Goal: Task Accomplishment & Management: Manage account settings

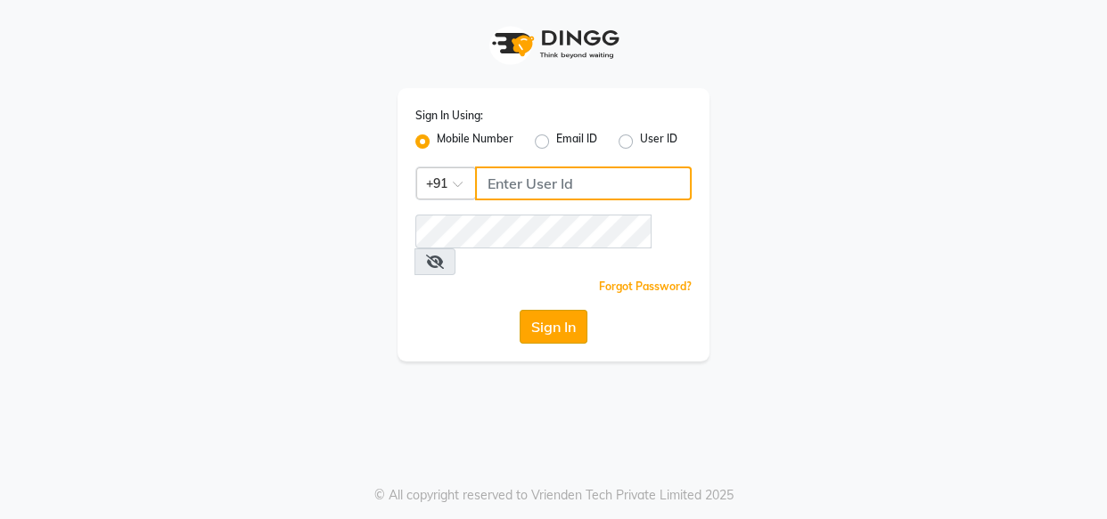
type input "8263956805"
click at [553, 310] on button "Sign In" at bounding box center [553, 327] width 68 height 34
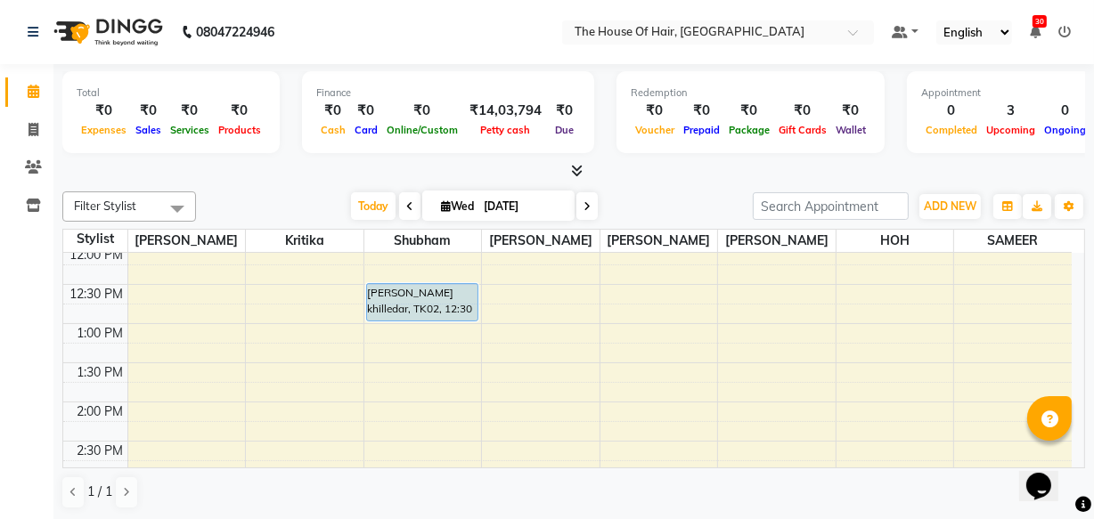
scroll to position [331, 0]
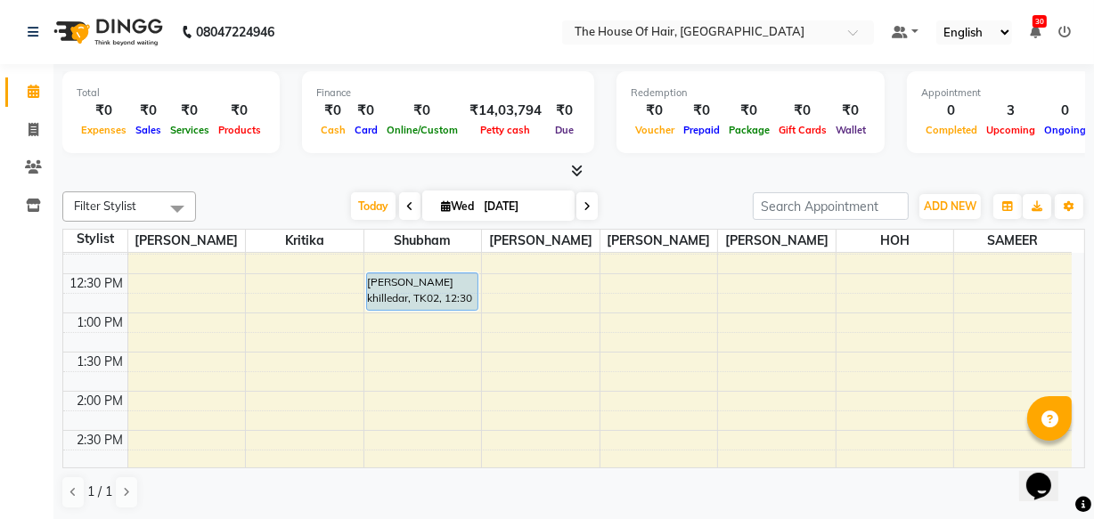
click at [839, 391] on div "8:00 AM 8:30 AM 9:00 AM 9:30 AM 10:00 AM 10:30 AM 11:00 AM 11:30 AM 12:00 PM 12…" at bounding box center [567, 470] width 1009 height 1097
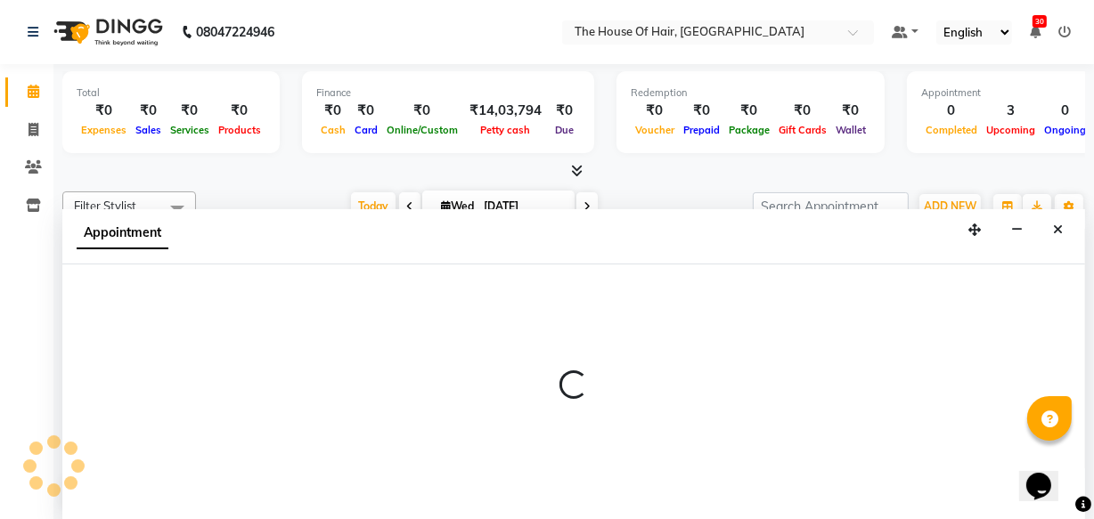
scroll to position [0, 0]
select select "80392"
select select "840"
select select "tentative"
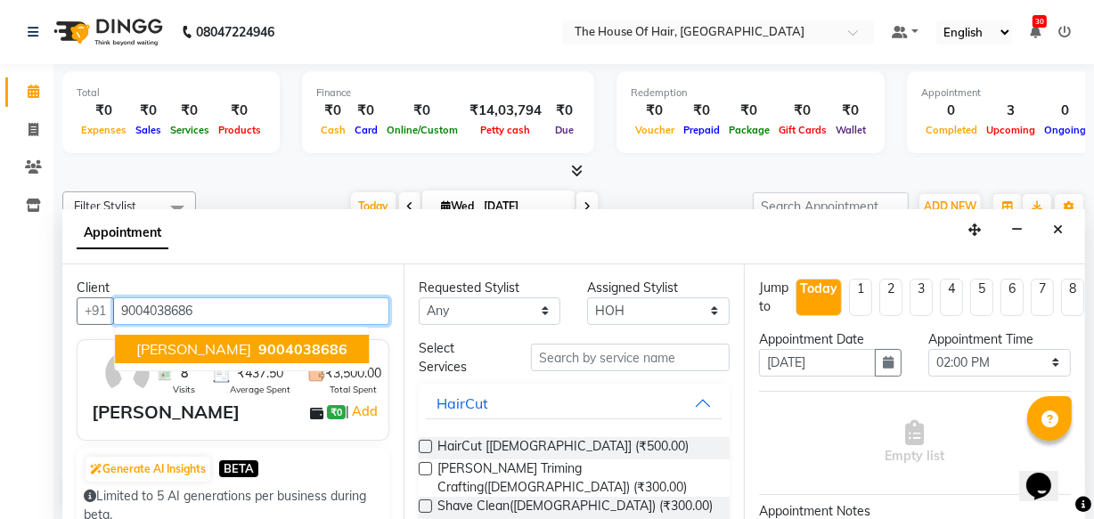
click at [258, 344] on span "9004038686" at bounding box center [302, 349] width 89 height 18
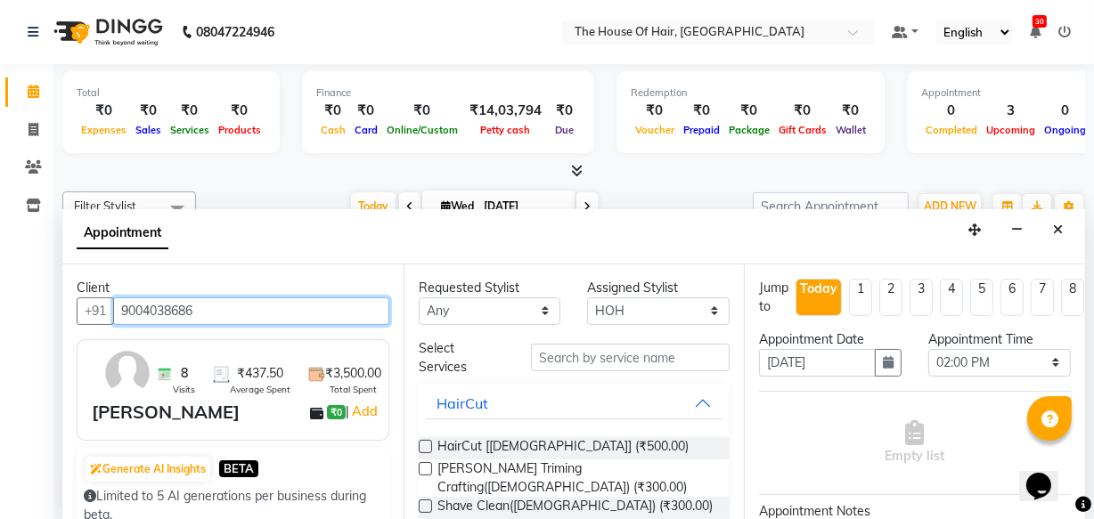
type input "9004038686"
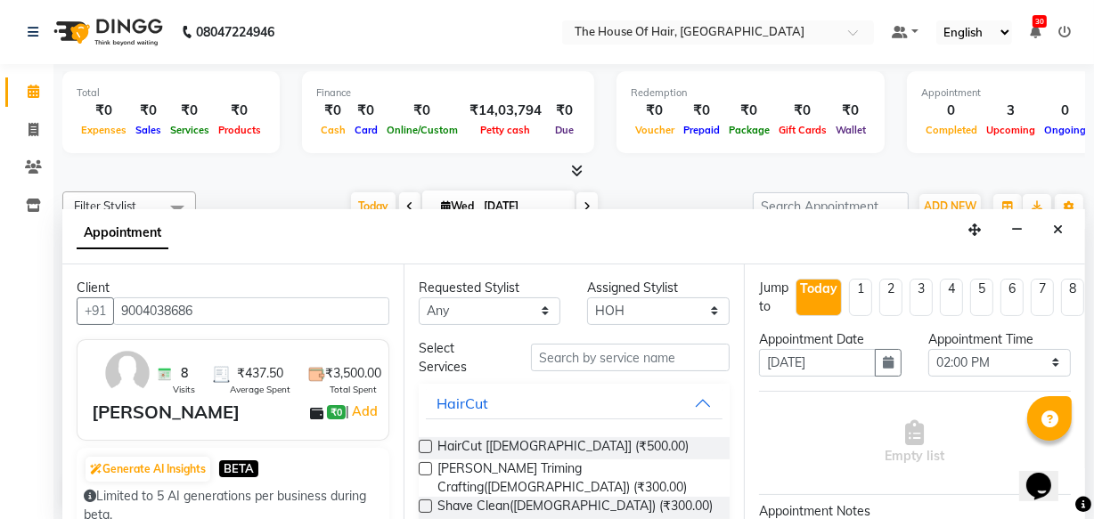
click at [426, 442] on label at bounding box center [425, 446] width 13 height 13
click at [426, 443] on input "checkbox" at bounding box center [425, 449] width 12 height 12
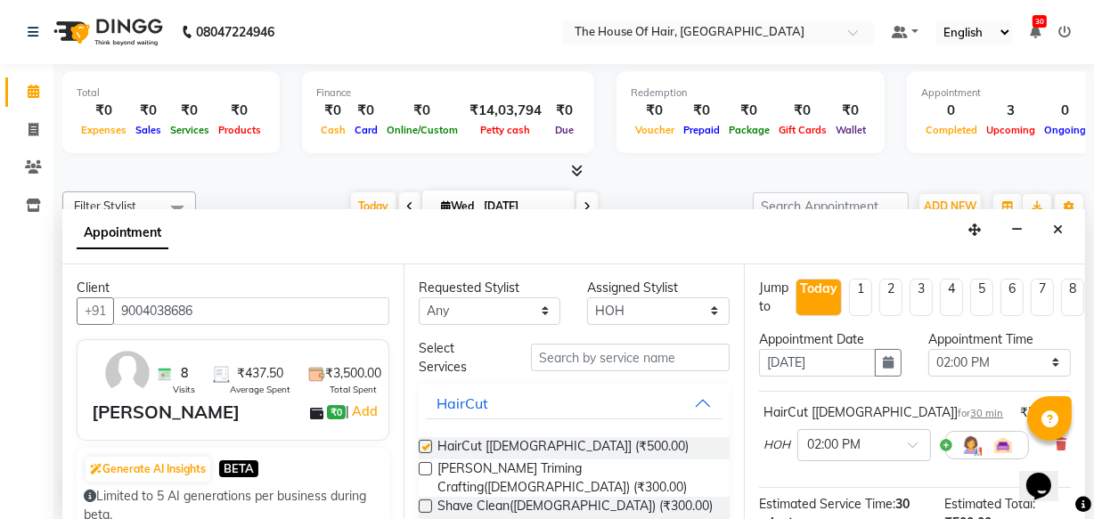
checkbox input "false"
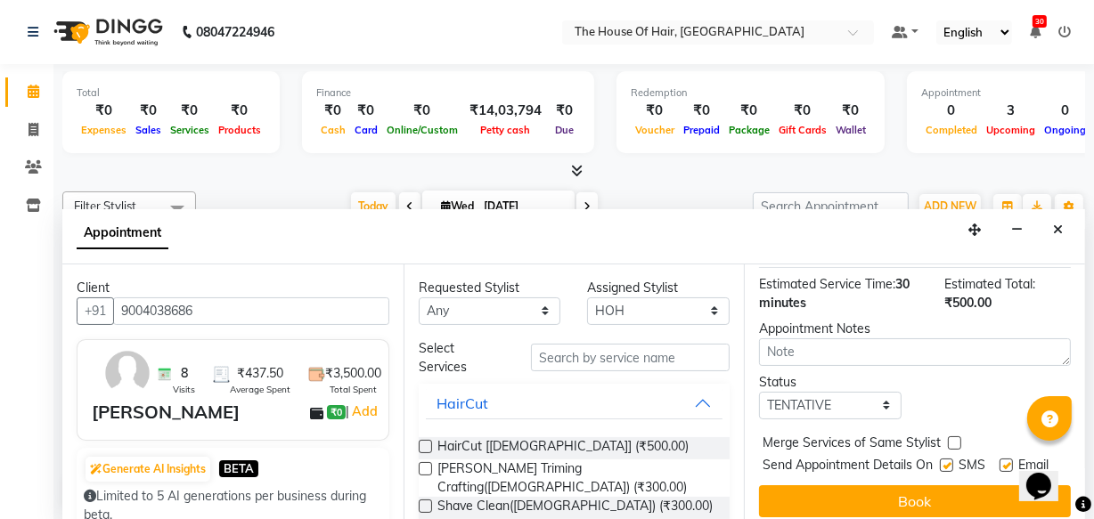
scroll to position [229, 0]
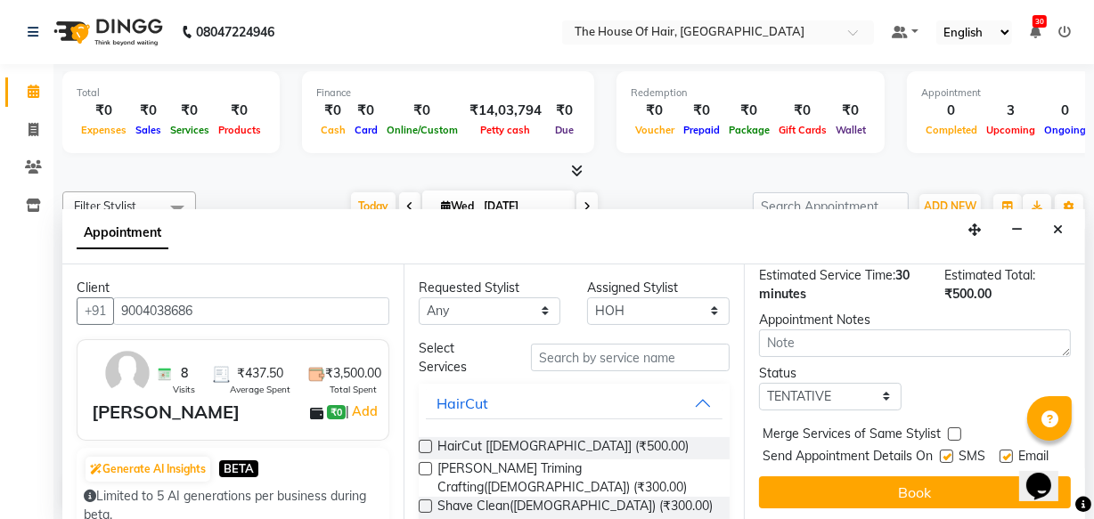
click at [953, 430] on label at bounding box center [954, 434] width 13 height 13
click at [953, 430] on input "checkbox" at bounding box center [954, 436] width 12 height 12
checkbox input "true"
click at [879, 404] on select "Select TENTATIVE CONFIRM CHECK-IN UPCOMING" at bounding box center [830, 397] width 143 height 28
select select "upcoming"
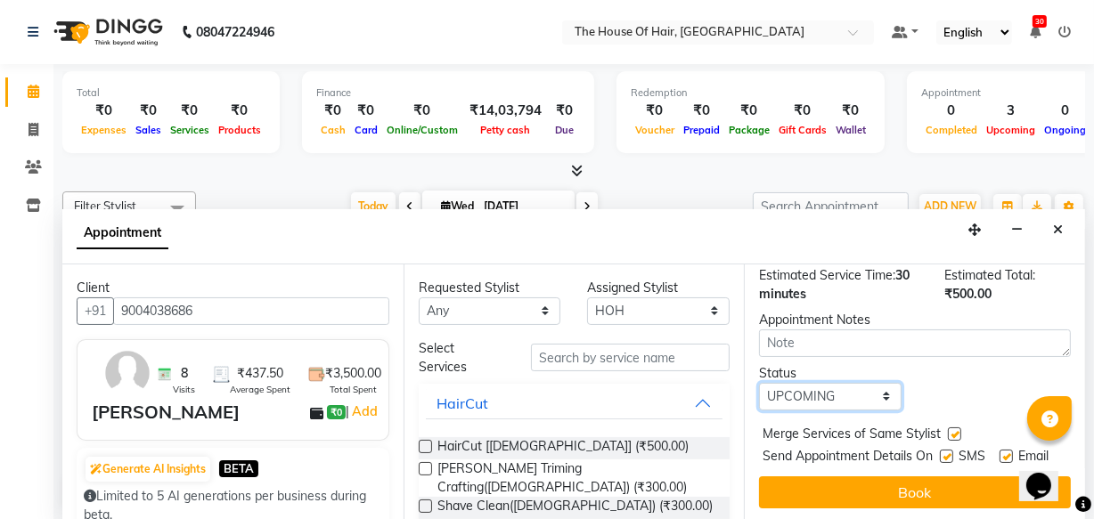
click at [759, 383] on select "Select TENTATIVE CONFIRM CHECK-IN UPCOMING" at bounding box center [830, 397] width 143 height 28
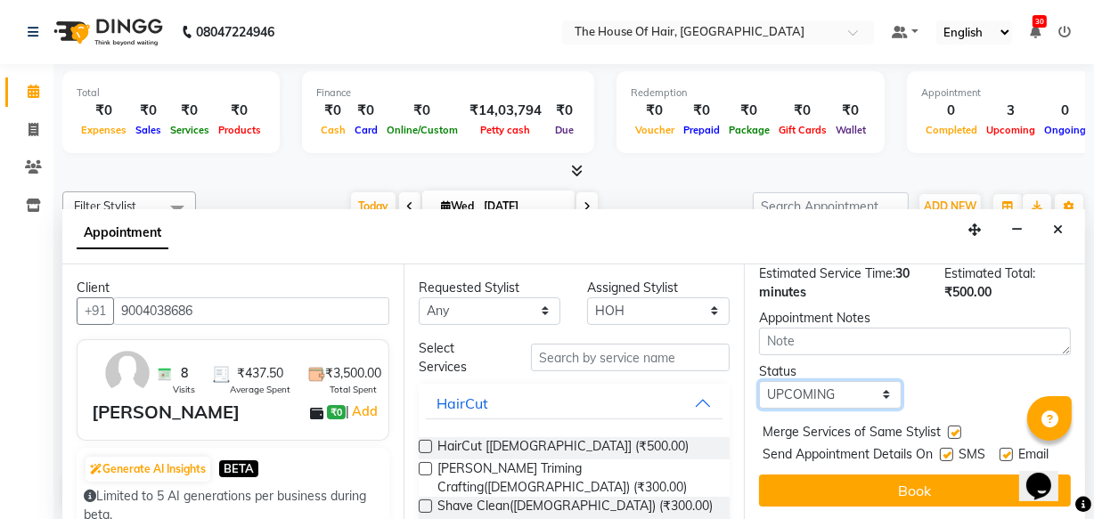
scroll to position [258, 0]
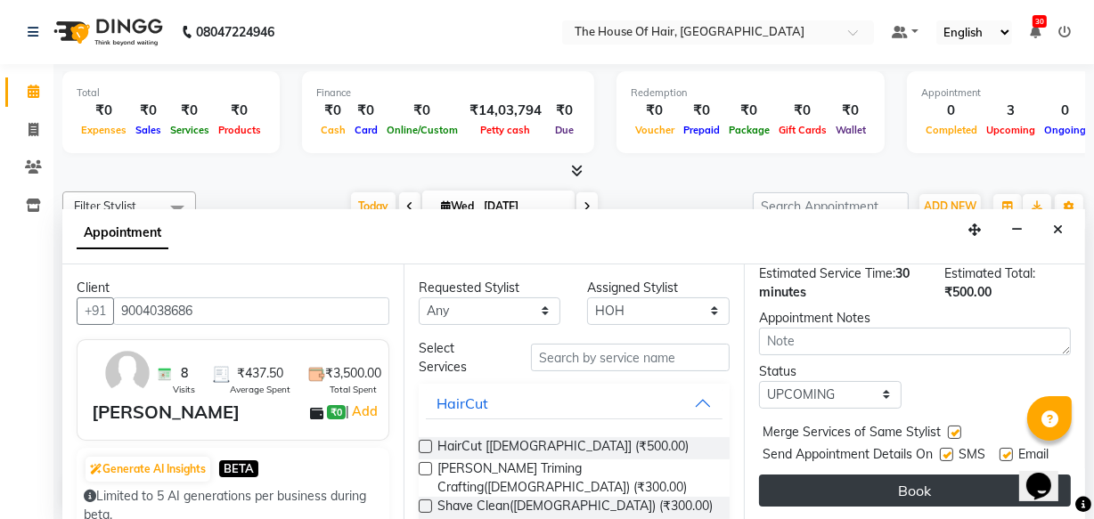
click at [902, 475] on button "Book" at bounding box center [915, 491] width 312 height 32
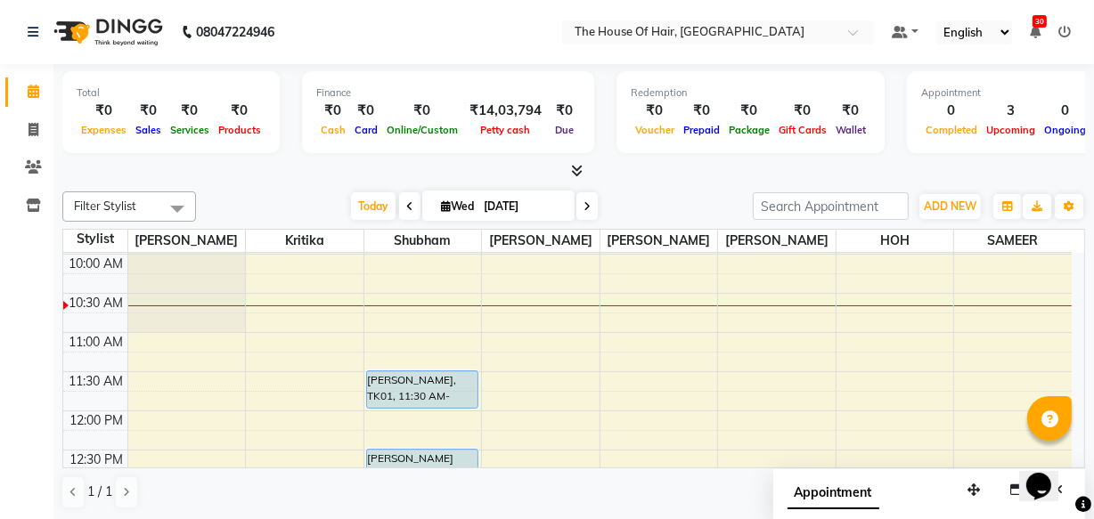
scroll to position [149, 0]
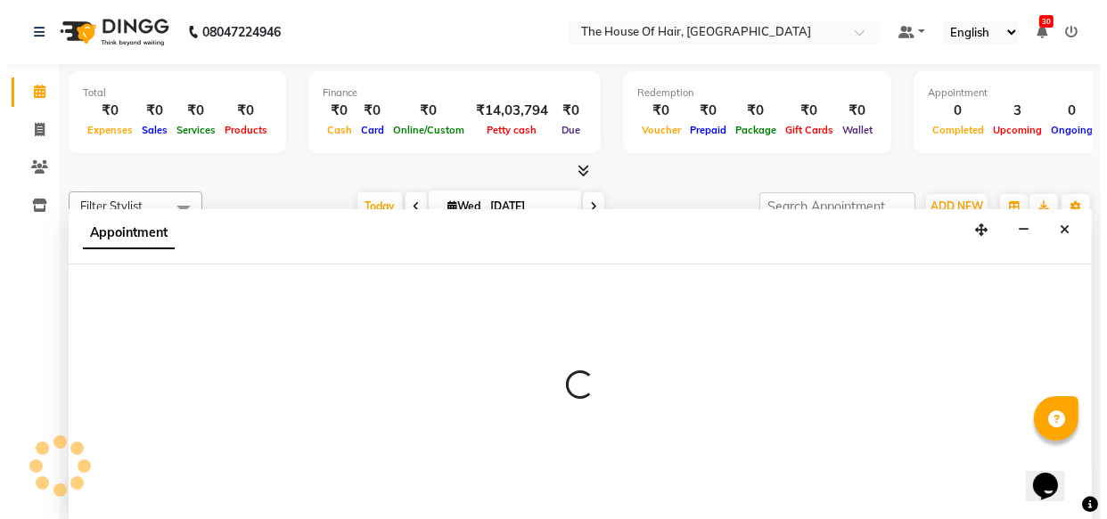
scroll to position [0, 0]
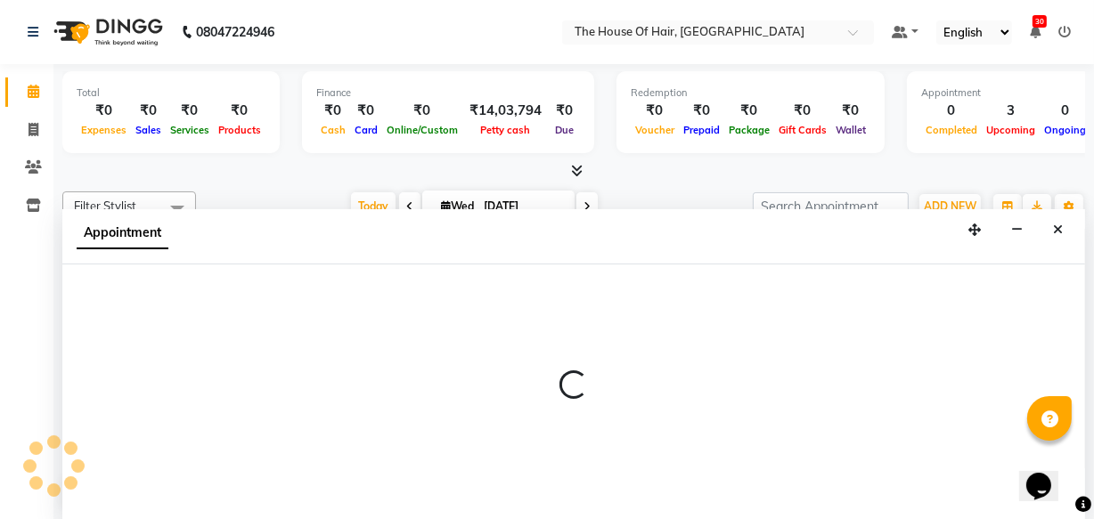
select select "90281"
select select "615"
select select "tentative"
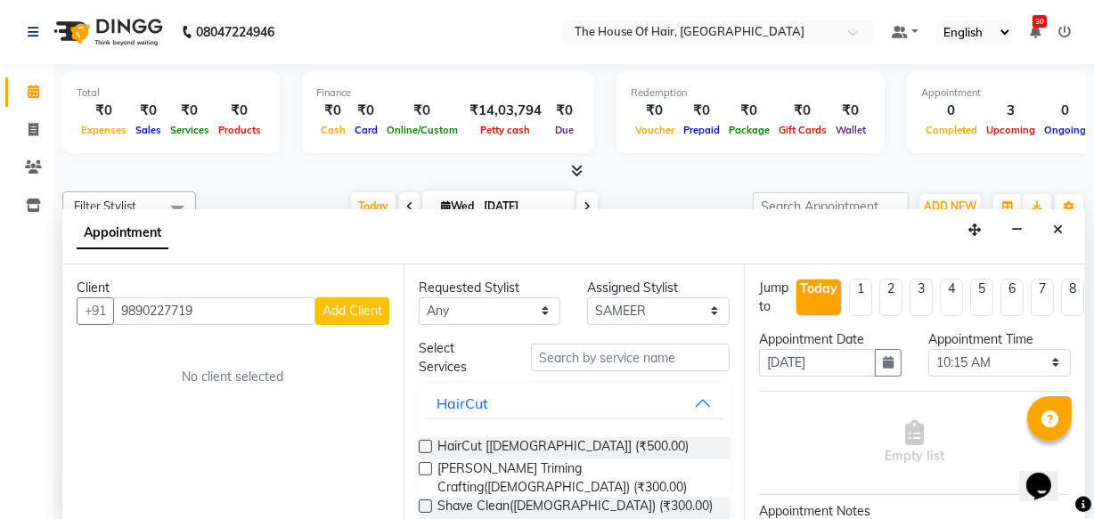
type input "9890227719"
click at [365, 307] on span "Add Client" at bounding box center [353, 311] width 60 height 16
select select "22"
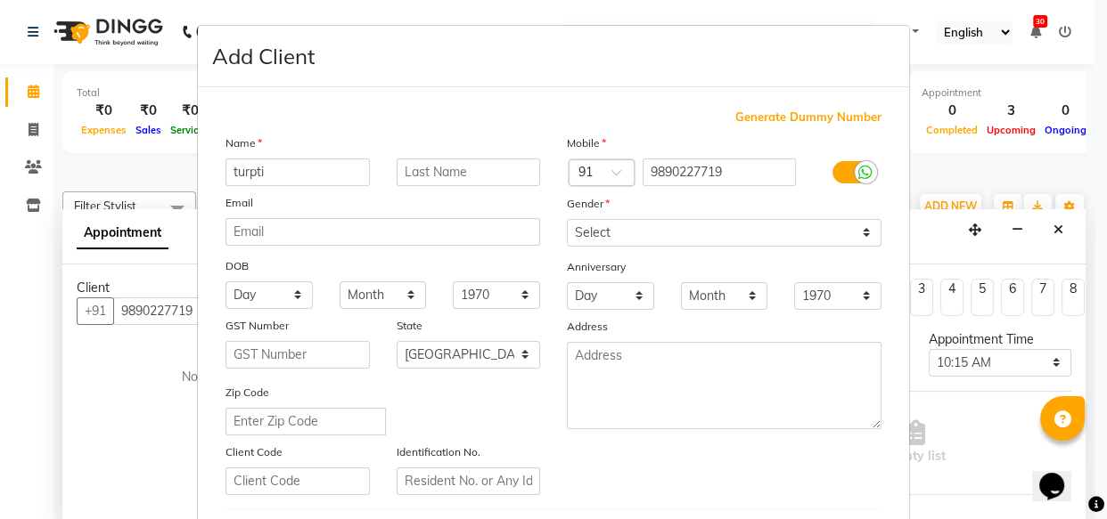
type input "turpti"
click at [480, 175] on input "text" at bounding box center [469, 173] width 144 height 28
type input "."
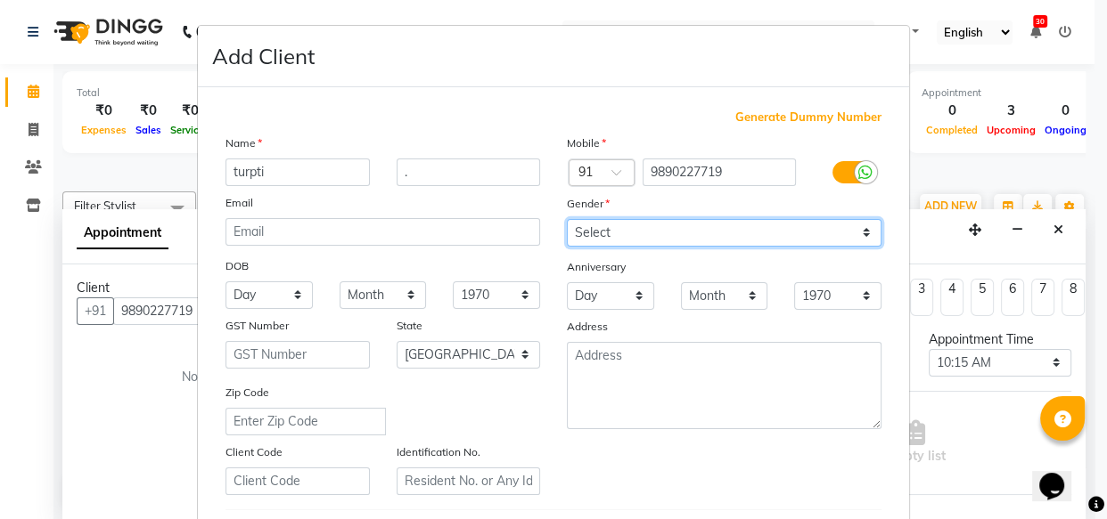
click at [583, 230] on select "Select [DEMOGRAPHIC_DATA] [DEMOGRAPHIC_DATA] Other Prefer Not To Say" at bounding box center [724, 233] width 315 height 28
select select "[DEMOGRAPHIC_DATA]"
click at [567, 219] on select "Select [DEMOGRAPHIC_DATA] [DEMOGRAPHIC_DATA] Other Prefer Not To Say" at bounding box center [724, 233] width 315 height 28
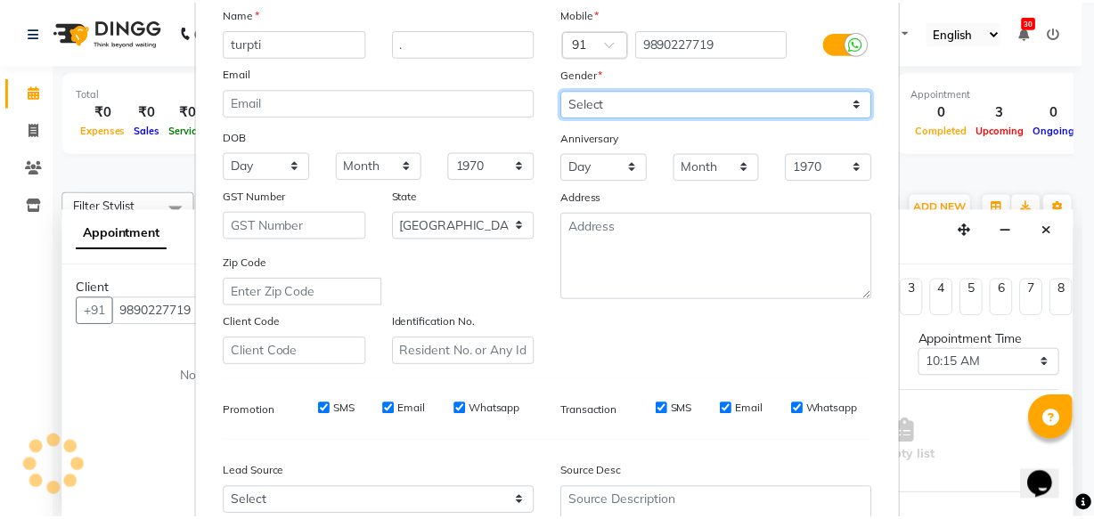
scroll to position [308, 0]
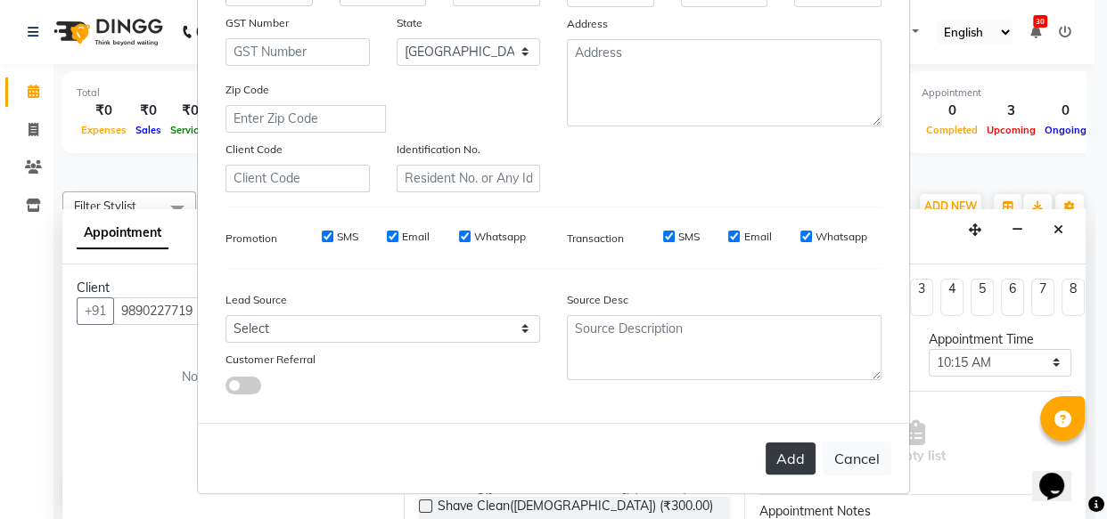
click at [773, 447] on button "Add" at bounding box center [790, 459] width 50 height 32
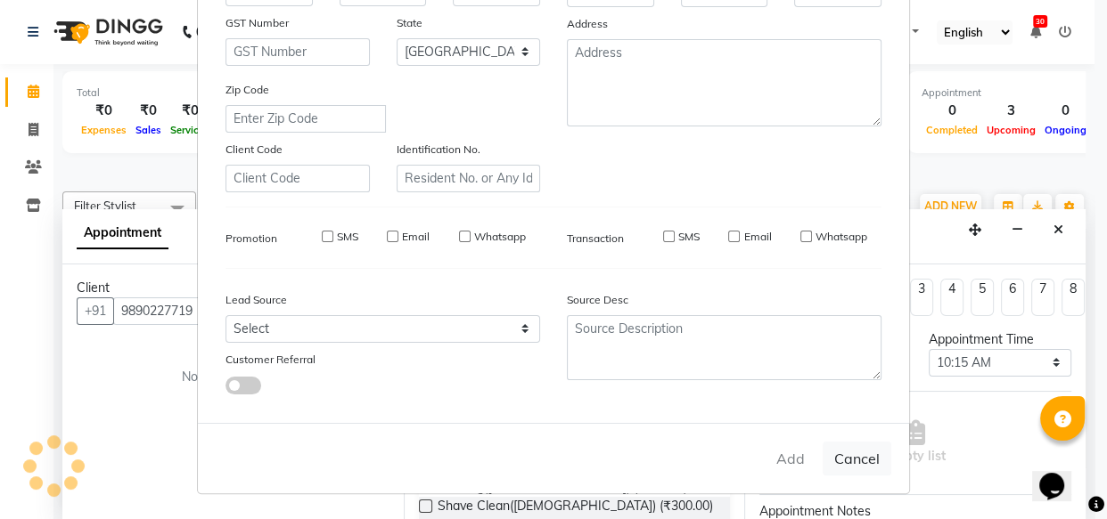
select select
select select "null"
select select
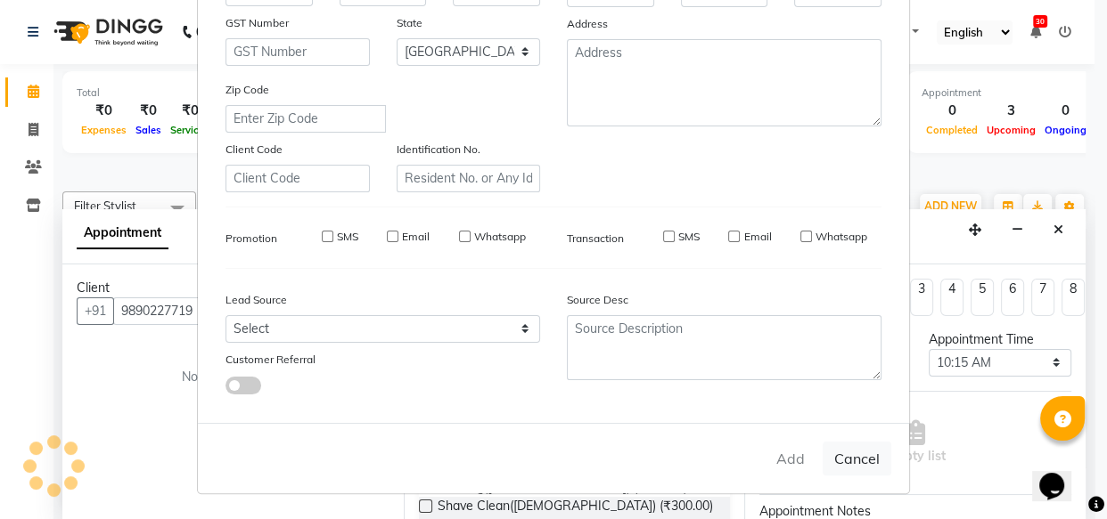
select select
checkbox input "false"
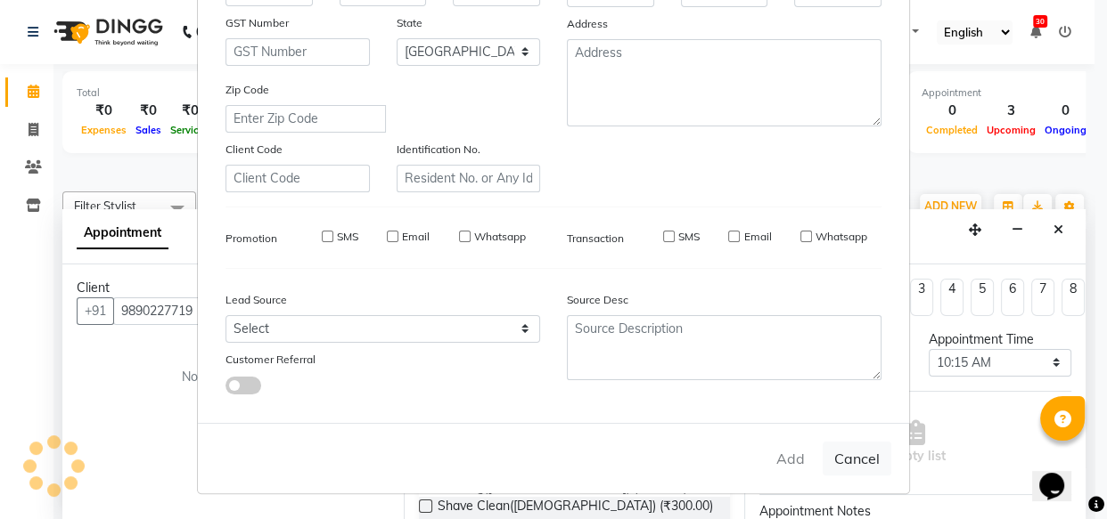
checkbox input "false"
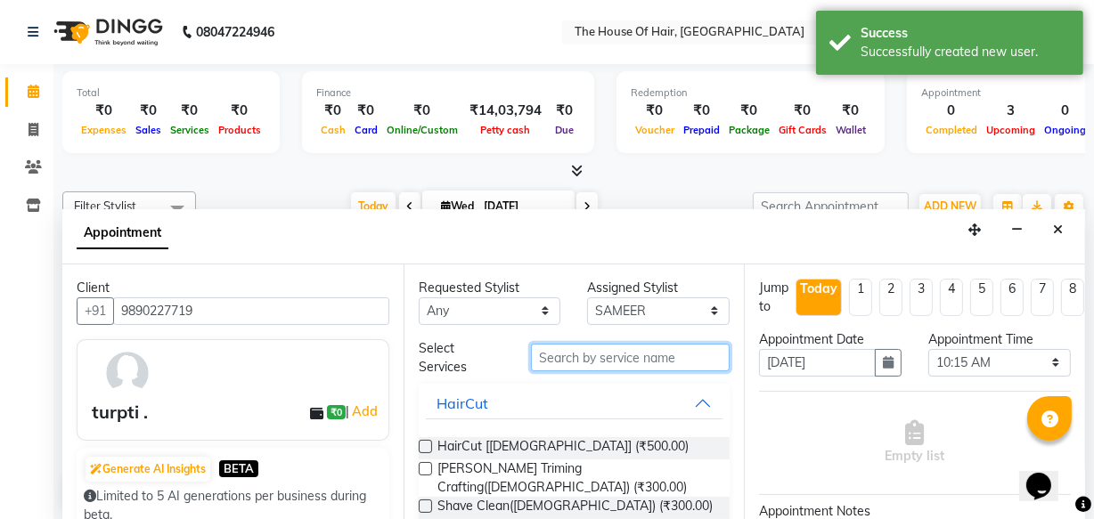
click at [580, 357] on input "text" at bounding box center [630, 358] width 199 height 28
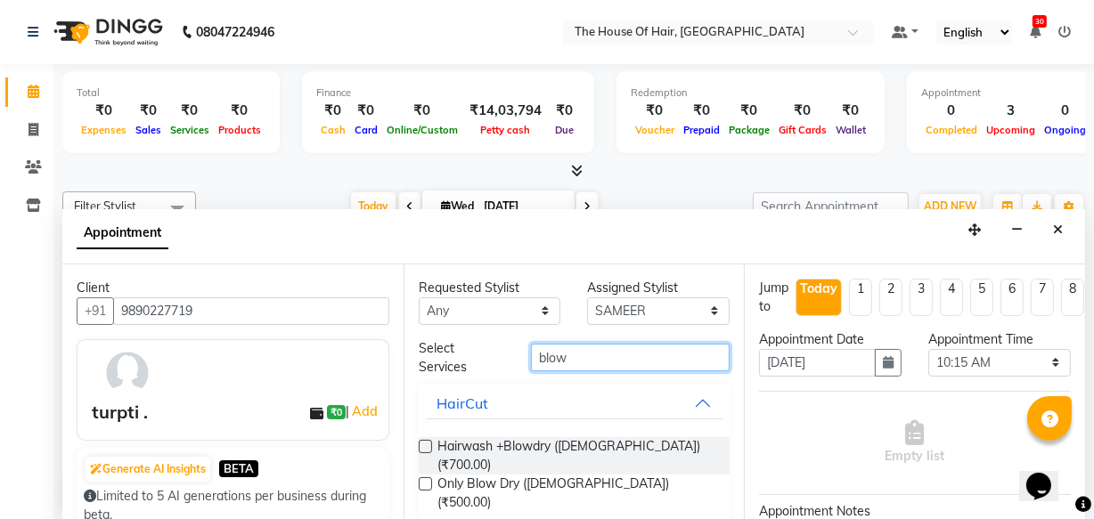
type input "blow"
click at [422, 478] on label at bounding box center [425, 484] width 13 height 13
click at [422, 480] on input "checkbox" at bounding box center [425, 486] width 12 height 12
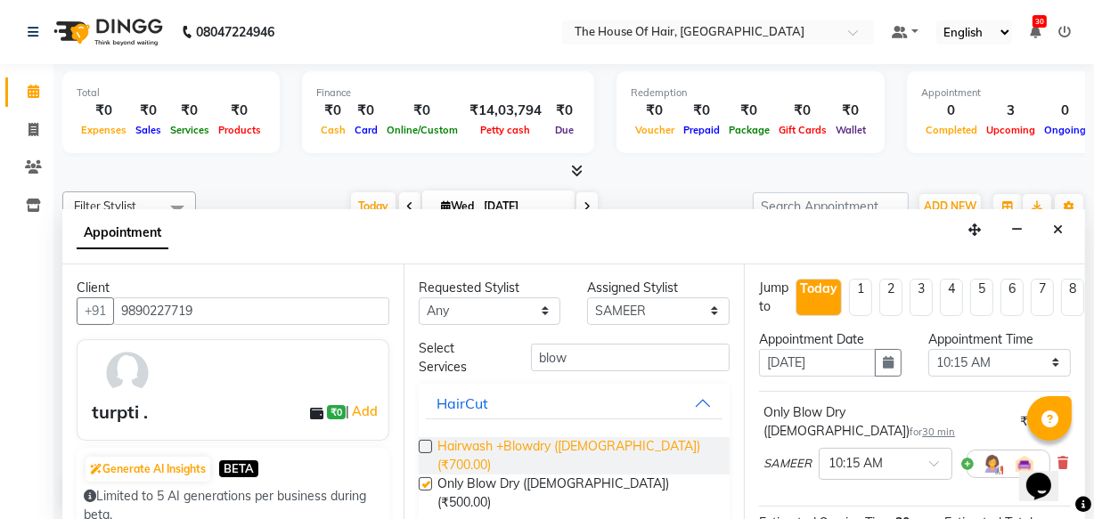
checkbox input "false"
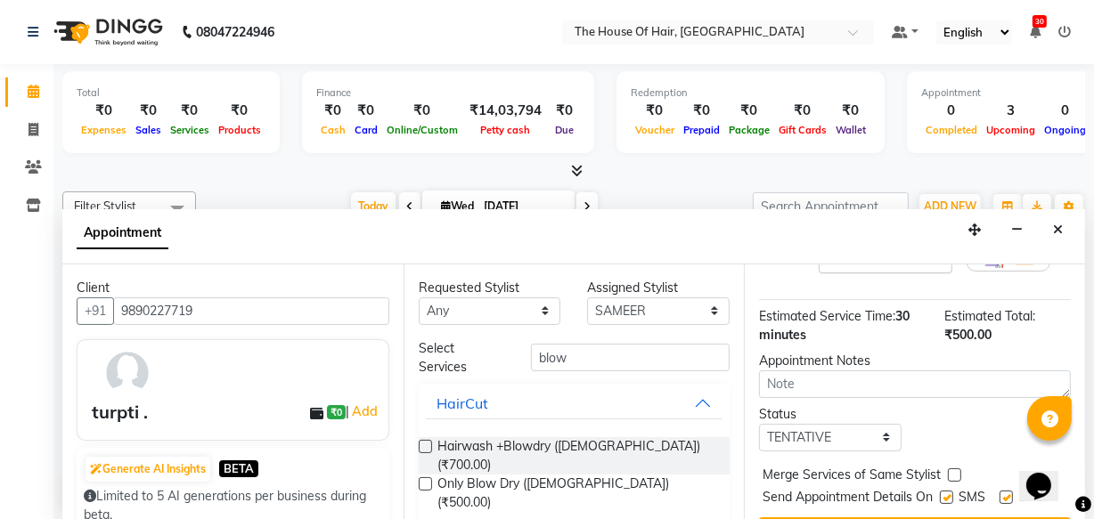
scroll to position [258, 0]
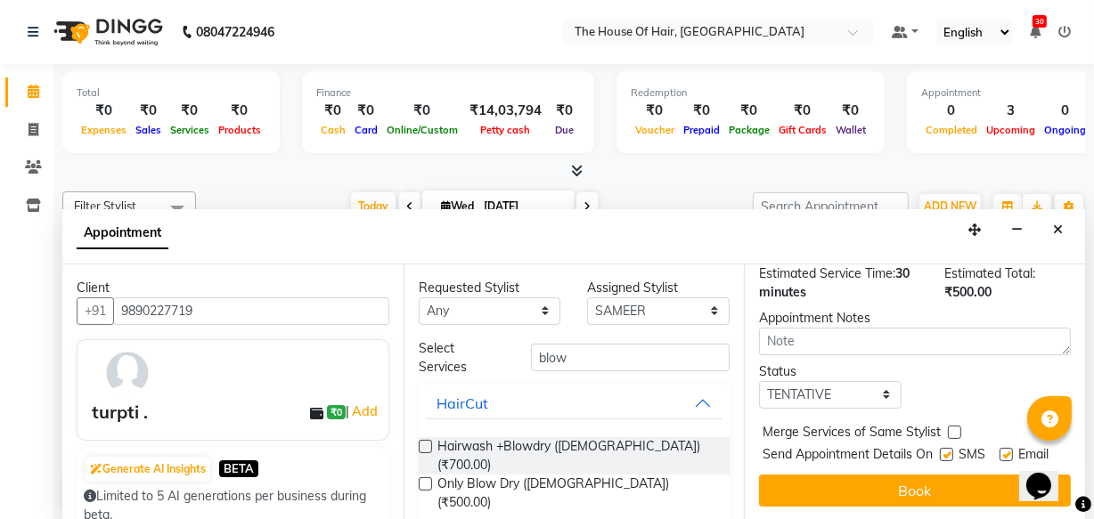
click at [952, 426] on label at bounding box center [954, 432] width 13 height 13
click at [952, 429] on input "checkbox" at bounding box center [954, 435] width 12 height 12
checkbox input "true"
click at [871, 381] on select "Select TENTATIVE CONFIRM CHECK-IN UPCOMING" at bounding box center [830, 395] width 143 height 28
select select "upcoming"
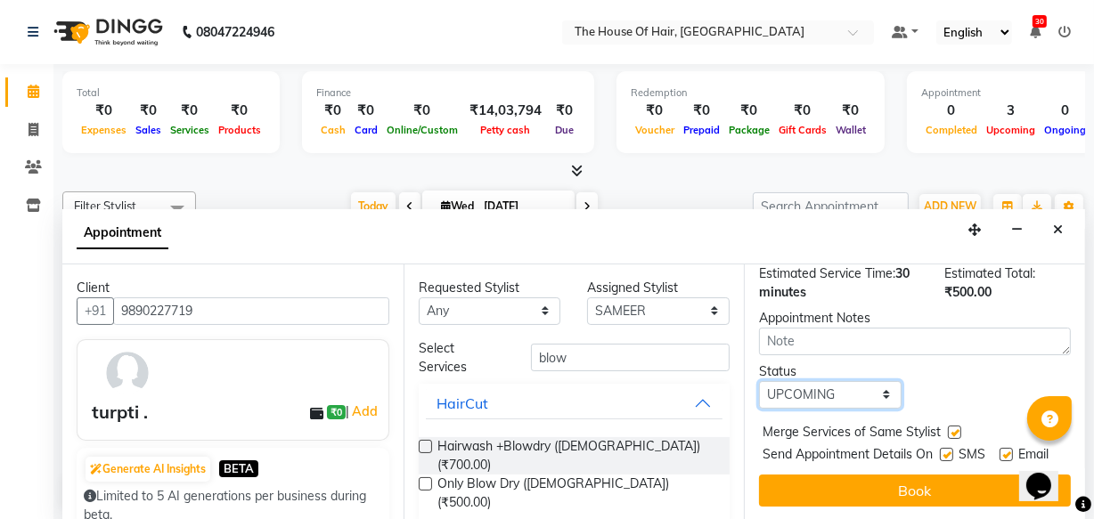
click at [759, 381] on select "Select TENTATIVE CONFIRM CHECK-IN UPCOMING" at bounding box center [830, 395] width 143 height 28
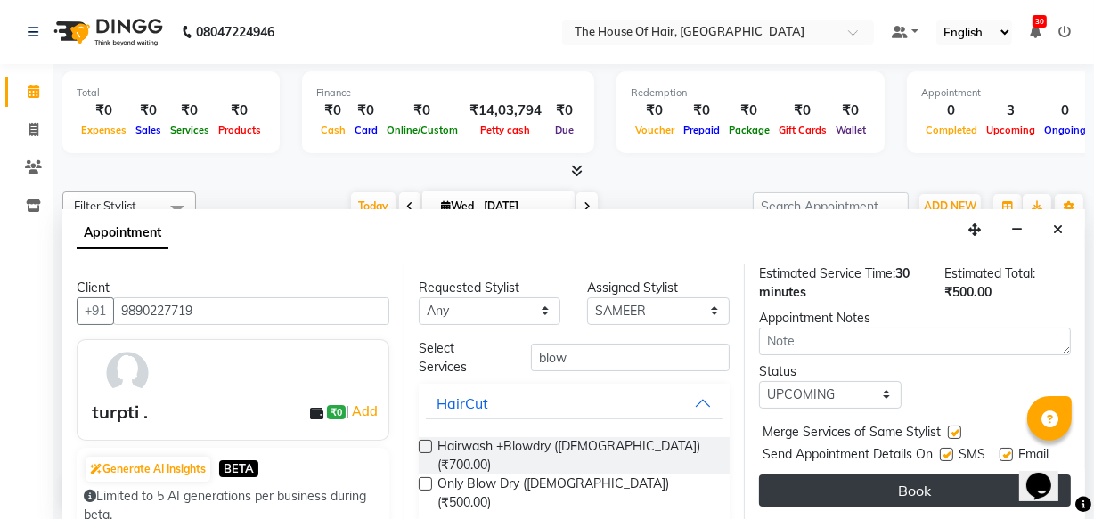
click at [897, 475] on button "Book" at bounding box center [915, 491] width 312 height 32
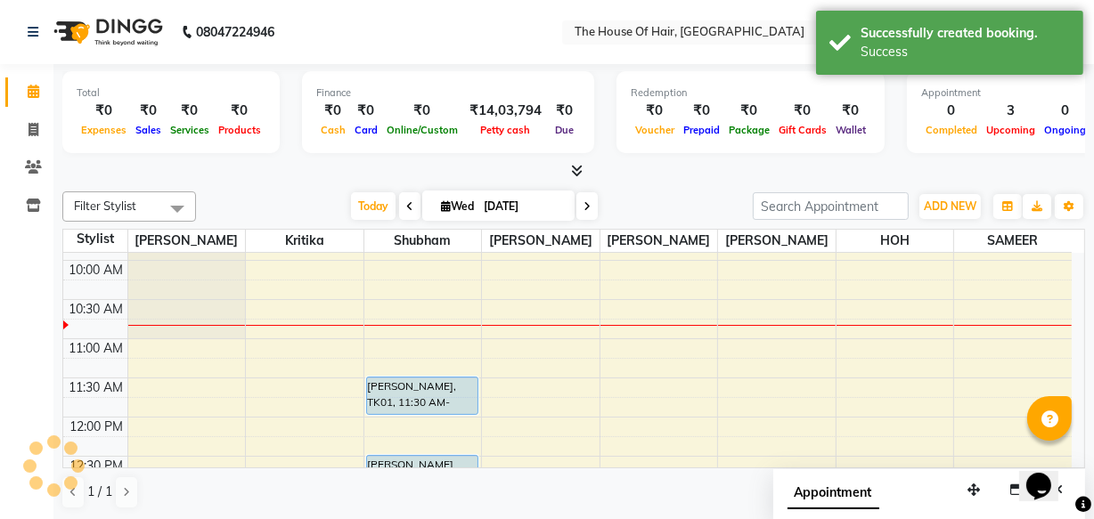
scroll to position [0, 0]
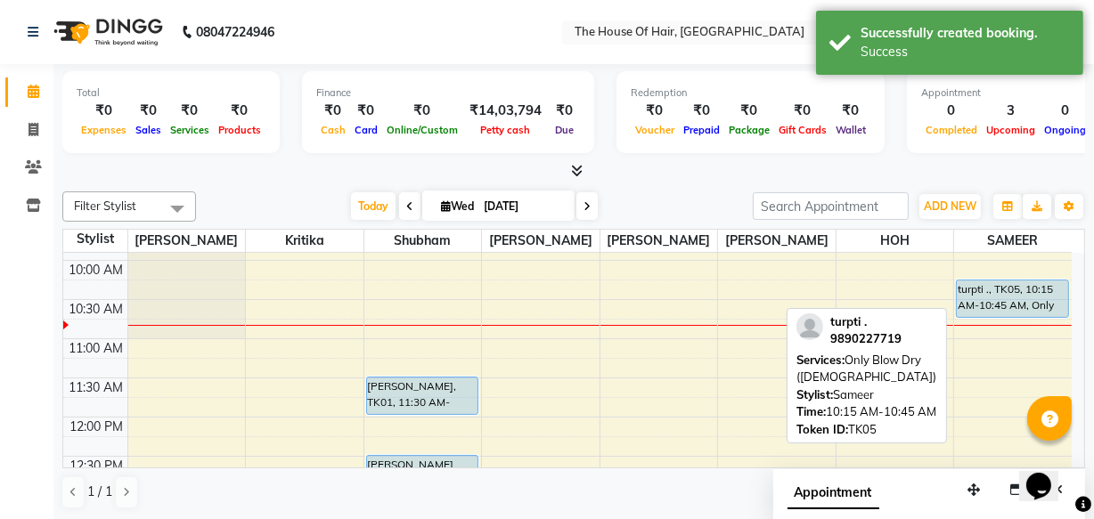
click at [1010, 285] on div "turpti ., TK05, 10:15 AM-10:45 AM, Only Blow Dry ([DEMOGRAPHIC_DATA])" at bounding box center [1012, 299] width 111 height 37
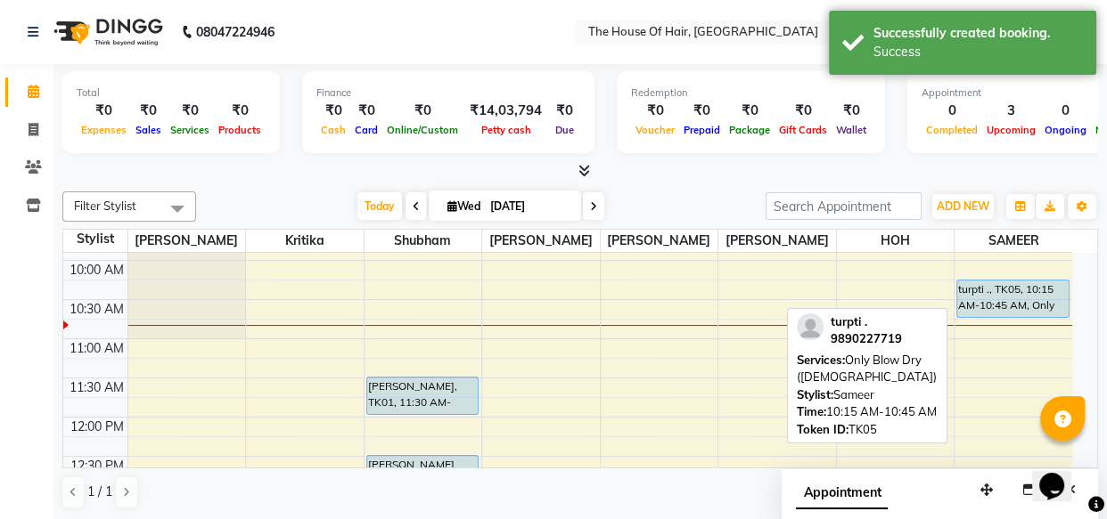
select select "5"
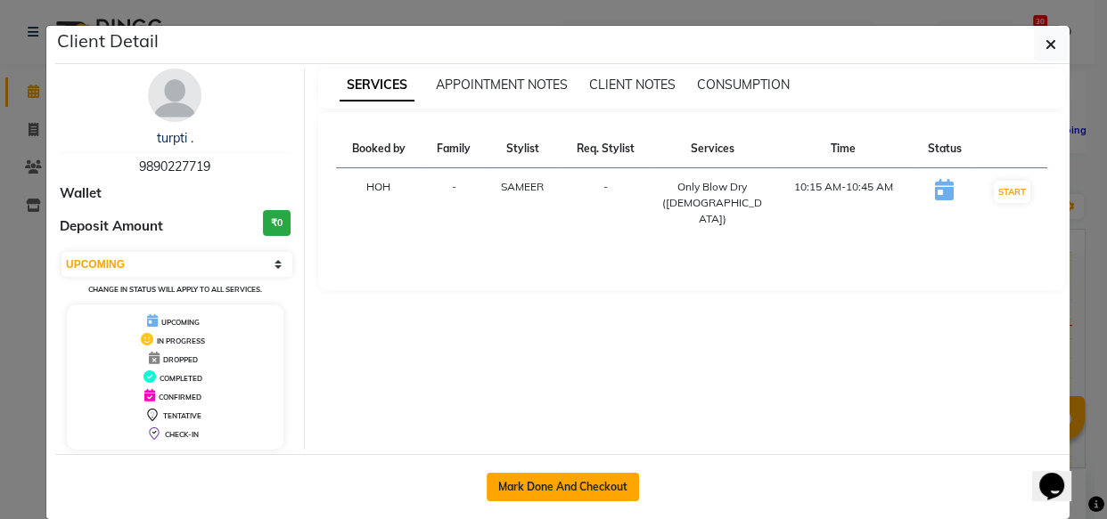
click at [538, 489] on button "Mark Done And Checkout" at bounding box center [562, 487] width 152 height 29
select select "5992"
select select "service"
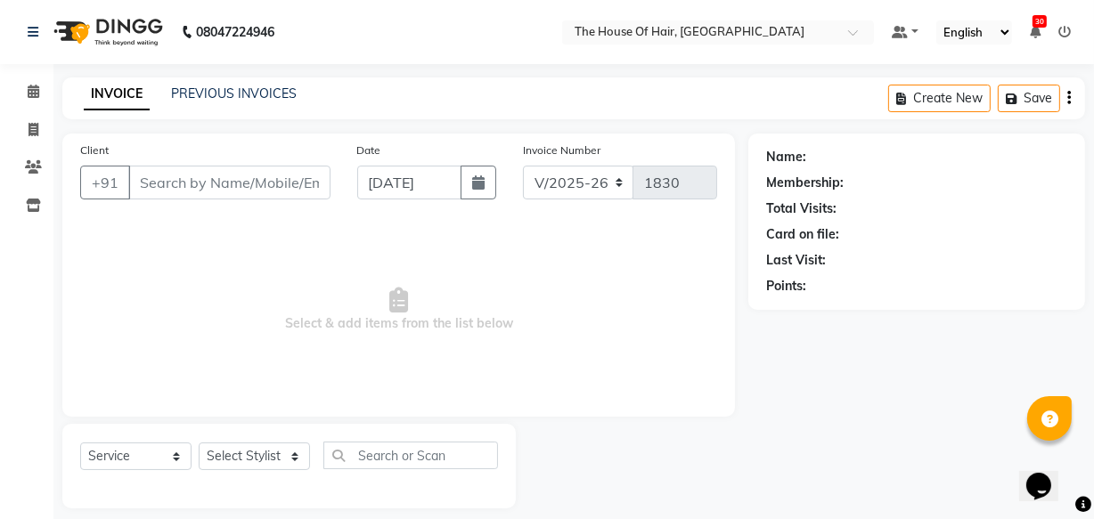
type input "9890227719"
select select "90281"
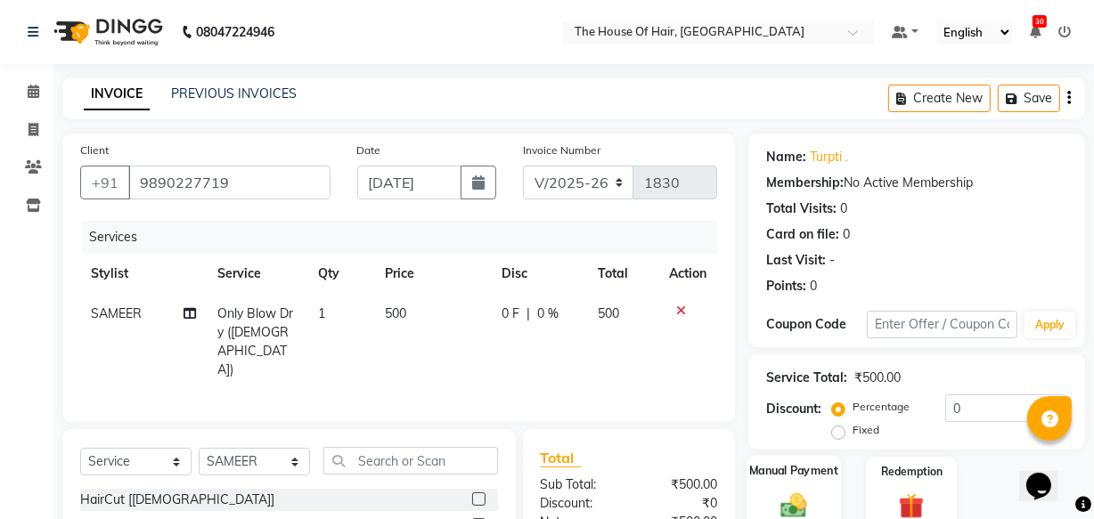
click at [798, 503] on img at bounding box center [794, 505] width 43 height 30
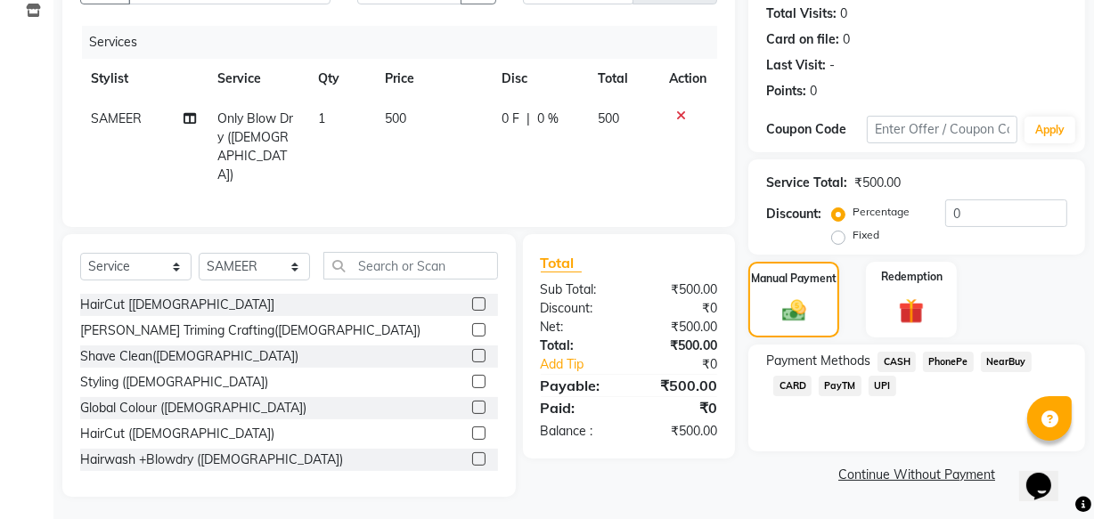
click at [879, 383] on span "UPI" at bounding box center [883, 386] width 28 height 20
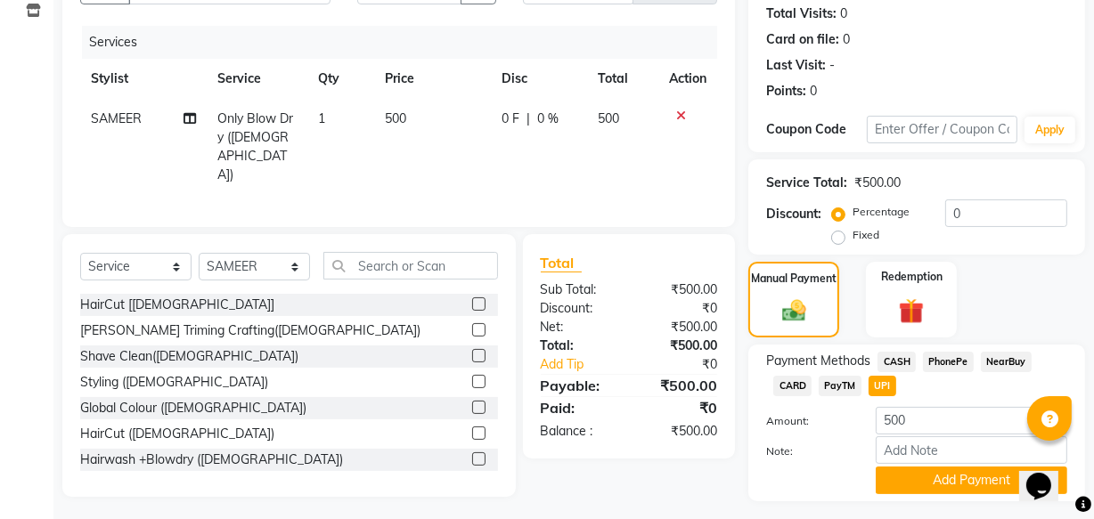
scroll to position [241, 0]
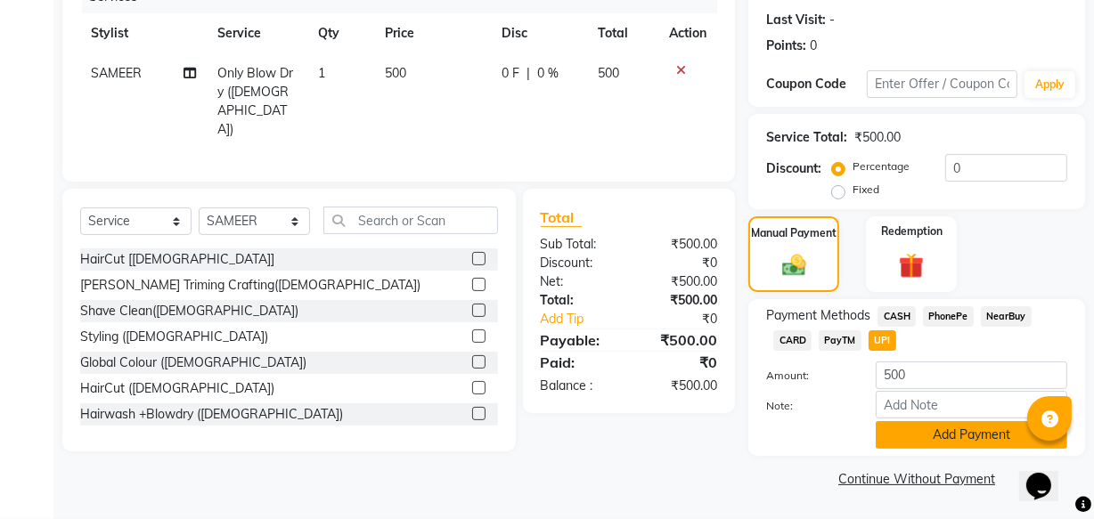
click at [941, 436] on button "Add Payment" at bounding box center [972, 435] width 192 height 28
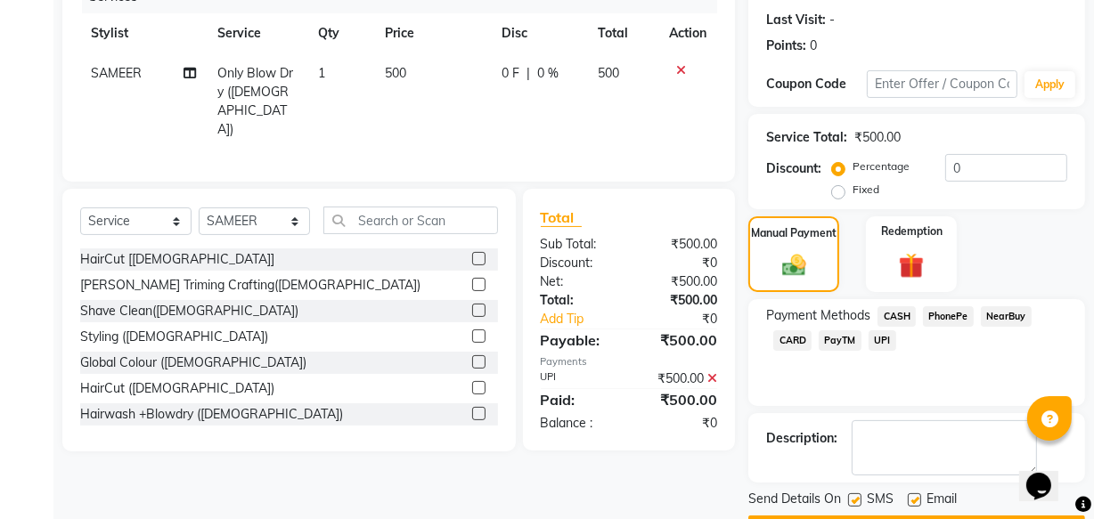
scroll to position [290, 0]
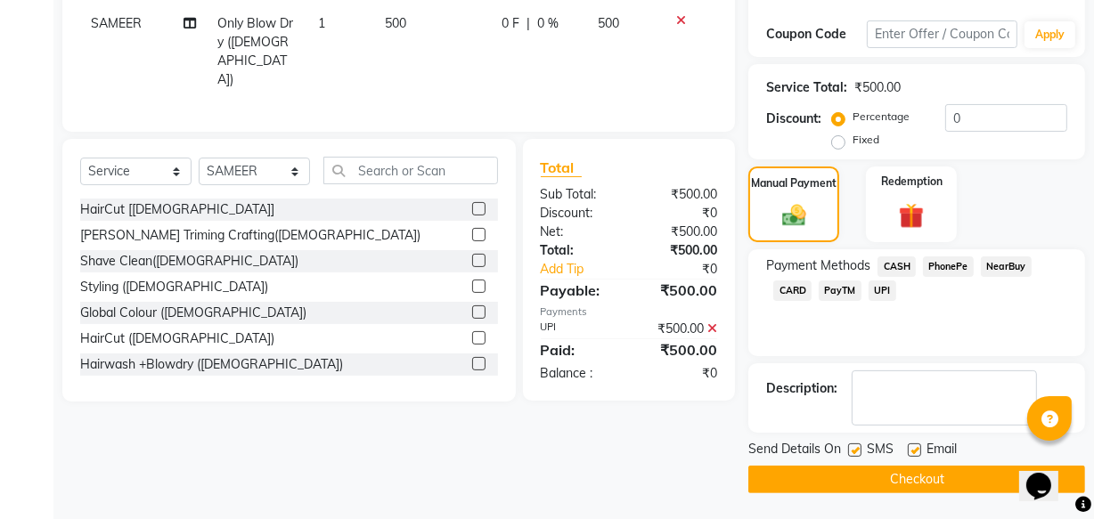
click at [891, 480] on button "Checkout" at bounding box center [916, 480] width 337 height 28
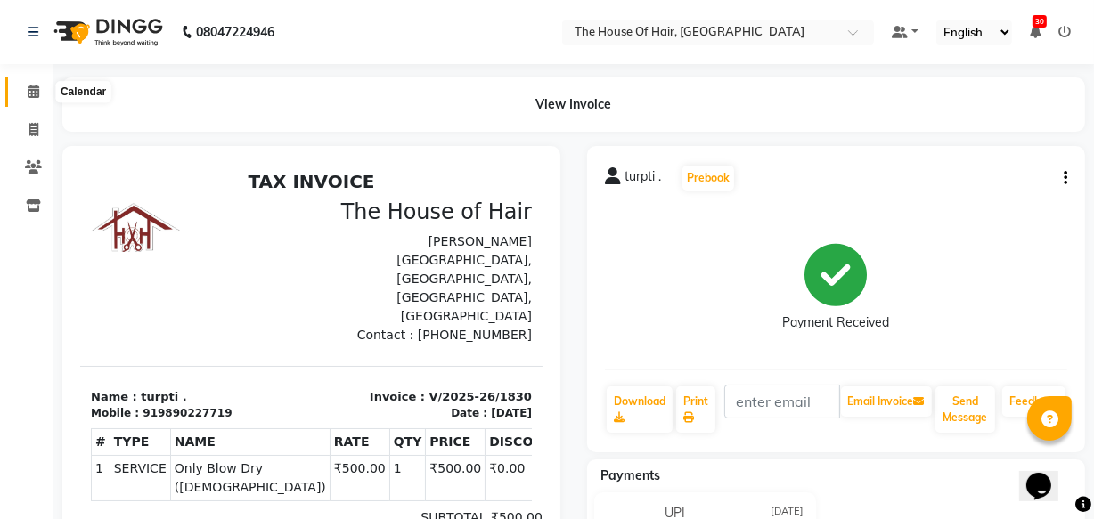
click at [32, 92] on icon at bounding box center [34, 91] width 12 height 13
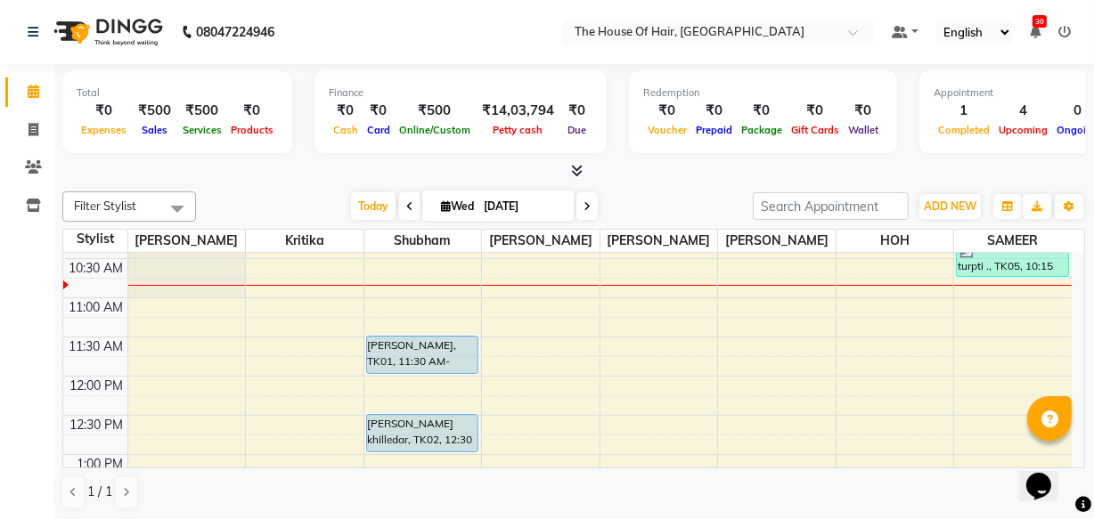
scroll to position [191, 0]
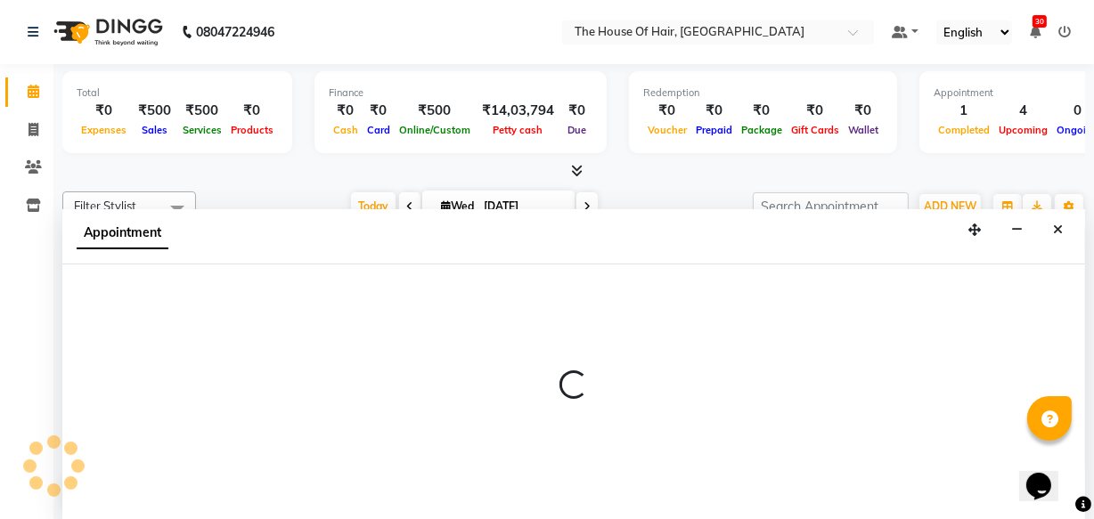
scroll to position [0, 0]
select select "64183"
select select "675"
select select "tentative"
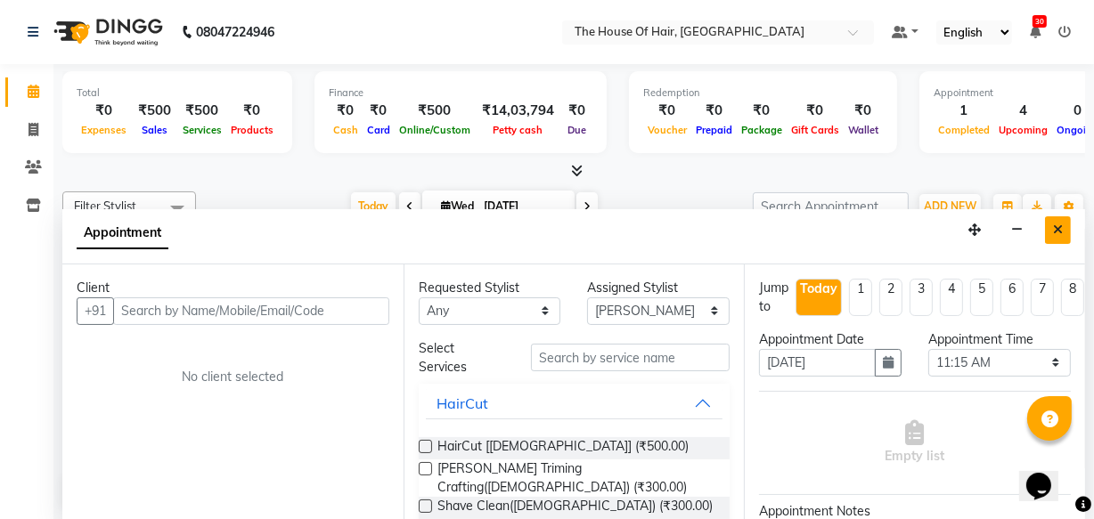
click at [1064, 228] on button "Close" at bounding box center [1058, 231] width 26 height 28
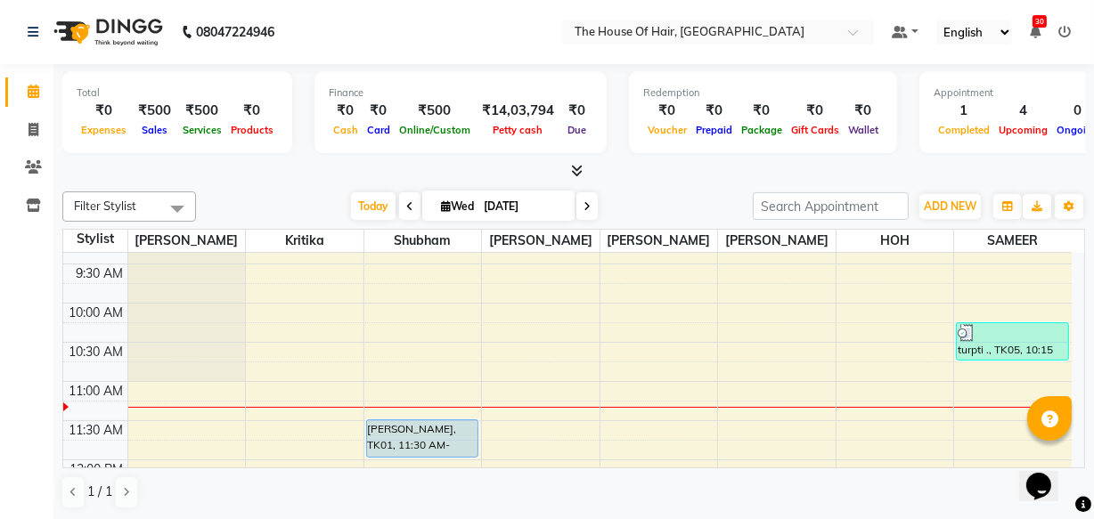
scroll to position [115, 0]
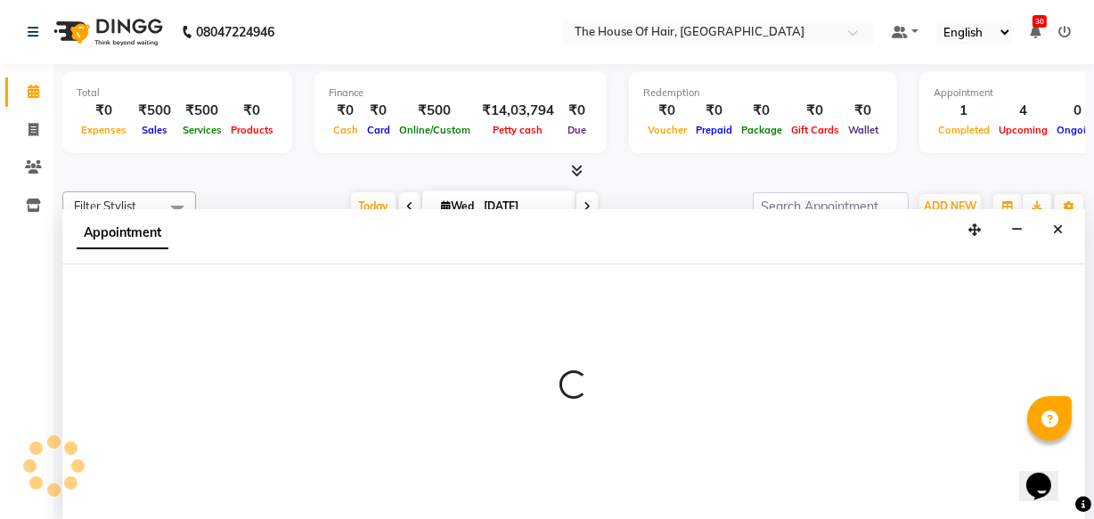
select select "90281"
select select "600"
select select "tentative"
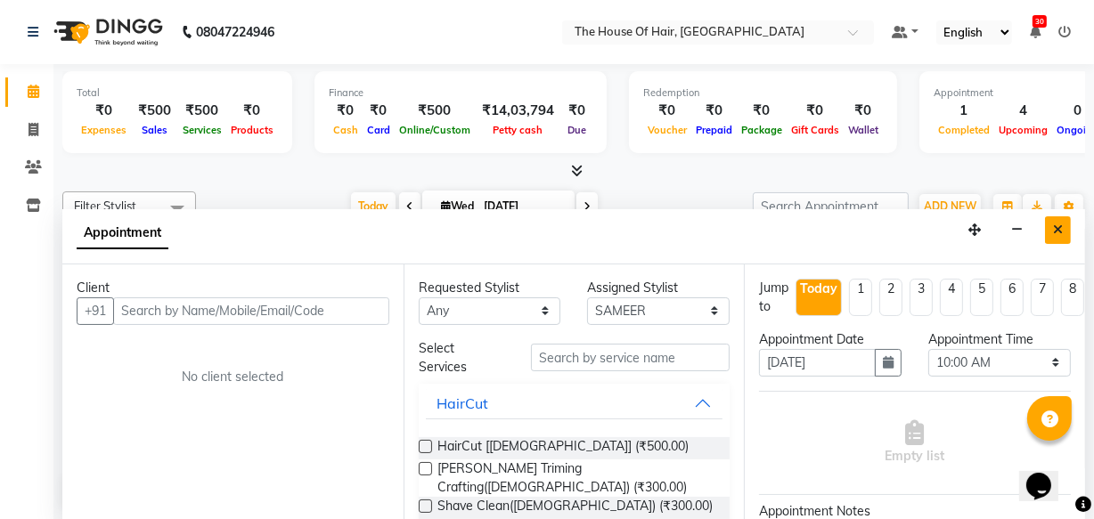
click at [1054, 224] on icon "Close" at bounding box center [1058, 230] width 10 height 12
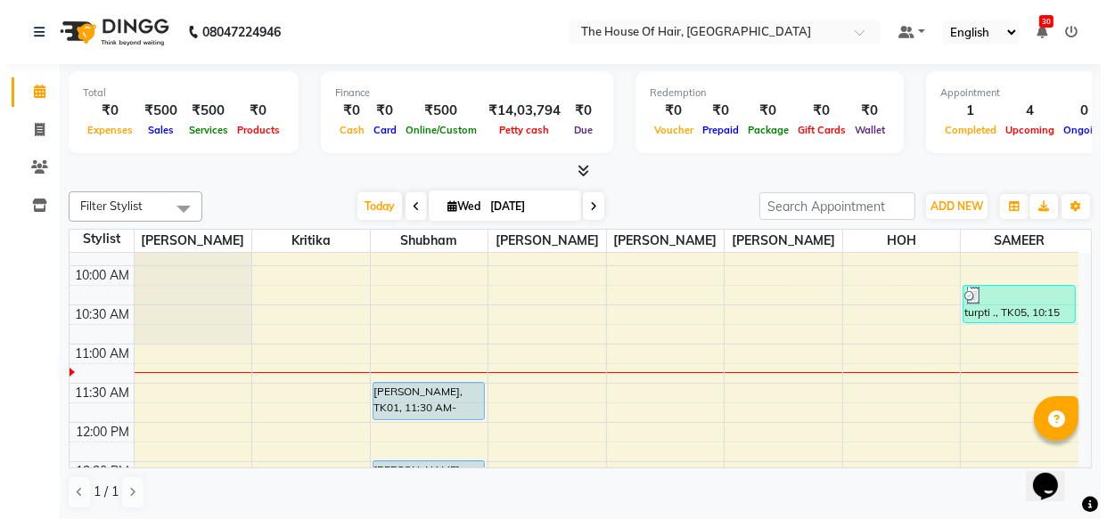
scroll to position [132, 0]
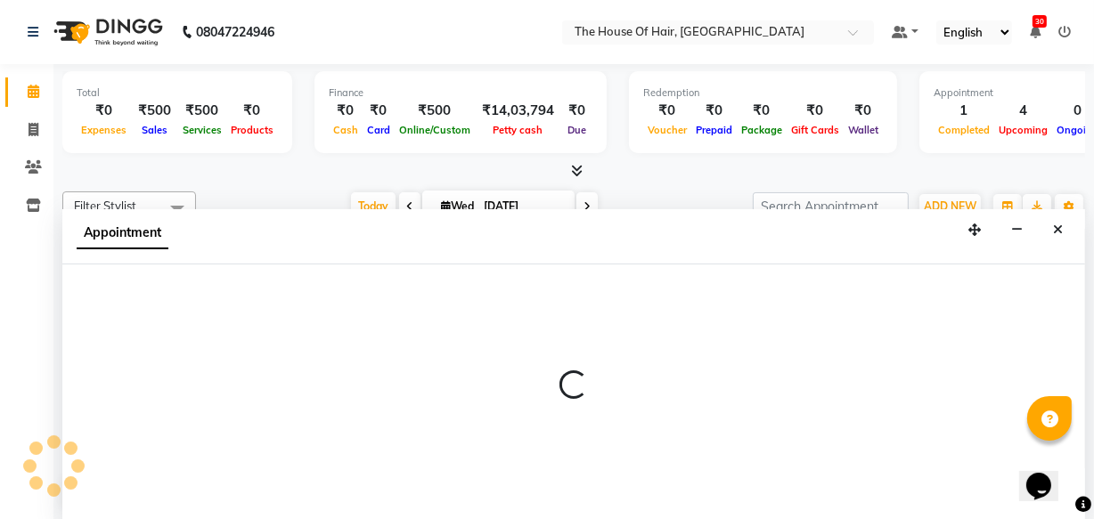
select select "90281"
select select "600"
select select "tentative"
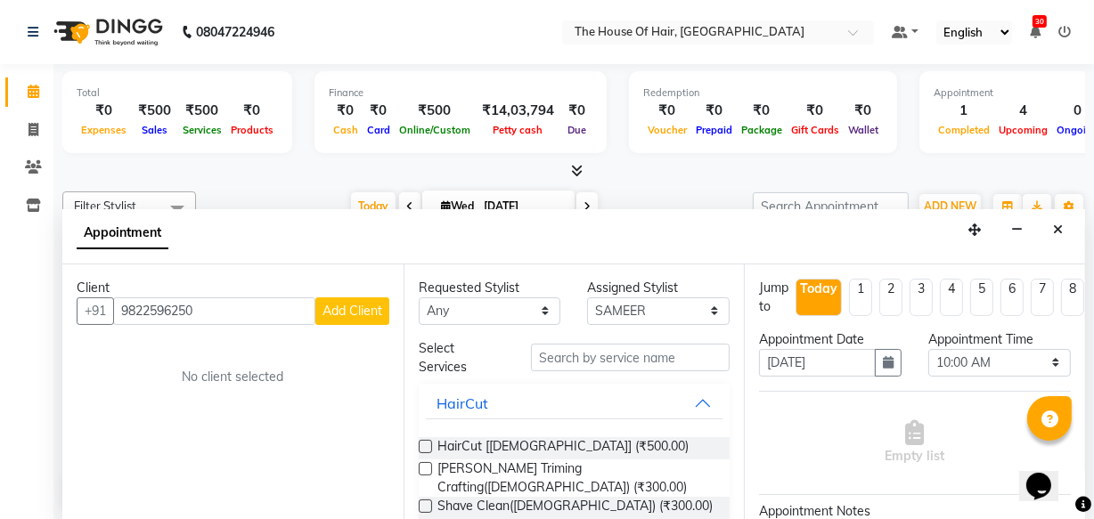
type input "9822596250"
click at [356, 299] on button "Add Client" at bounding box center [352, 312] width 74 height 28
select select "22"
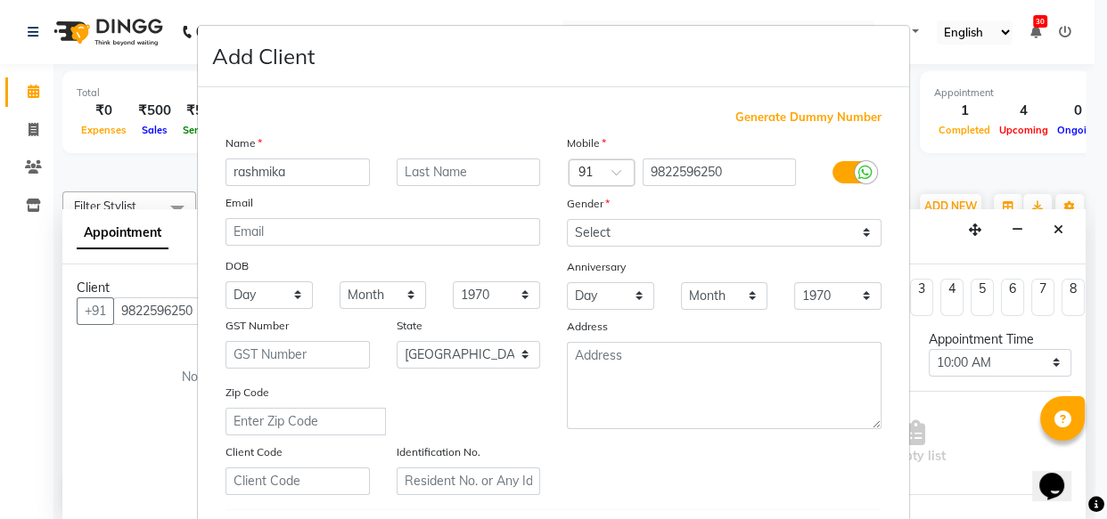
type input "rashmika"
click at [454, 166] on input "text" at bounding box center [469, 173] width 144 height 28
type input "."
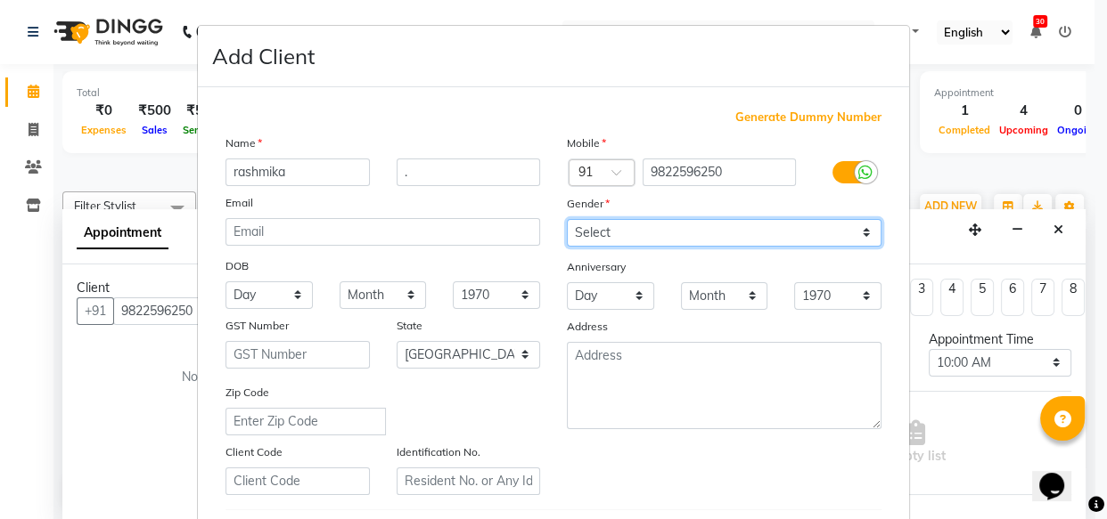
click at [582, 241] on select "Select [DEMOGRAPHIC_DATA] [DEMOGRAPHIC_DATA] Other Prefer Not To Say" at bounding box center [724, 233] width 315 height 28
select select "[DEMOGRAPHIC_DATA]"
click at [567, 219] on select "Select [DEMOGRAPHIC_DATA] [DEMOGRAPHIC_DATA] Other Prefer Not To Say" at bounding box center [724, 233] width 315 height 28
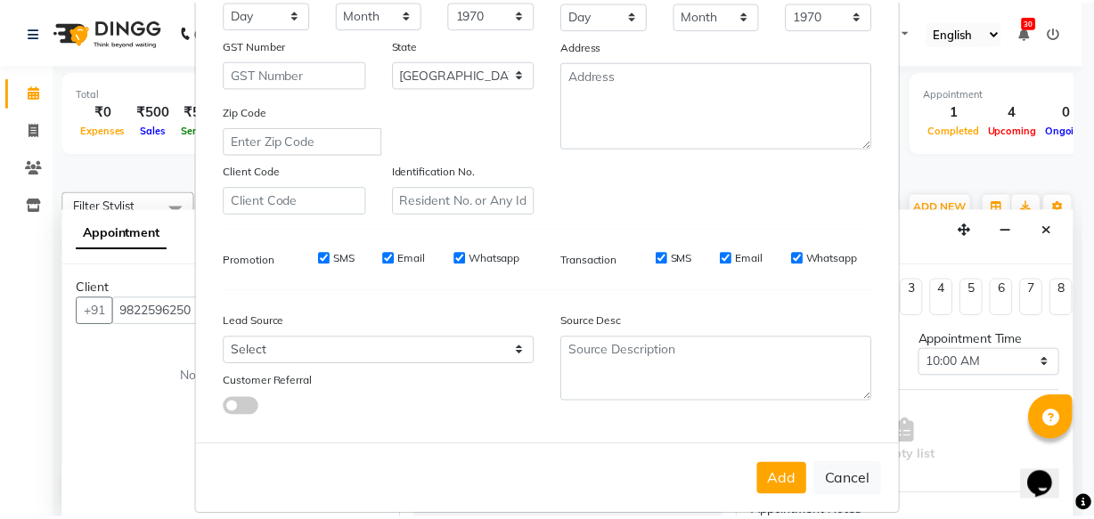
scroll to position [308, 0]
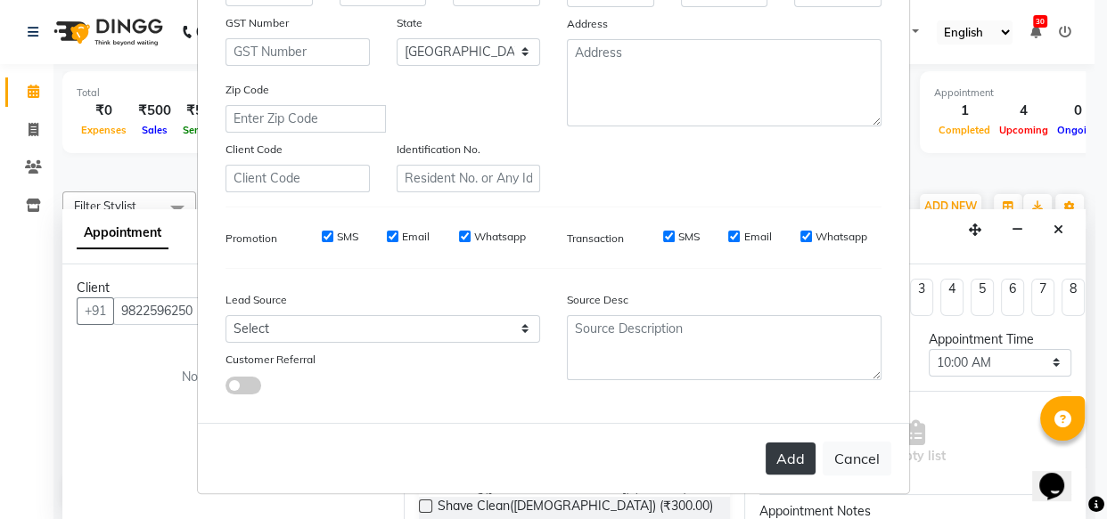
click at [784, 447] on button "Add" at bounding box center [790, 459] width 50 height 32
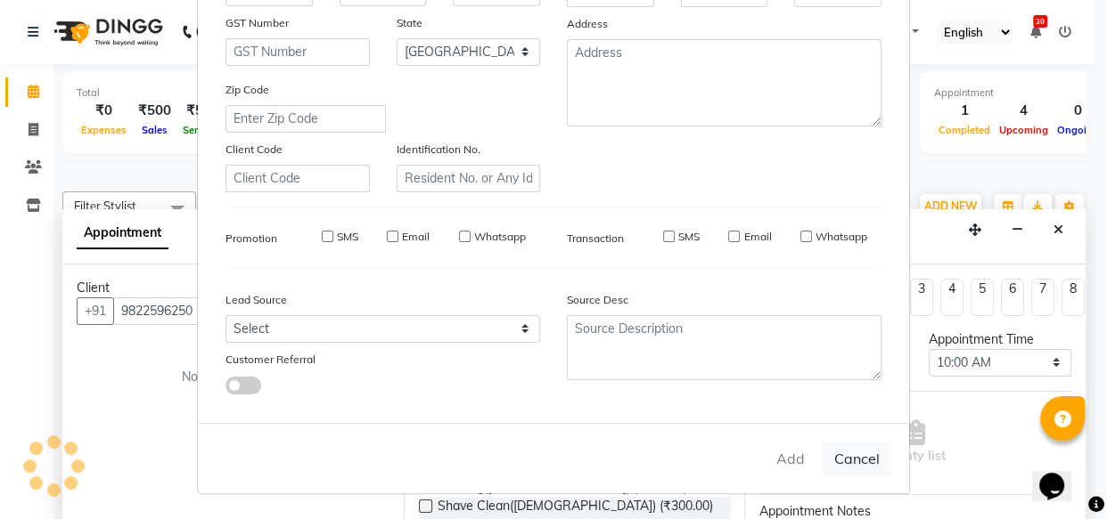
select select
select select "null"
select select
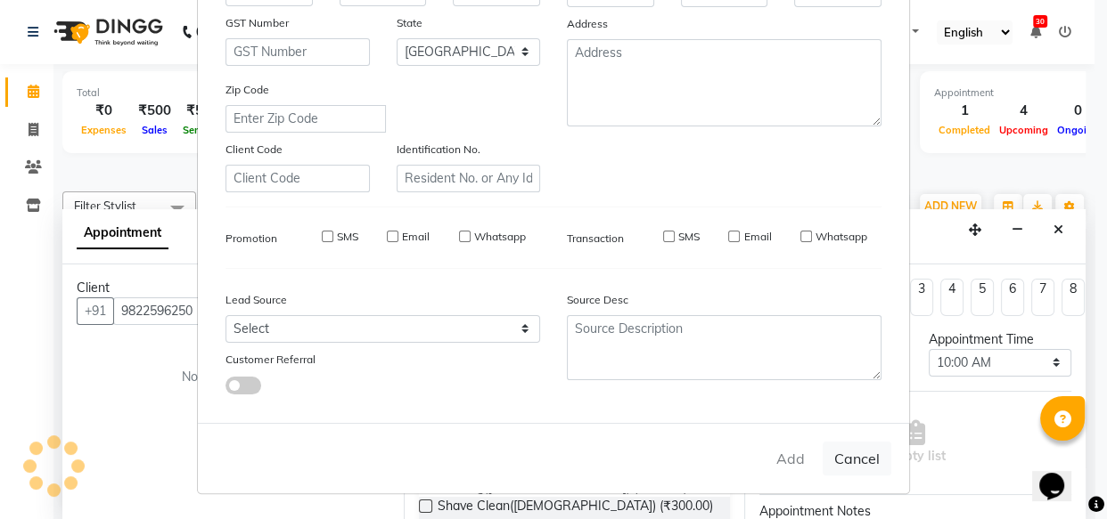
select select
checkbox input "false"
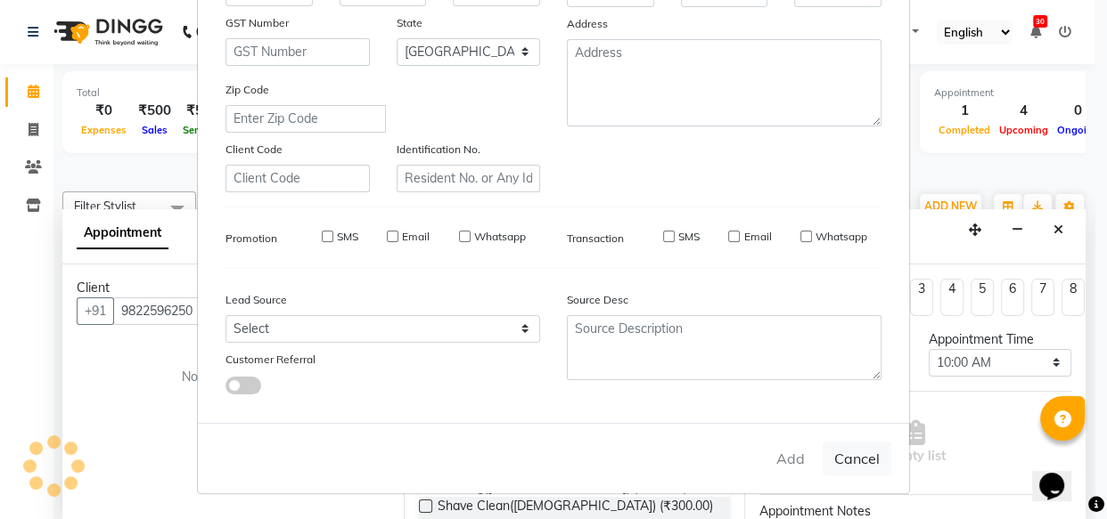
checkbox input "false"
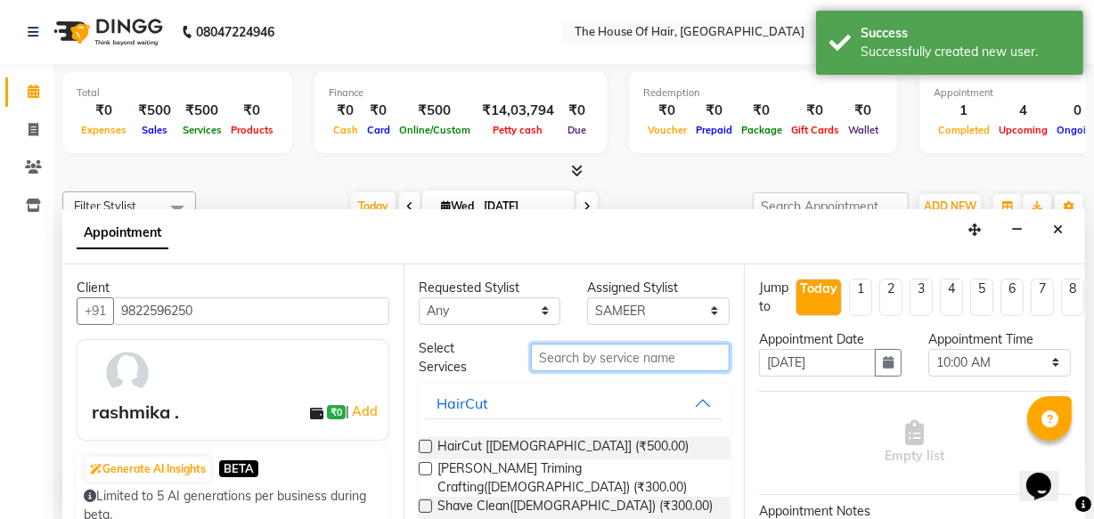
click at [562, 357] on input "text" at bounding box center [630, 358] width 199 height 28
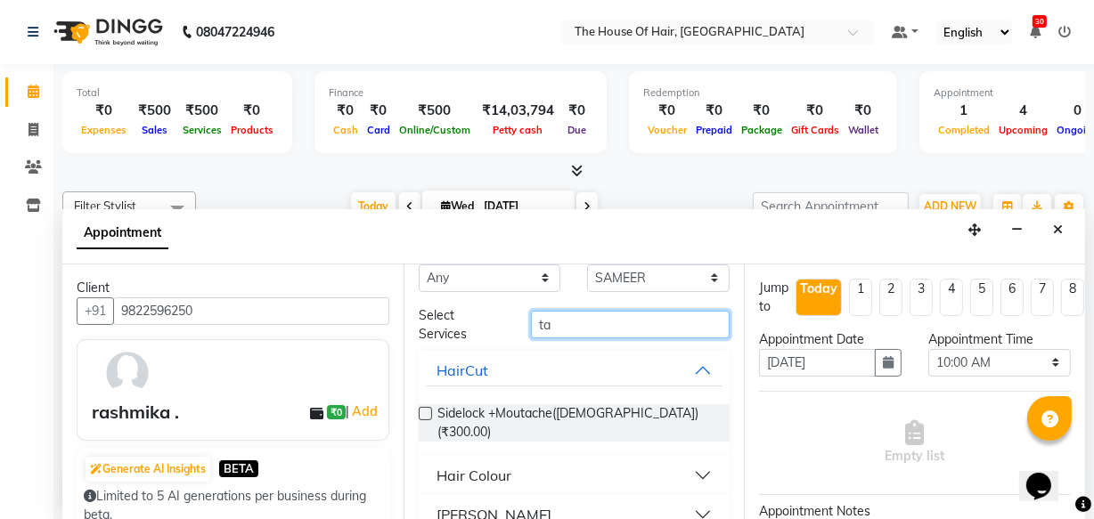
scroll to position [84, 0]
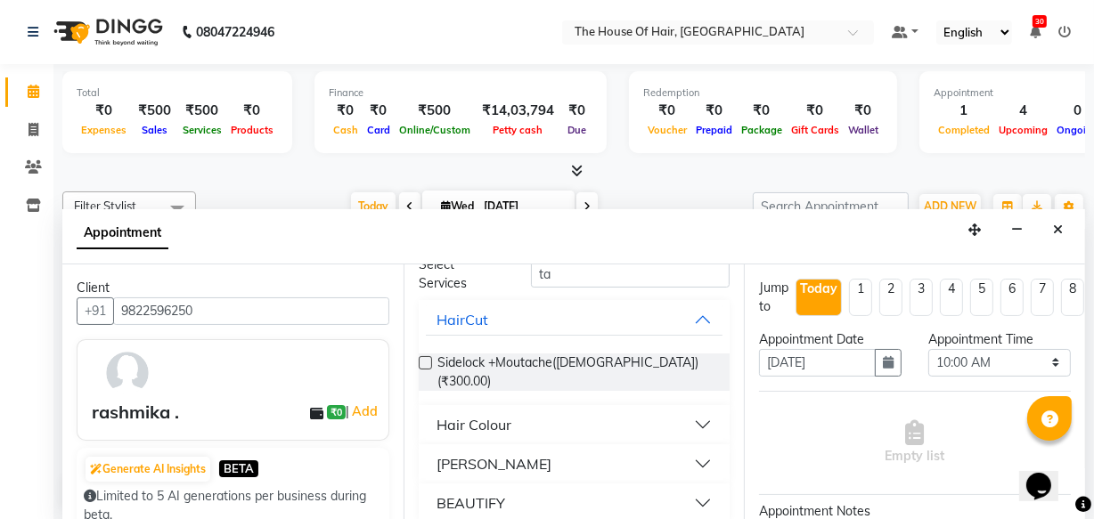
click at [687, 409] on button "Hair Colour" at bounding box center [575, 425] width 298 height 32
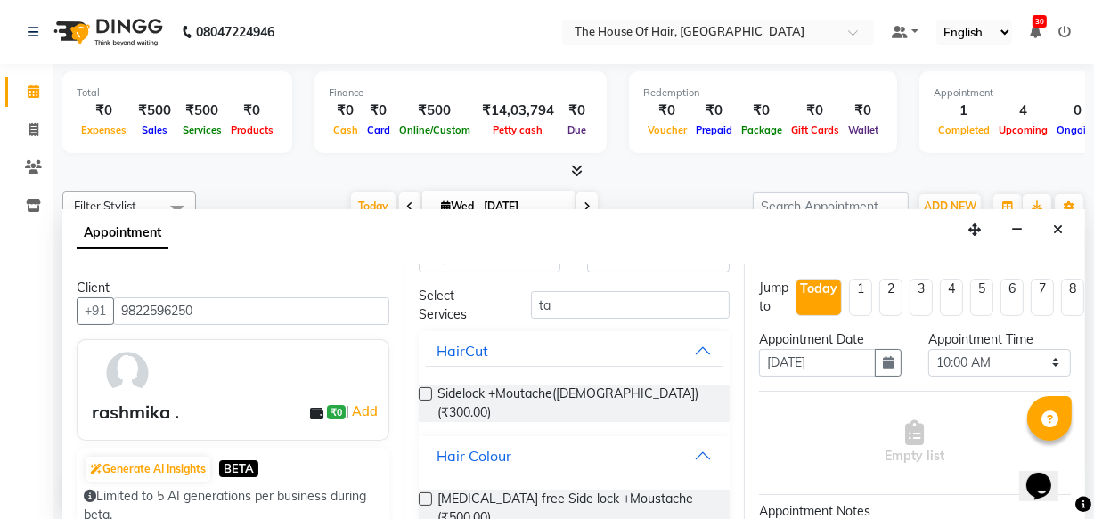
scroll to position [0, 0]
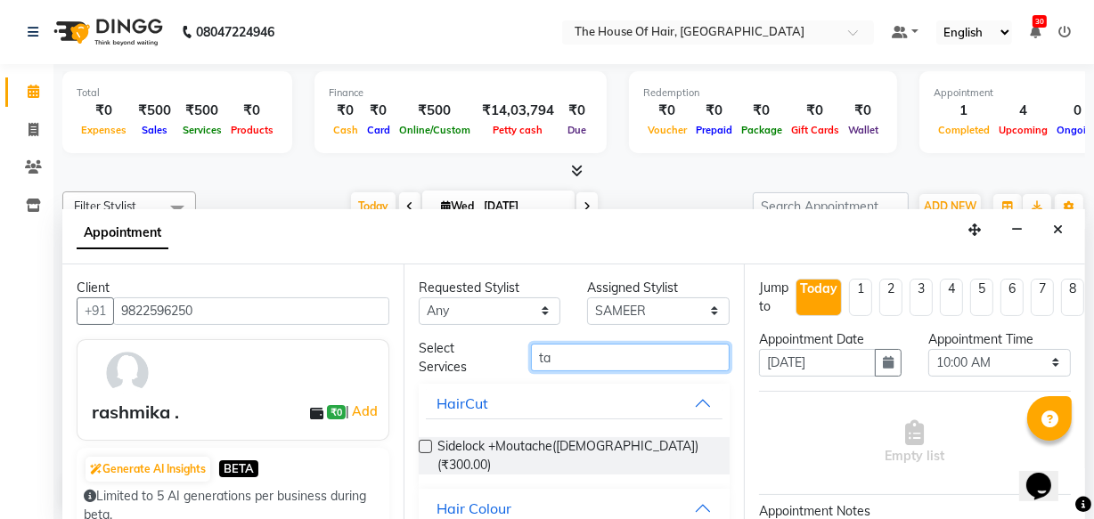
click at [570, 356] on input "ta" at bounding box center [630, 358] width 199 height 28
type input "t"
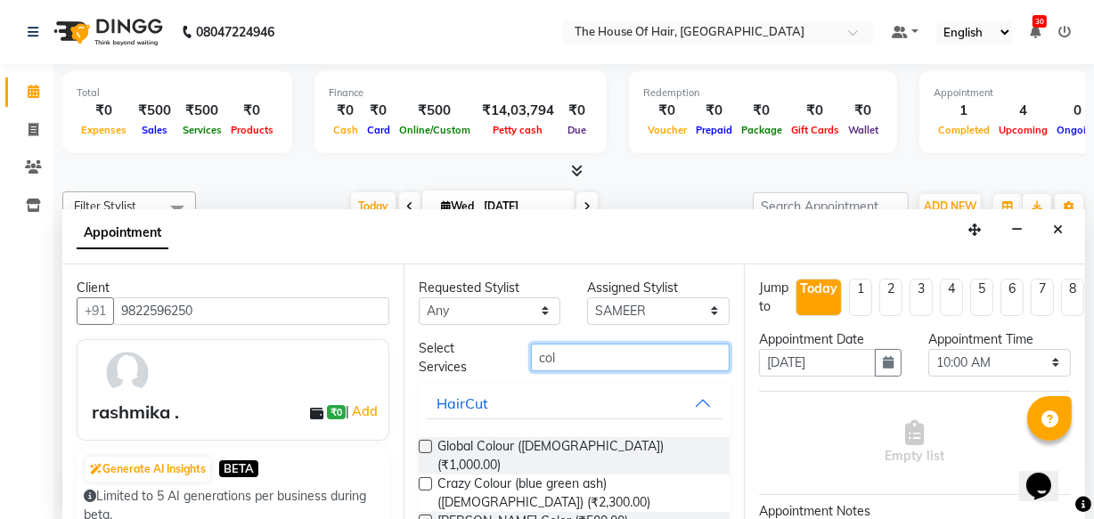
click at [577, 356] on input "col" at bounding box center [630, 358] width 199 height 28
type input "c"
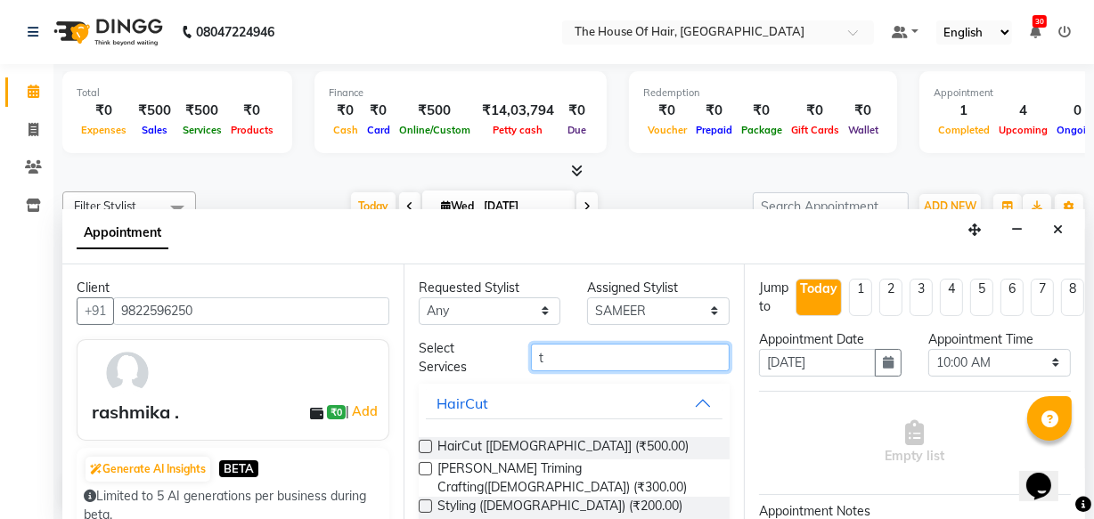
type input "ta"
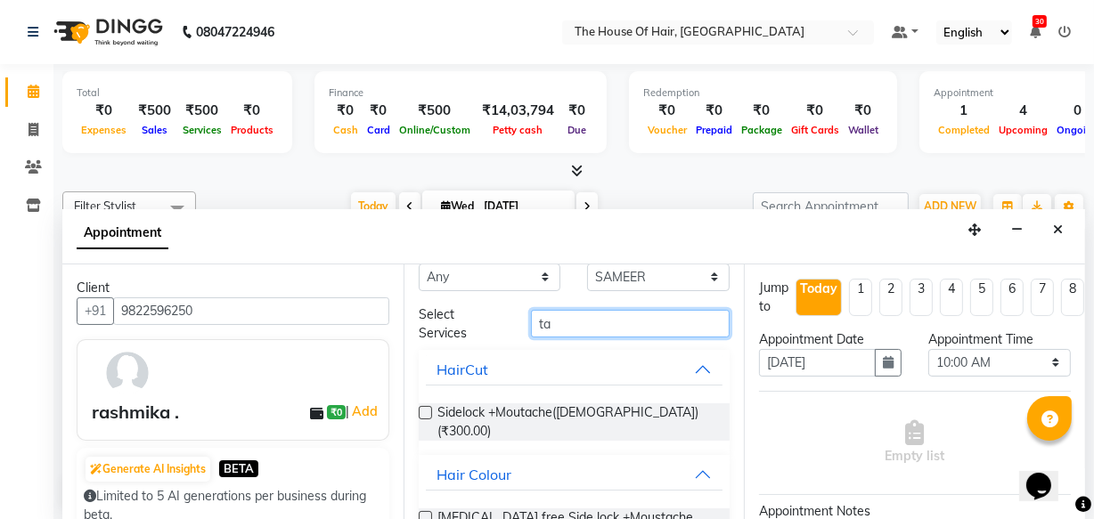
scroll to position [35, 0]
click at [686, 458] on button "Hair Colour" at bounding box center [575, 474] width 298 height 32
click at [592, 327] on input "ta" at bounding box center [630, 323] width 199 height 28
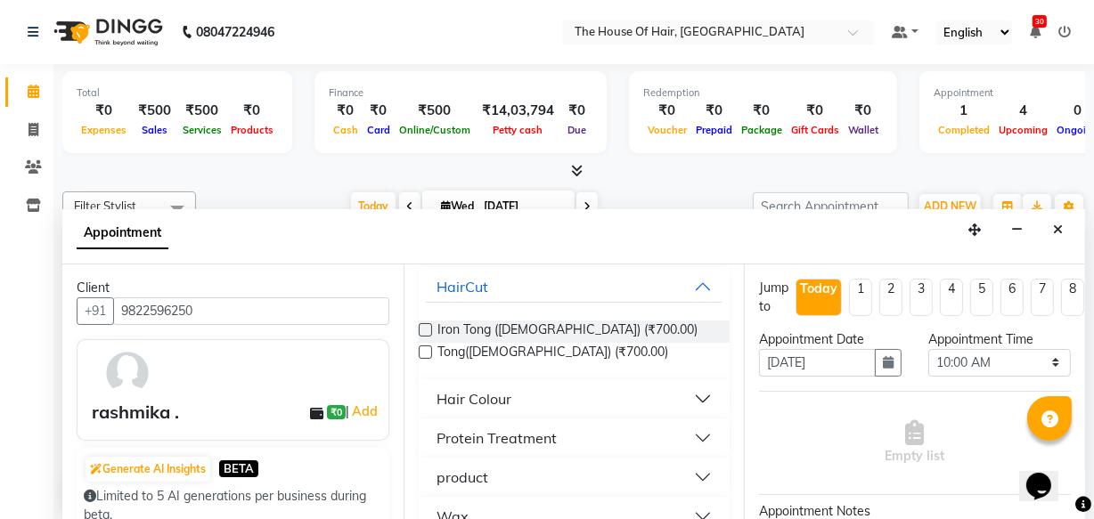
scroll to position [145, 0]
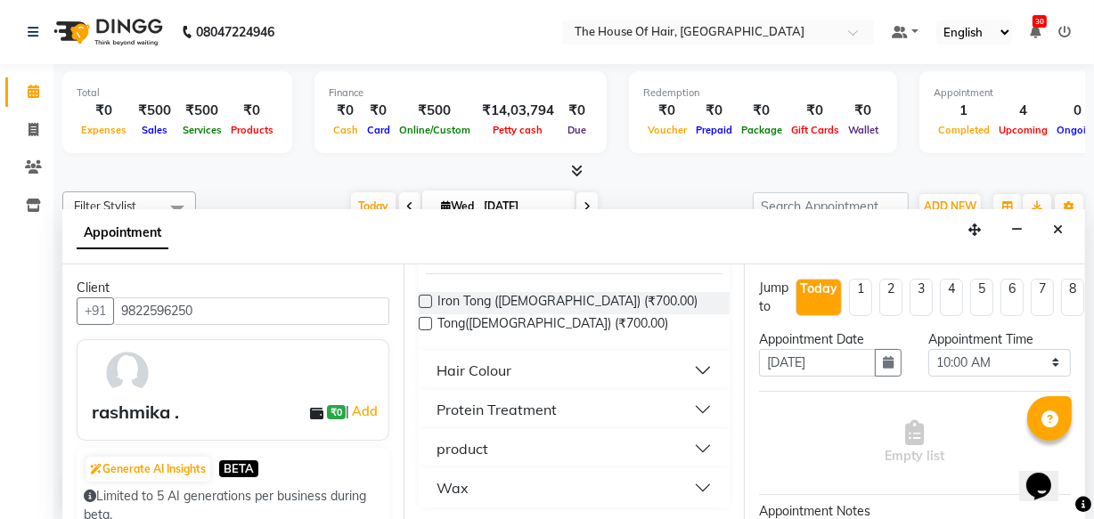
type input "to"
click at [691, 365] on button "Hair Colour" at bounding box center [575, 371] width 298 height 32
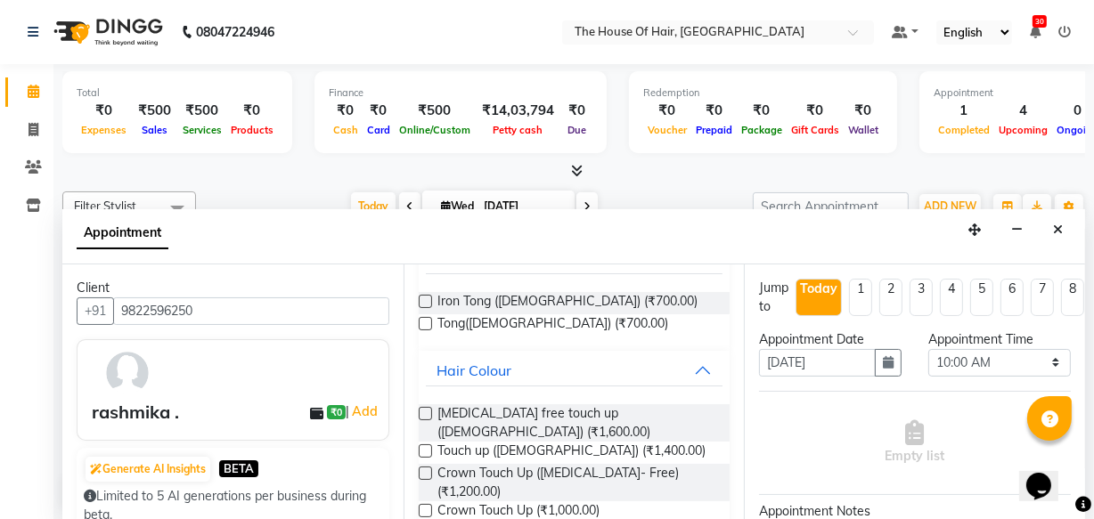
click at [427, 445] on label at bounding box center [425, 451] width 13 height 13
click at [427, 447] on input "checkbox" at bounding box center [425, 453] width 12 height 12
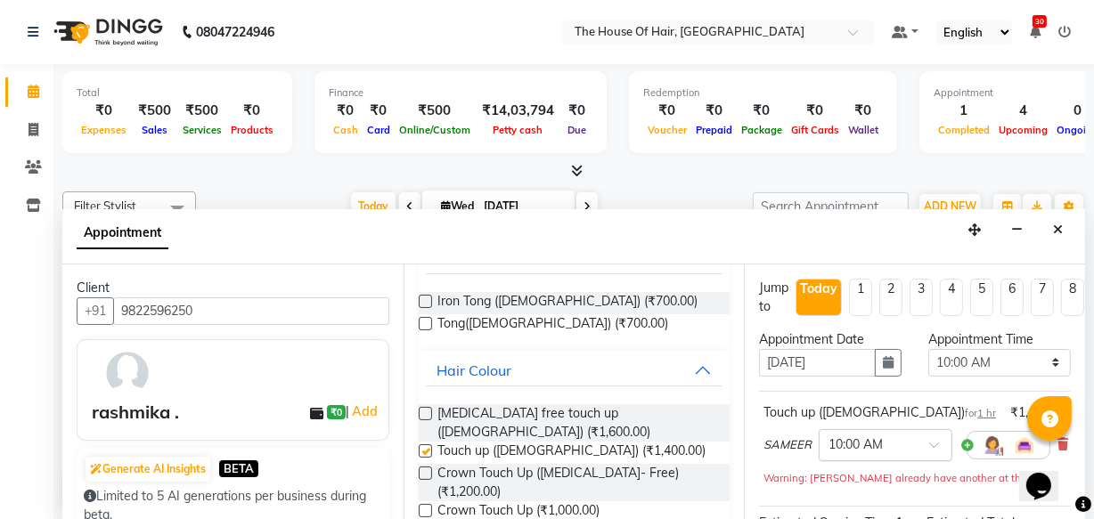
checkbox input "false"
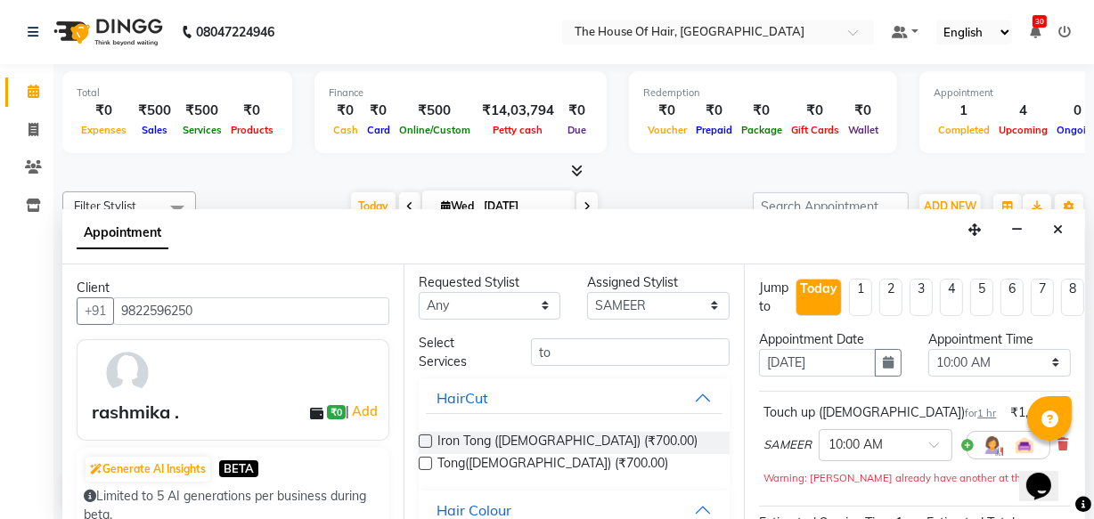
scroll to position [0, 0]
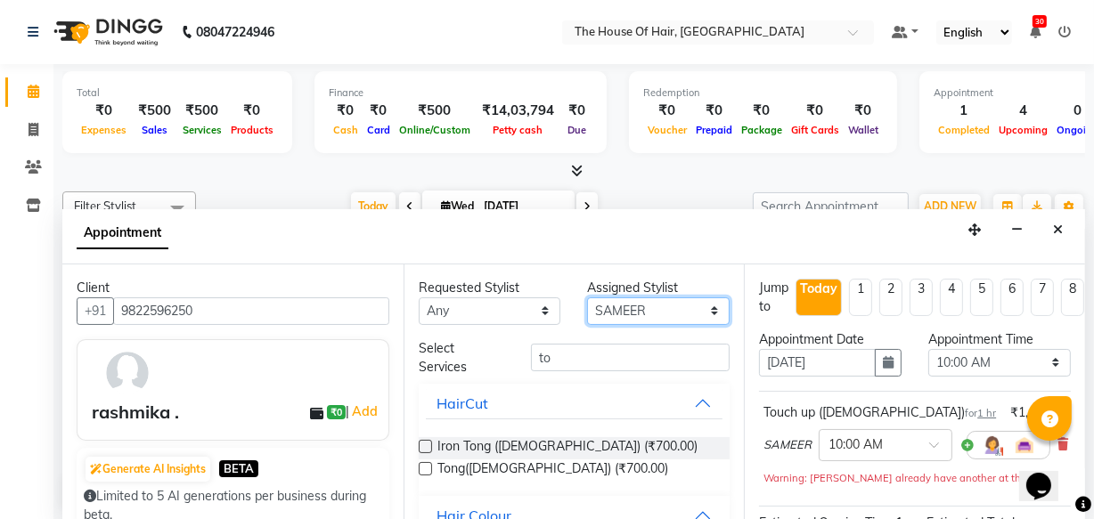
click at [695, 317] on select "Select [PERSON_NAME] [PERSON_NAME] [PERSON_NAME] [PERSON_NAME] [PERSON_NAME] [P…" at bounding box center [658, 312] width 143 height 28
select select "64183"
click at [587, 298] on select "Select [PERSON_NAME] [PERSON_NAME] [PERSON_NAME] [PERSON_NAME] [PERSON_NAME] [P…" at bounding box center [658, 312] width 143 height 28
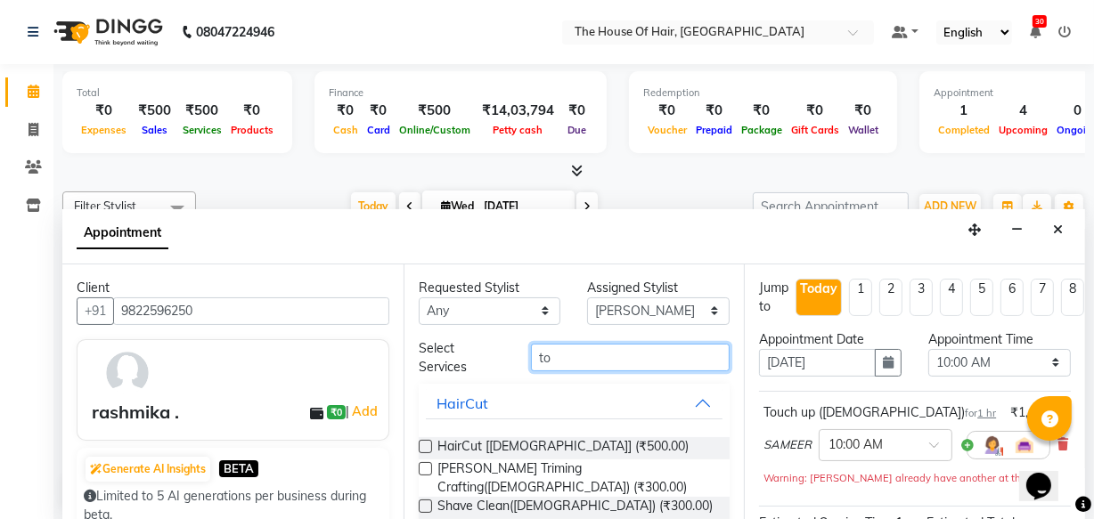
click at [568, 360] on input "to" at bounding box center [630, 358] width 199 height 28
type input "t"
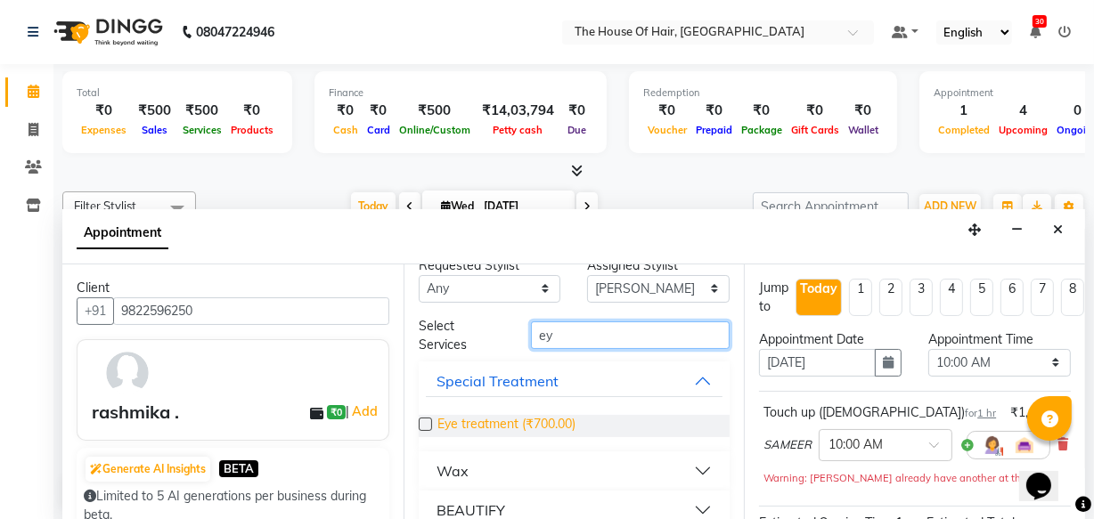
scroll to position [45, 0]
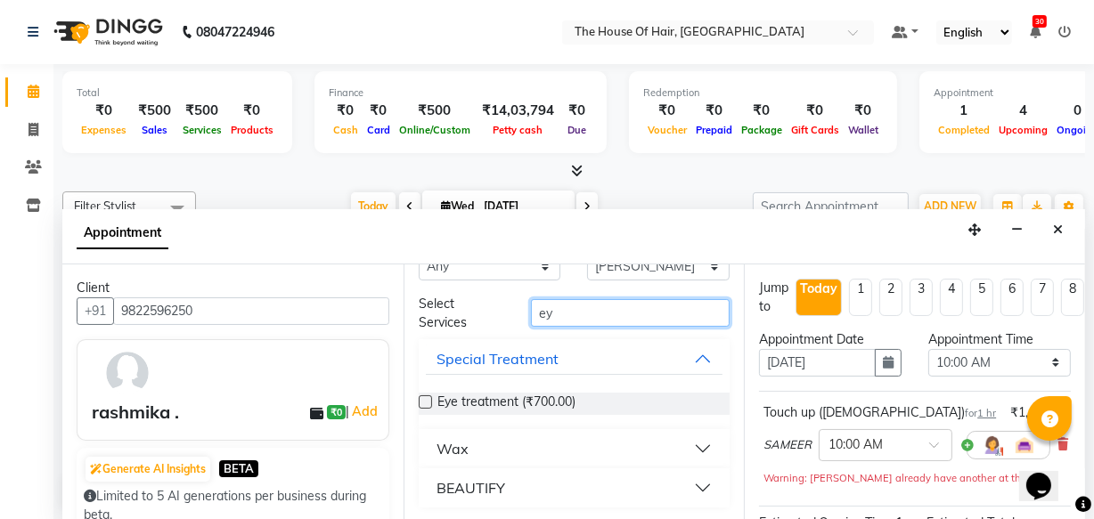
type input "ey"
click at [688, 478] on button "BEAUTIFY" at bounding box center [575, 488] width 298 height 32
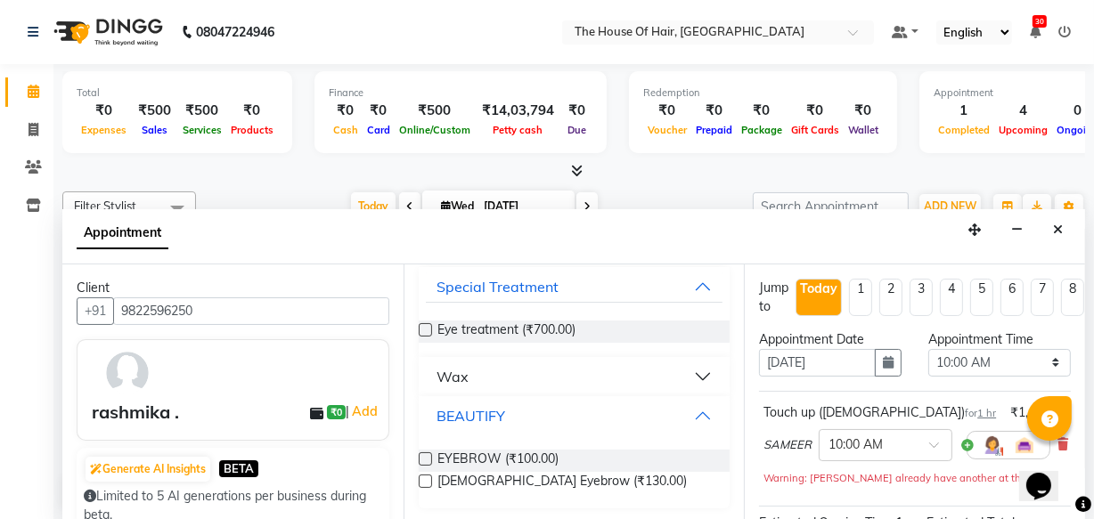
scroll to position [118, 0]
click at [421, 454] on label at bounding box center [425, 458] width 13 height 13
click at [421, 454] on input "checkbox" at bounding box center [425, 460] width 12 height 12
checkbox input "false"
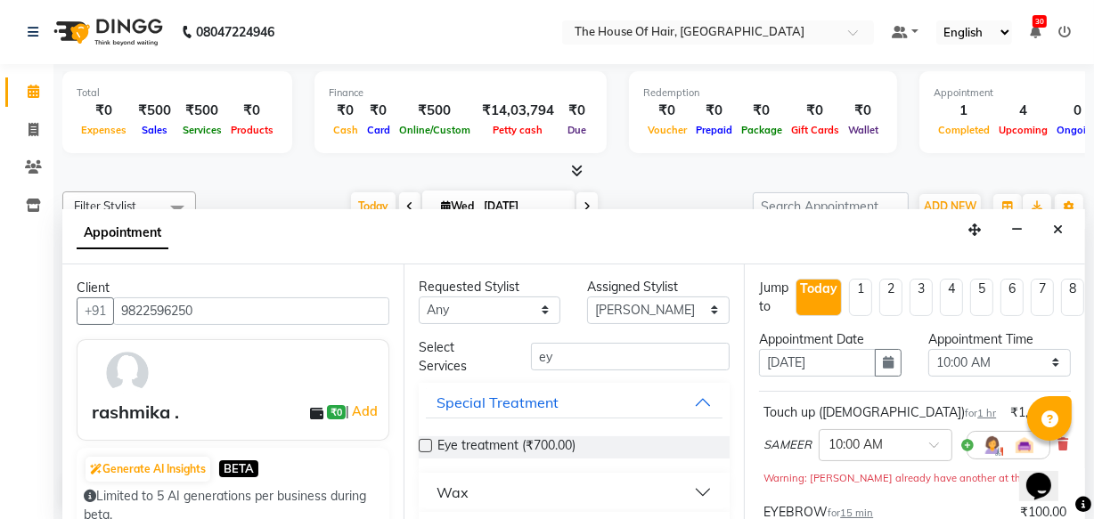
scroll to position [0, 0]
click at [574, 356] on input "ey" at bounding box center [630, 358] width 199 height 28
type input "e"
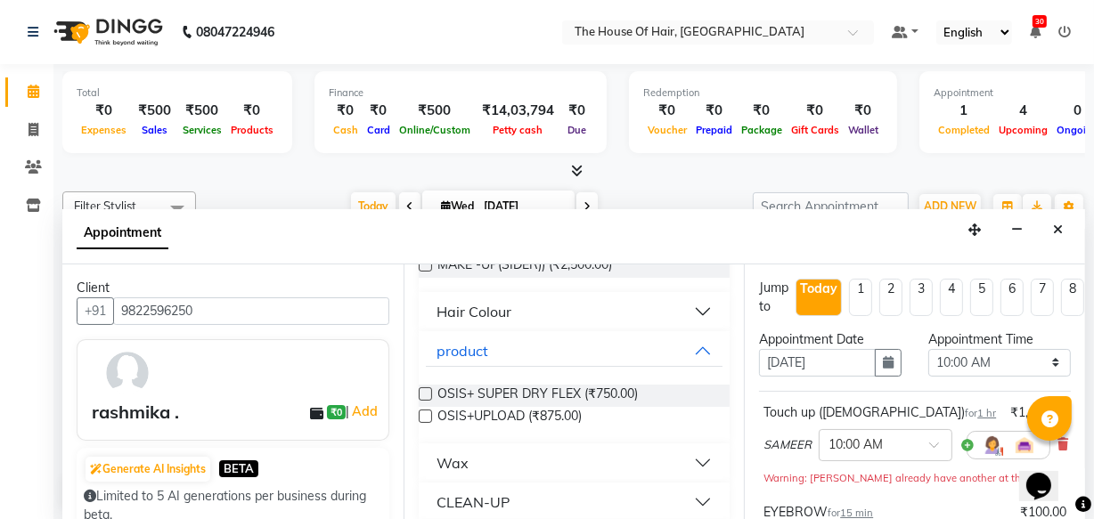
scroll to position [235, 0]
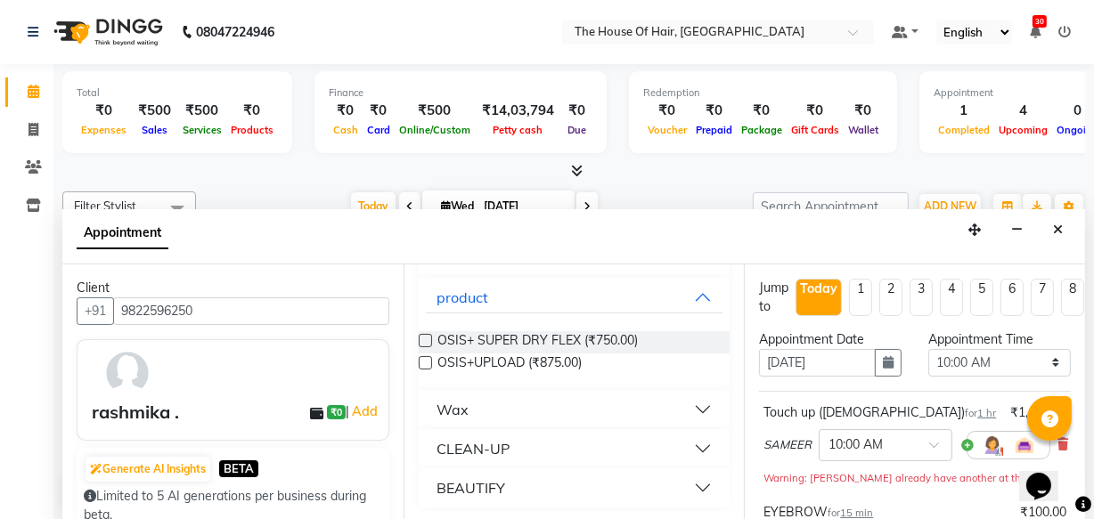
type input "up"
click at [691, 478] on button "BEAUTIFY" at bounding box center [575, 488] width 298 height 32
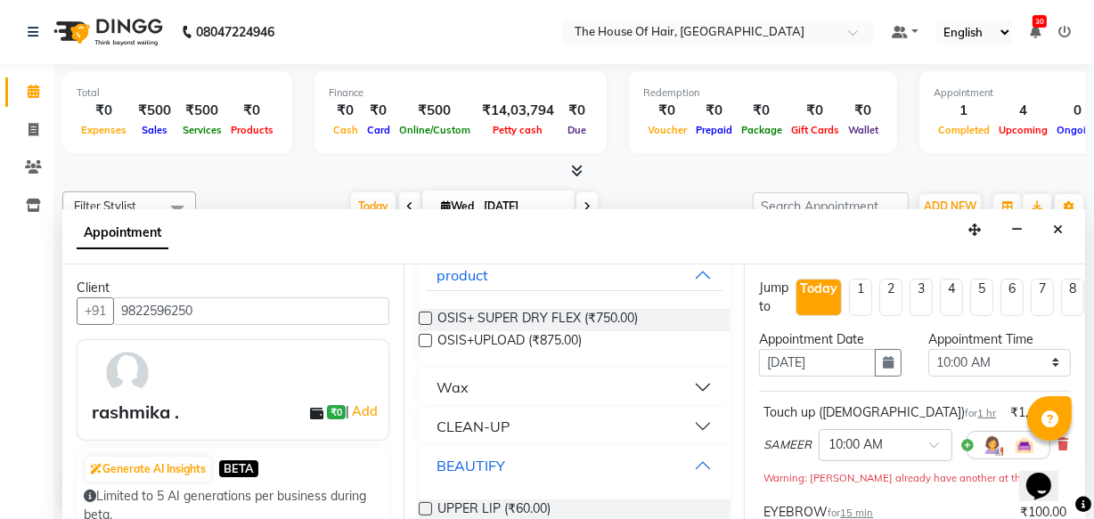
scroll to position [286, 0]
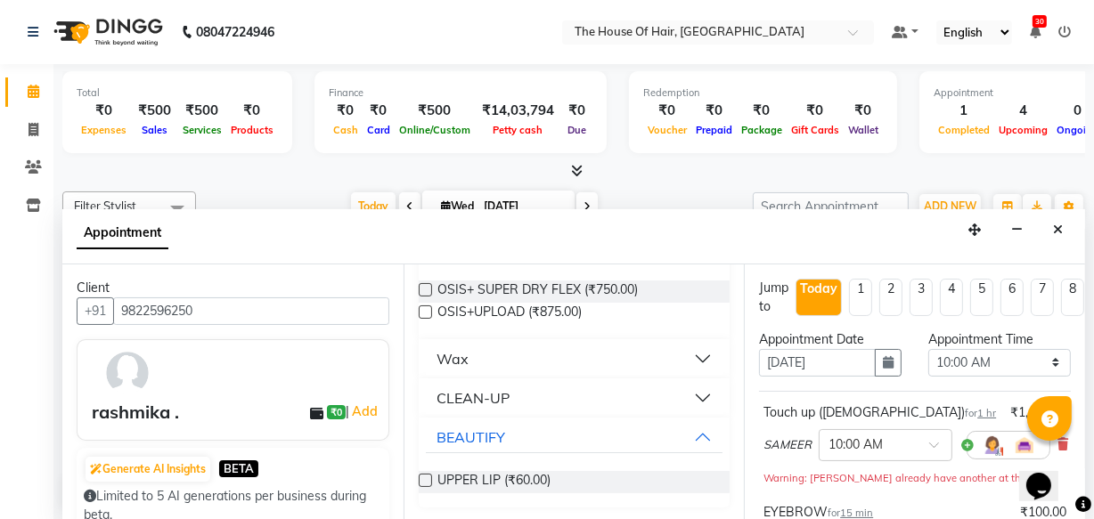
click at [423, 474] on label at bounding box center [425, 480] width 13 height 13
click at [423, 477] on input "checkbox" at bounding box center [425, 483] width 12 height 12
checkbox input "false"
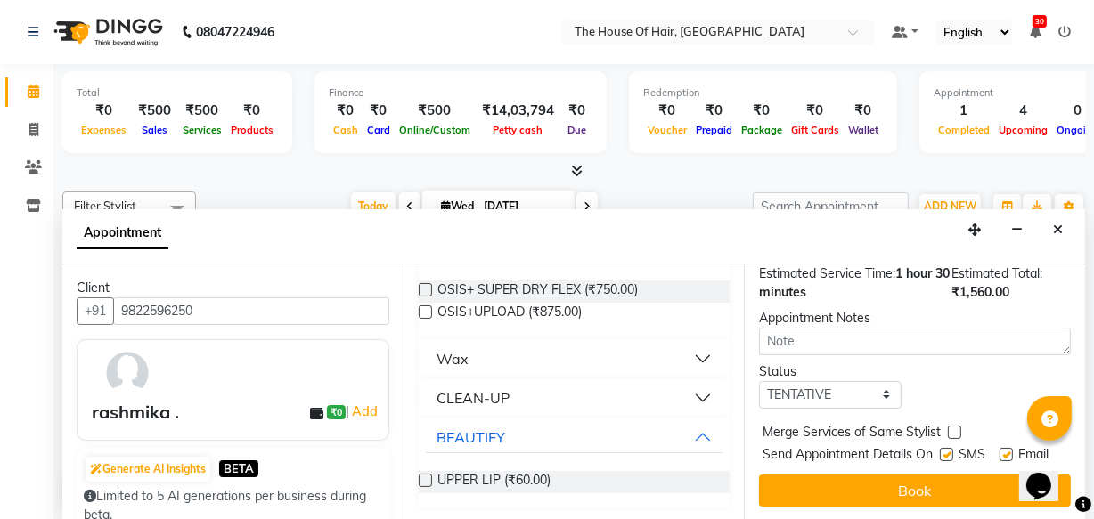
scroll to position [444, 0]
click at [951, 426] on label at bounding box center [954, 432] width 13 height 13
click at [951, 429] on input "checkbox" at bounding box center [954, 435] width 12 height 12
checkbox input "true"
click at [886, 381] on select "Select TENTATIVE CONFIRM CHECK-IN UPCOMING" at bounding box center [830, 395] width 143 height 28
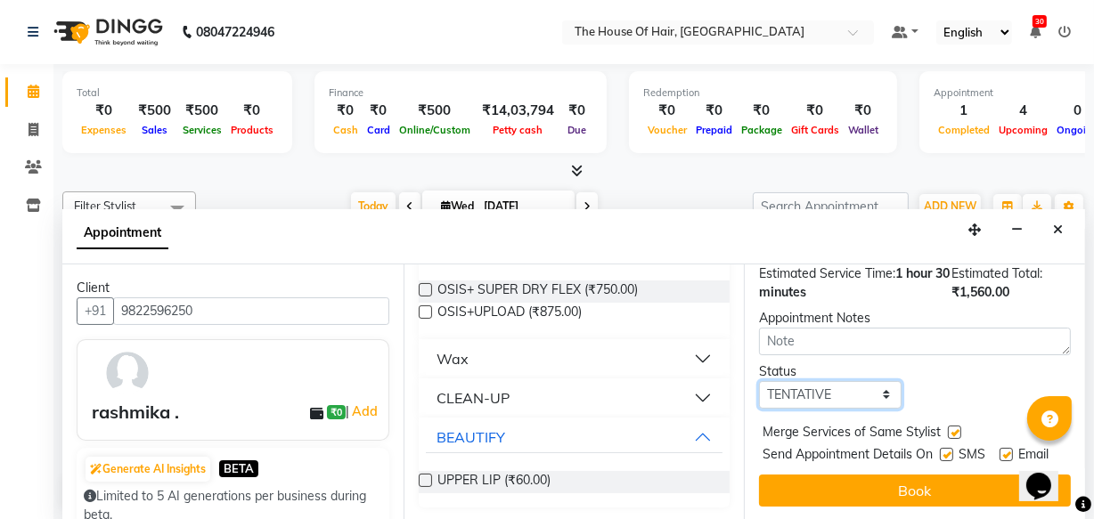
select select "upcoming"
click at [759, 381] on select "Select TENTATIVE CONFIRM CHECK-IN UPCOMING" at bounding box center [830, 395] width 143 height 28
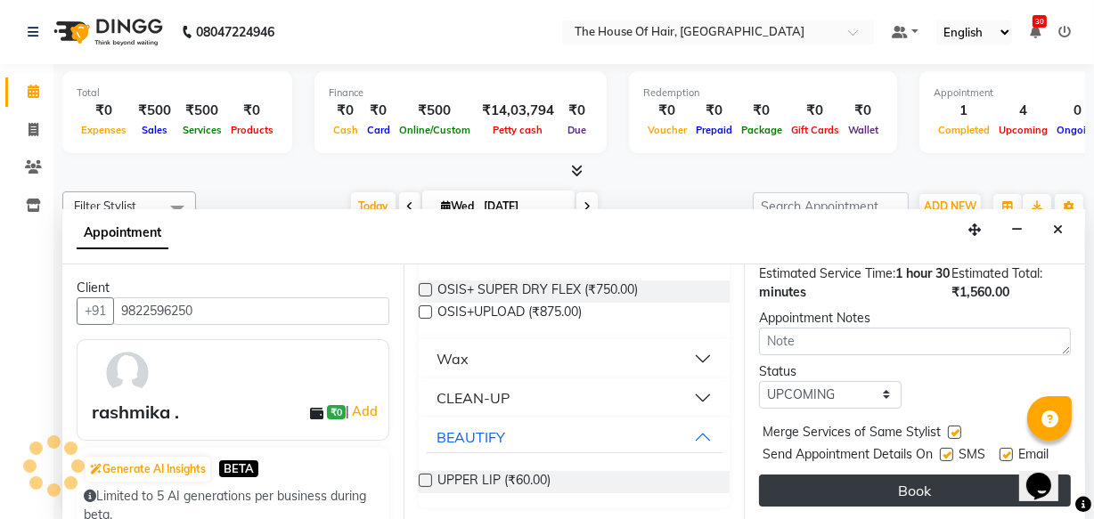
click at [903, 482] on button "Book" at bounding box center [915, 491] width 312 height 32
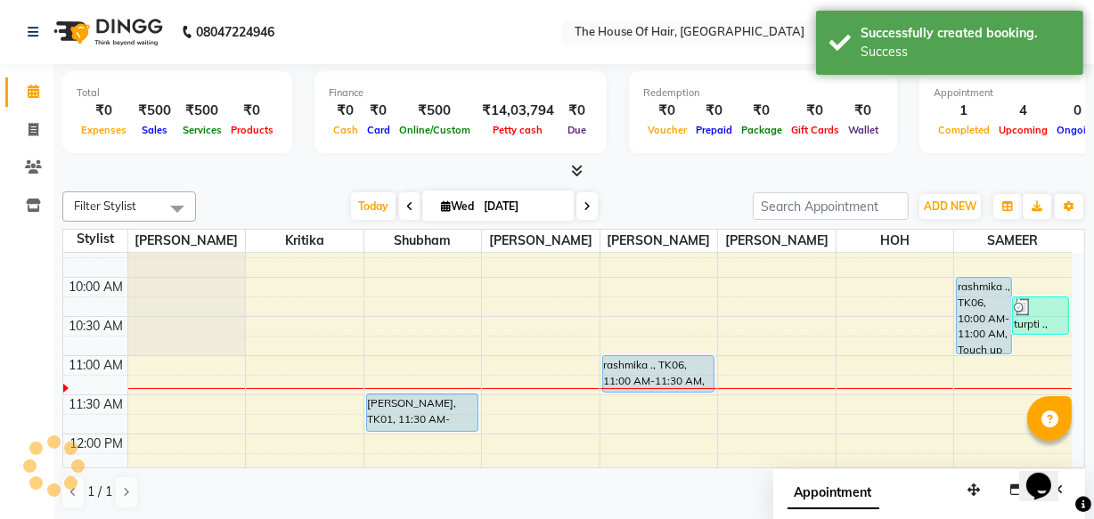
scroll to position [0, 0]
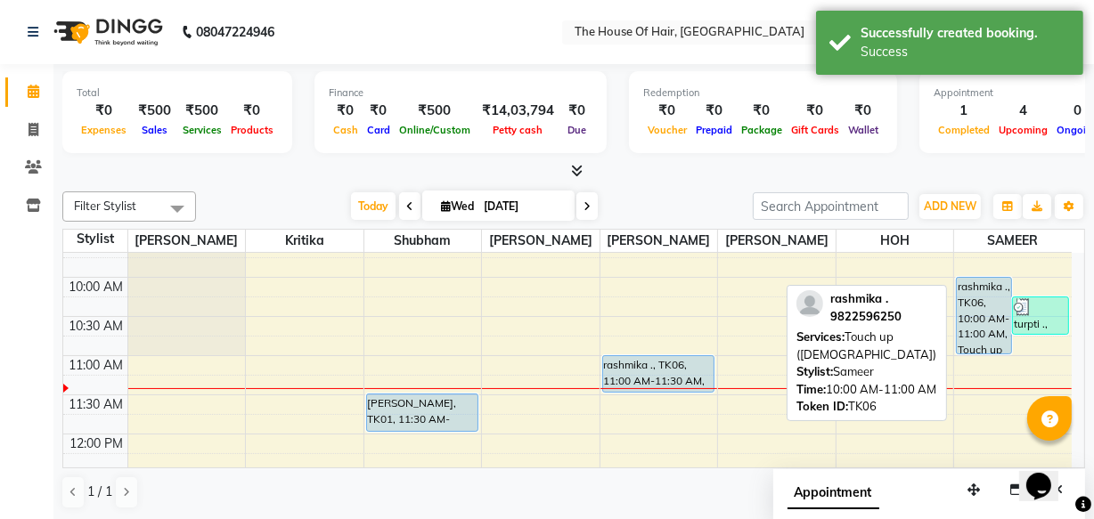
click at [986, 312] on div "rashmika ., TK06, 10:00 AM-11:00 AM, Touch up ([DEMOGRAPHIC_DATA])" at bounding box center [984, 316] width 54 height 76
select select "5"
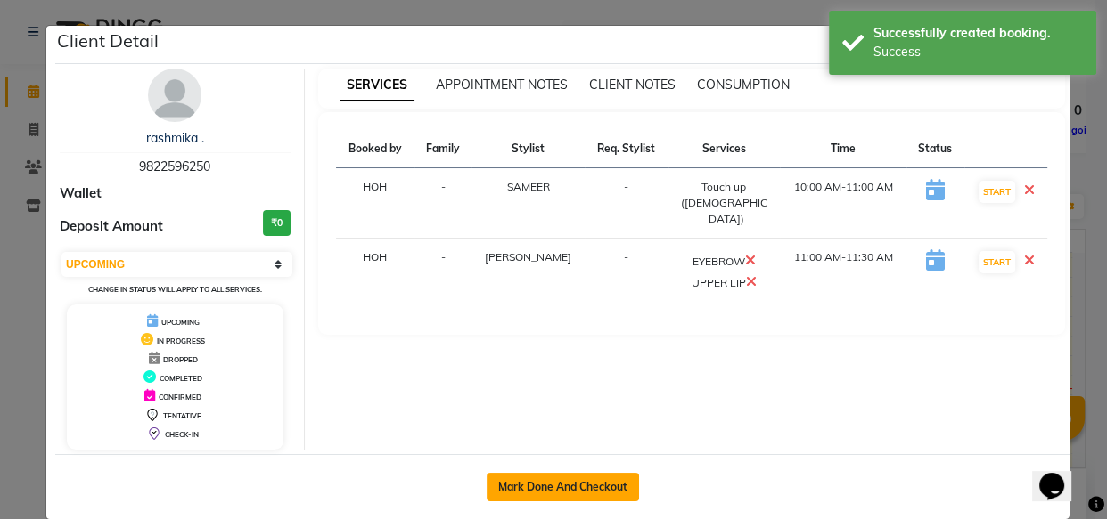
click at [551, 481] on button "Mark Done And Checkout" at bounding box center [562, 487] width 152 height 29
select select "service"
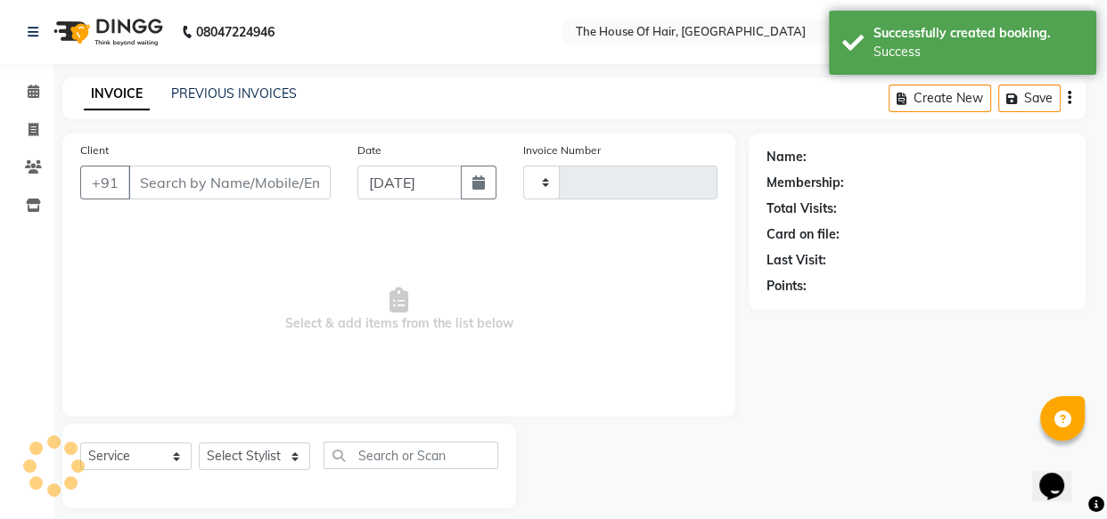
type input "1831"
select select "5992"
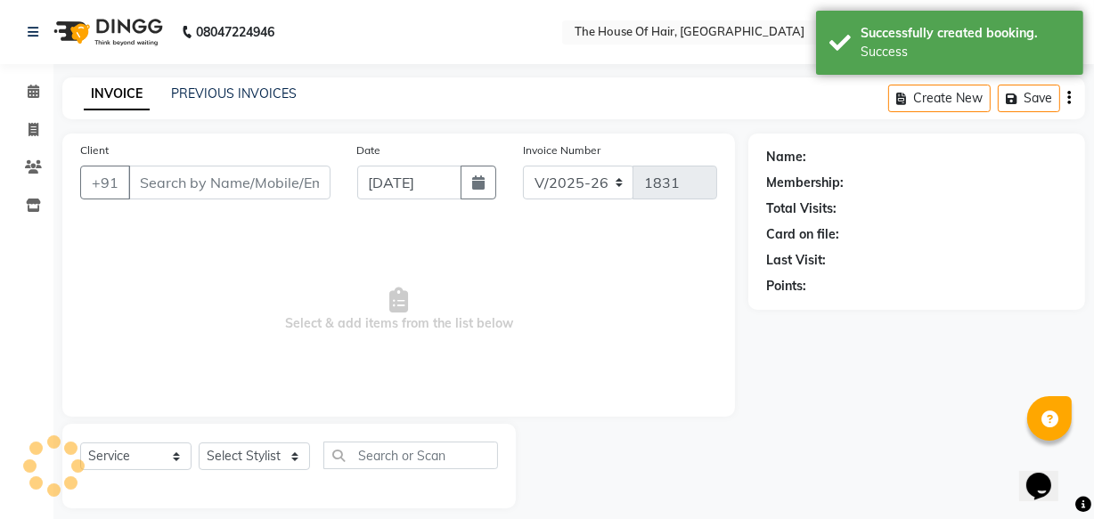
type input "9822596250"
select select "90281"
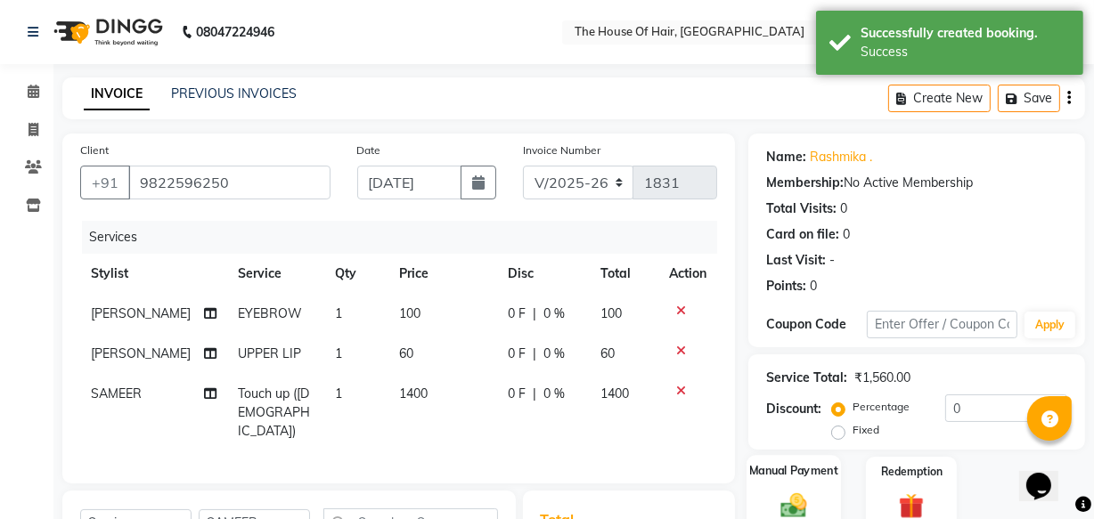
scroll to position [223, 0]
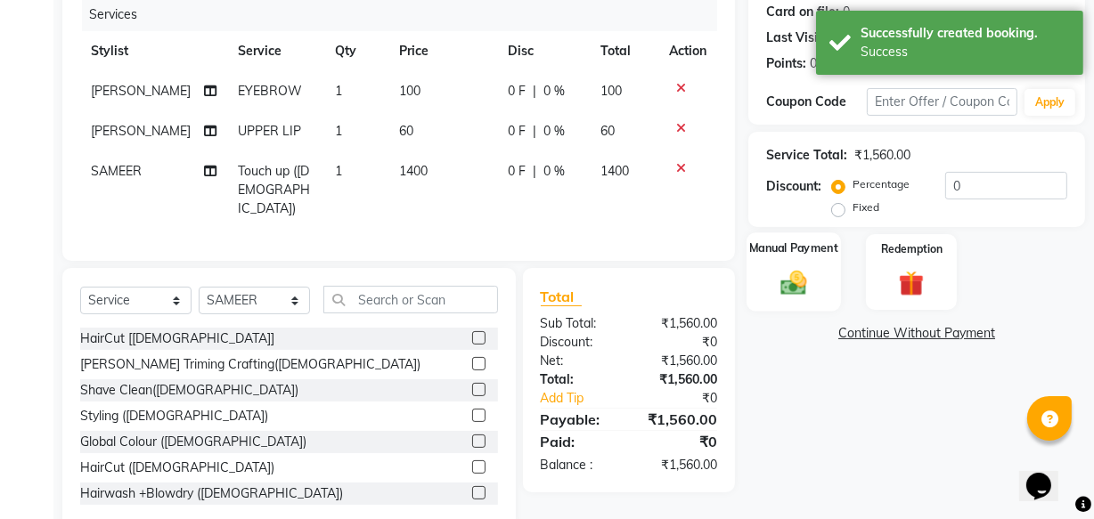
click at [783, 274] on img at bounding box center [794, 282] width 43 height 30
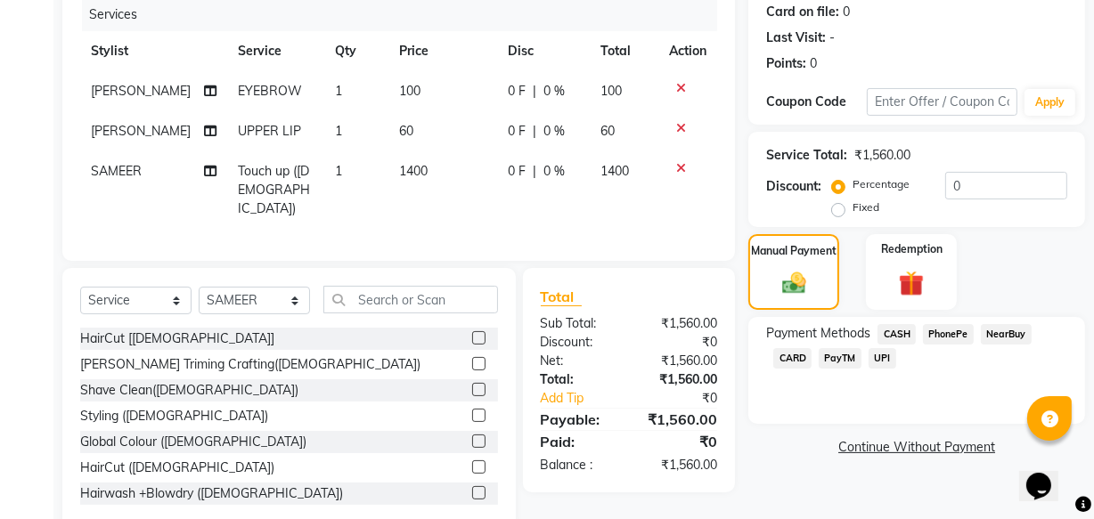
click at [882, 356] on span "UPI" at bounding box center [883, 358] width 28 height 20
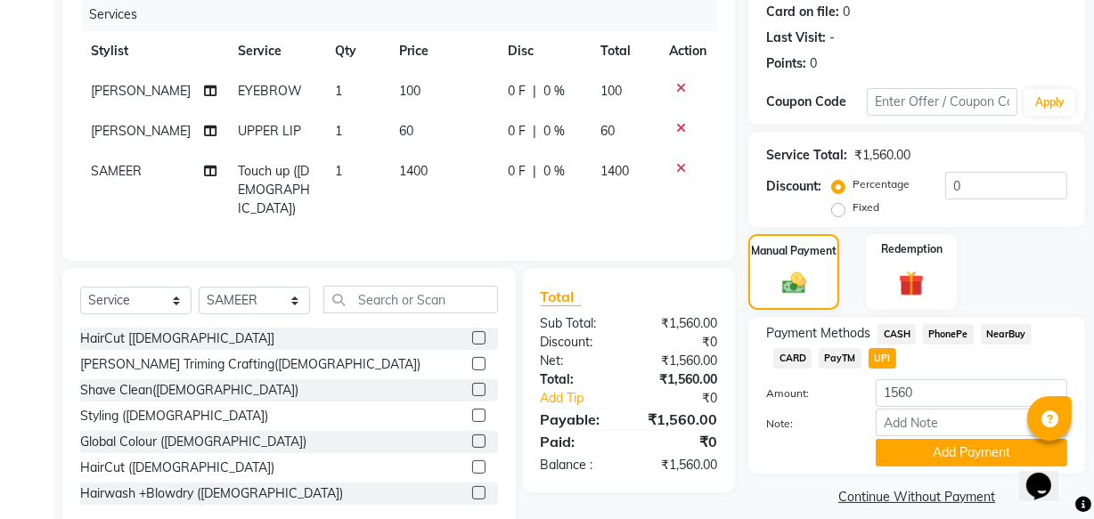
scroll to position [255, 0]
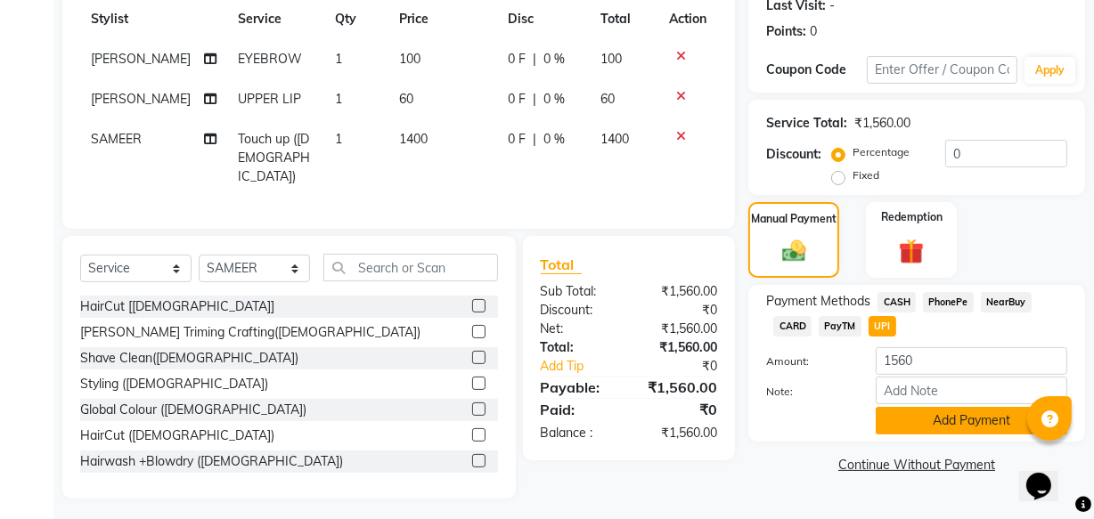
click at [961, 416] on button "Add Payment" at bounding box center [972, 421] width 192 height 28
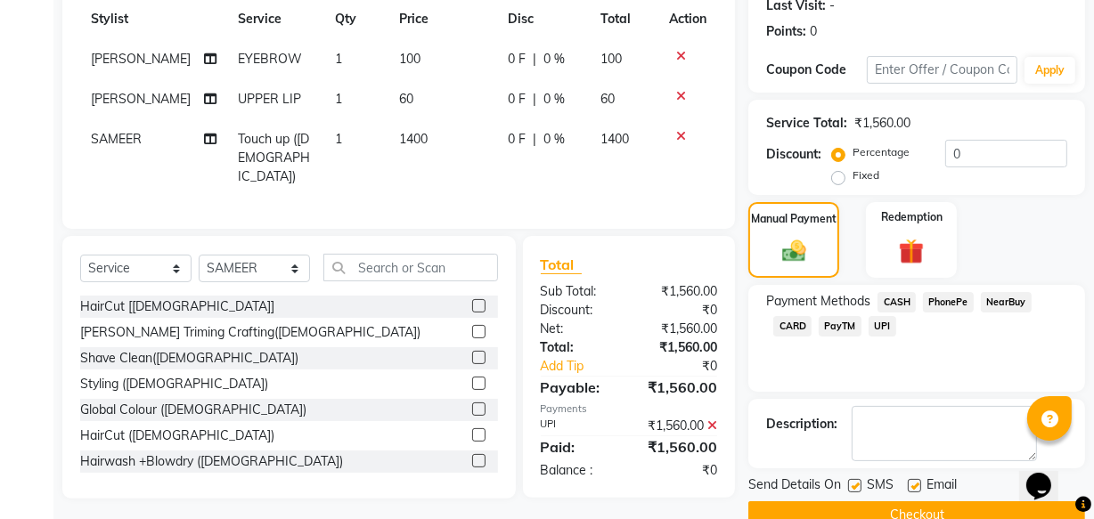
scroll to position [290, 0]
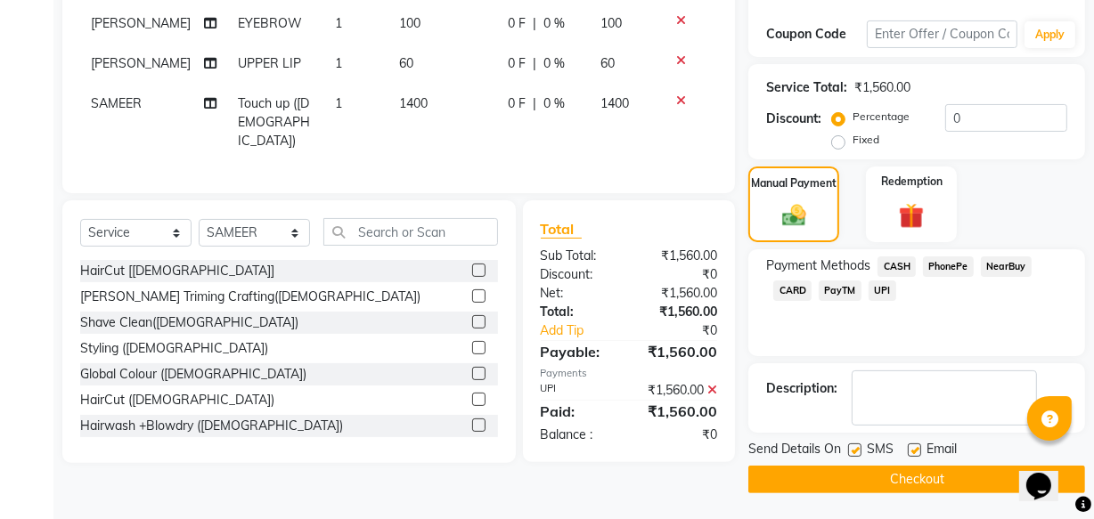
click at [928, 473] on button "Checkout" at bounding box center [916, 480] width 337 height 28
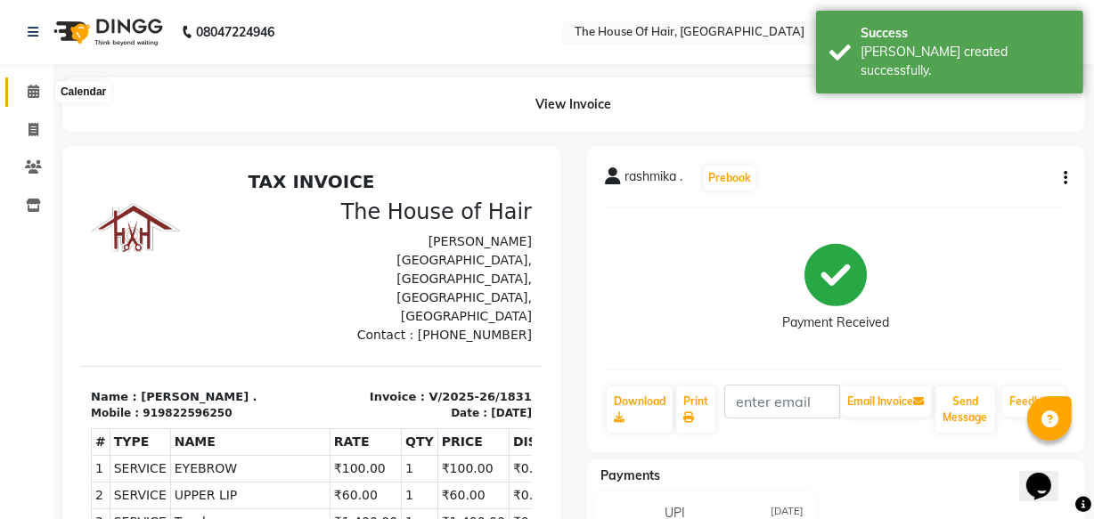
click at [28, 89] on icon at bounding box center [34, 91] width 12 height 13
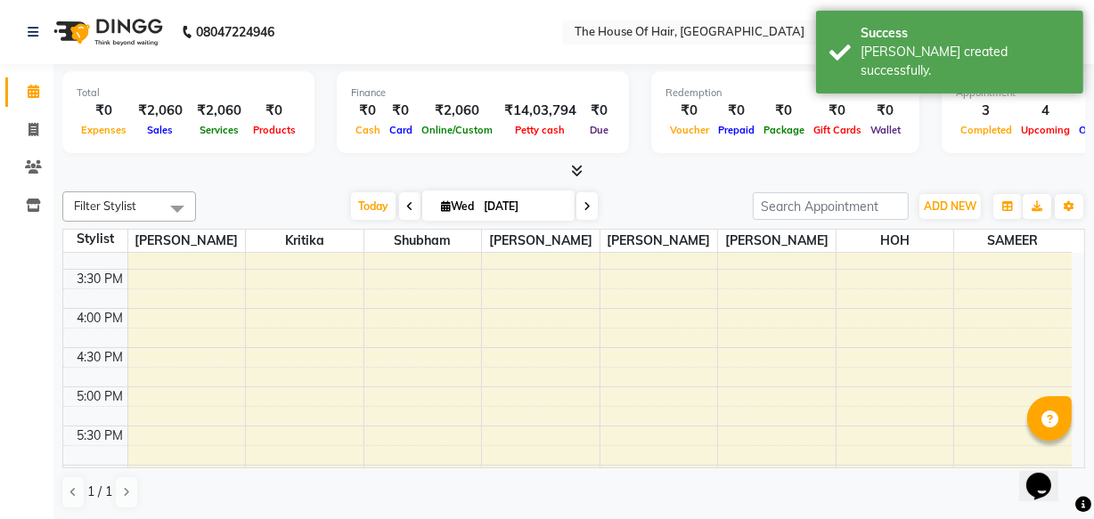
scroll to position [570, 0]
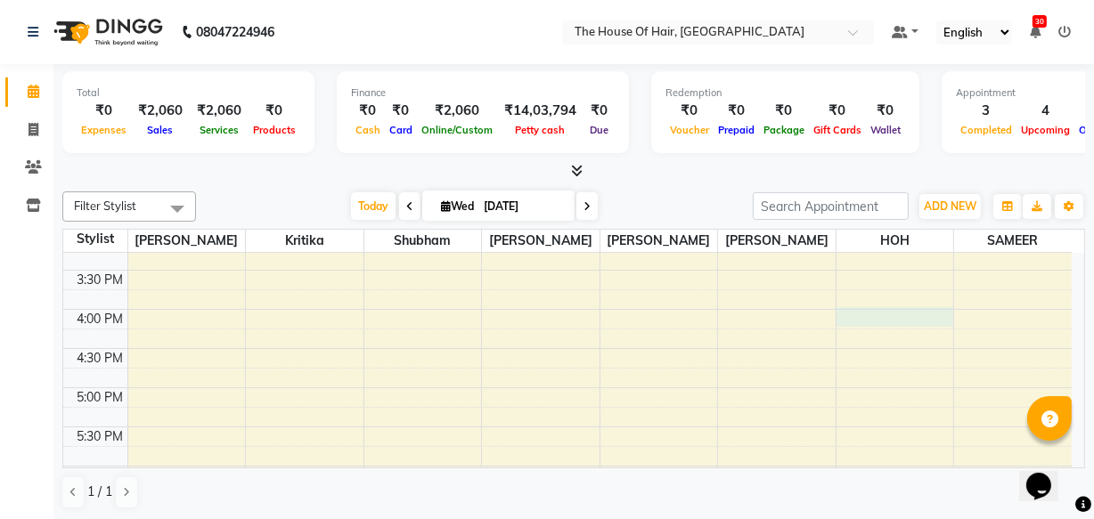
click at [838, 311] on div "8:00 AM 8:30 AM 9:00 AM 9:30 AM 10:00 AM 10:30 AM 11:00 AM 11:30 AM 12:00 PM 12…" at bounding box center [567, 231] width 1009 height 1097
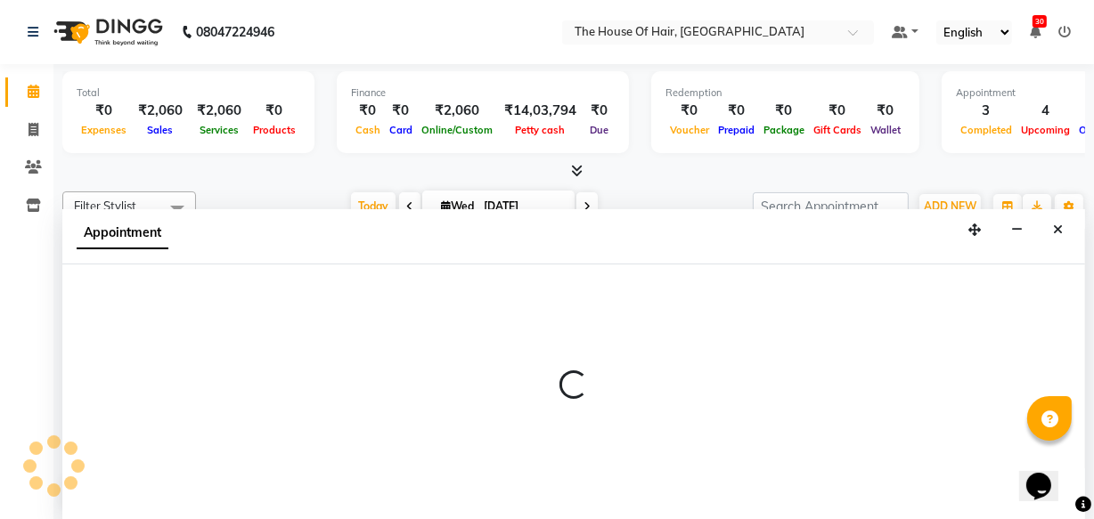
scroll to position [0, 0]
select select "80392"
select select "960"
select select "tentative"
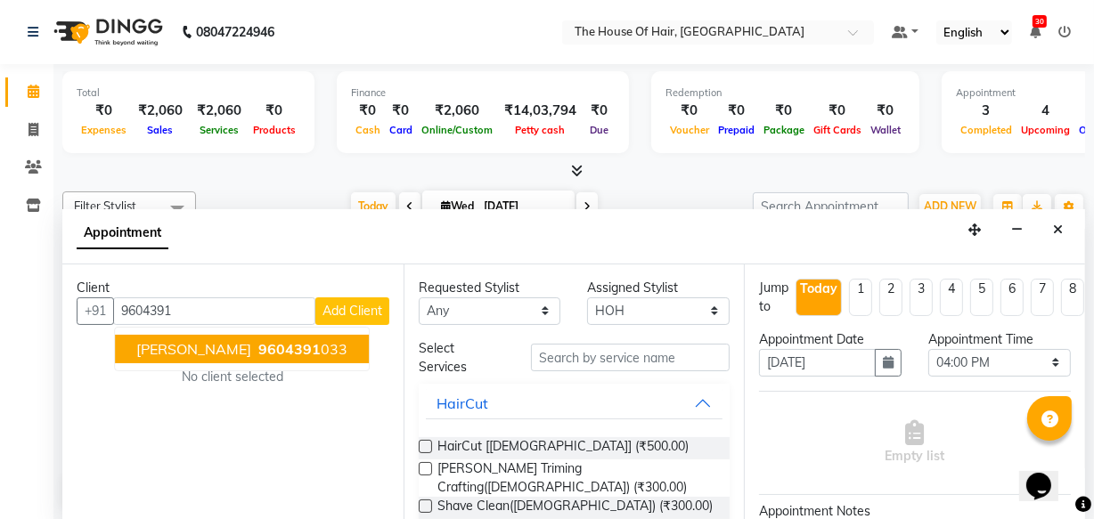
click at [264, 341] on span "9604391" at bounding box center [289, 349] width 62 height 18
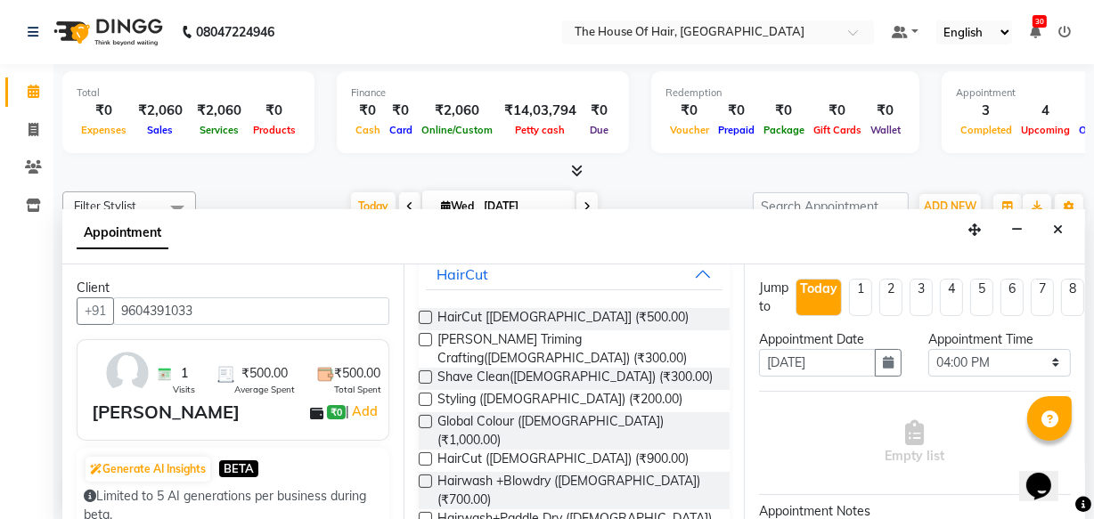
scroll to position [200, 0]
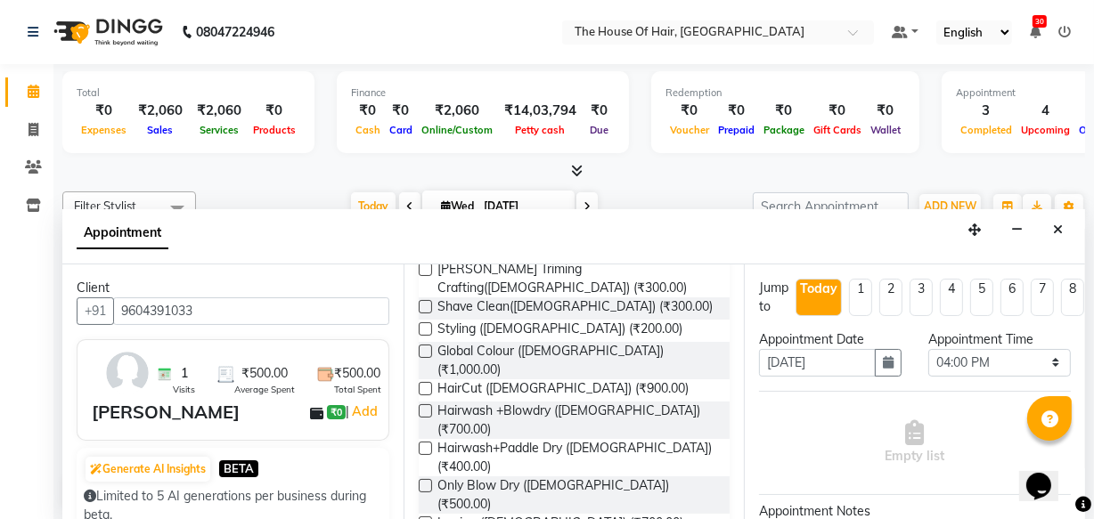
type input "9604391033"
click at [426, 382] on label at bounding box center [425, 388] width 13 height 13
click at [426, 385] on input "checkbox" at bounding box center [425, 391] width 12 height 12
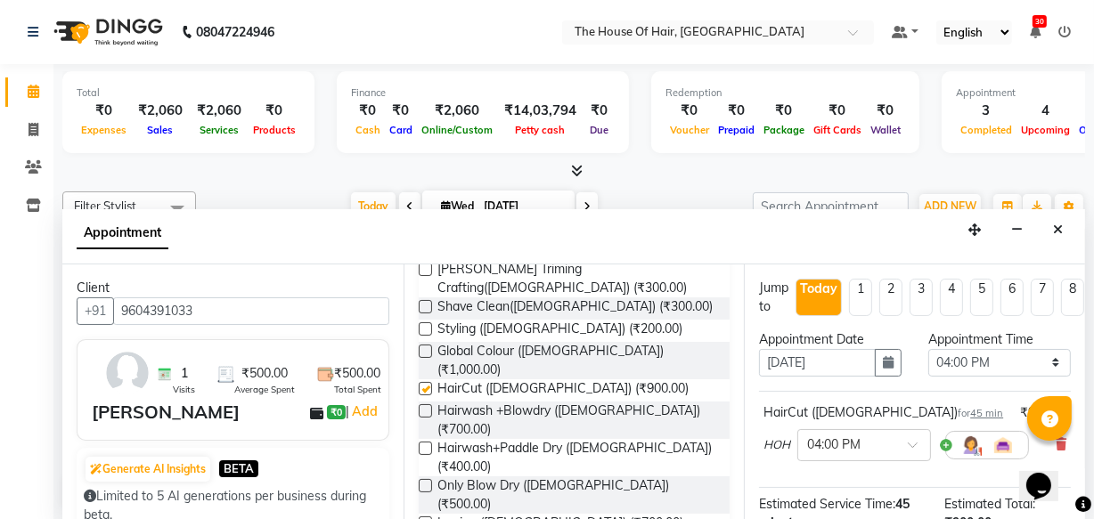
checkbox input "false"
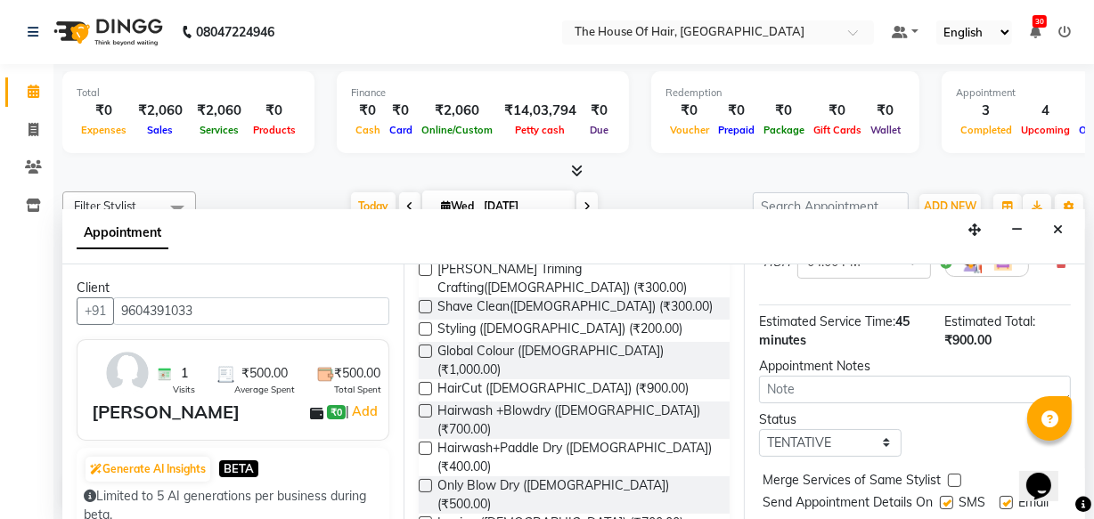
scroll to position [258, 0]
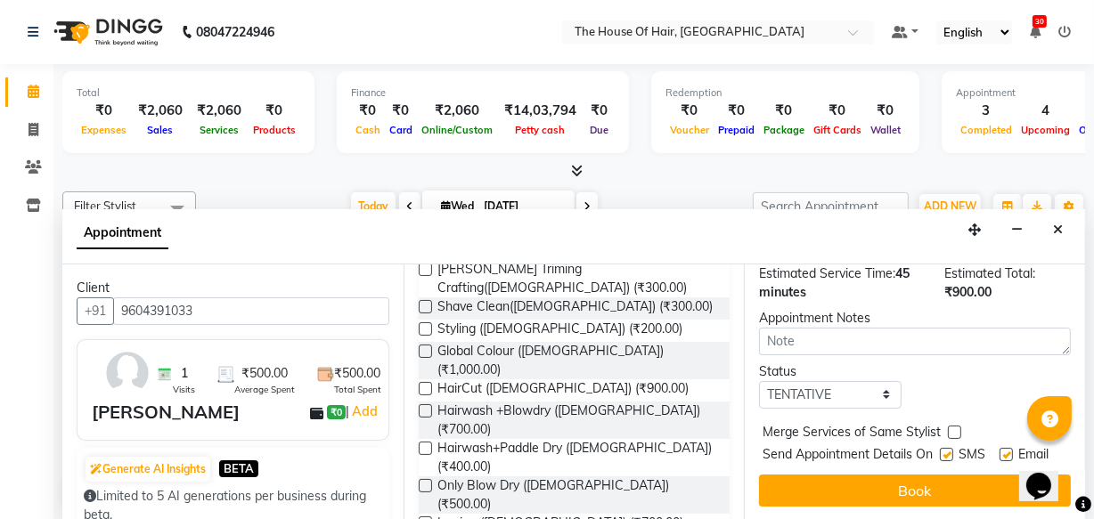
click at [955, 426] on label at bounding box center [954, 432] width 13 height 13
click at [955, 429] on input "checkbox" at bounding box center [954, 435] width 12 height 12
checkbox input "true"
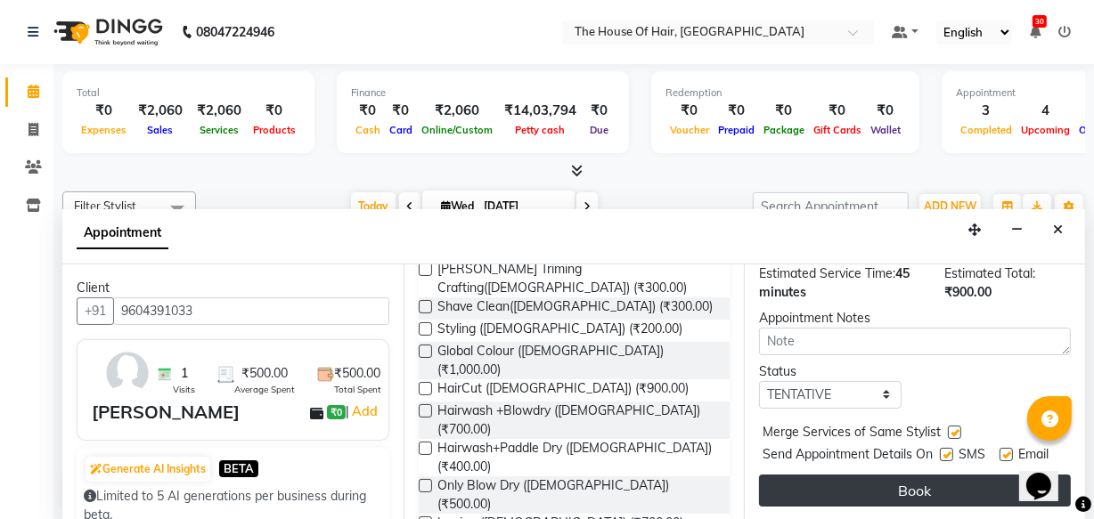
click at [924, 475] on button "Book" at bounding box center [915, 491] width 312 height 32
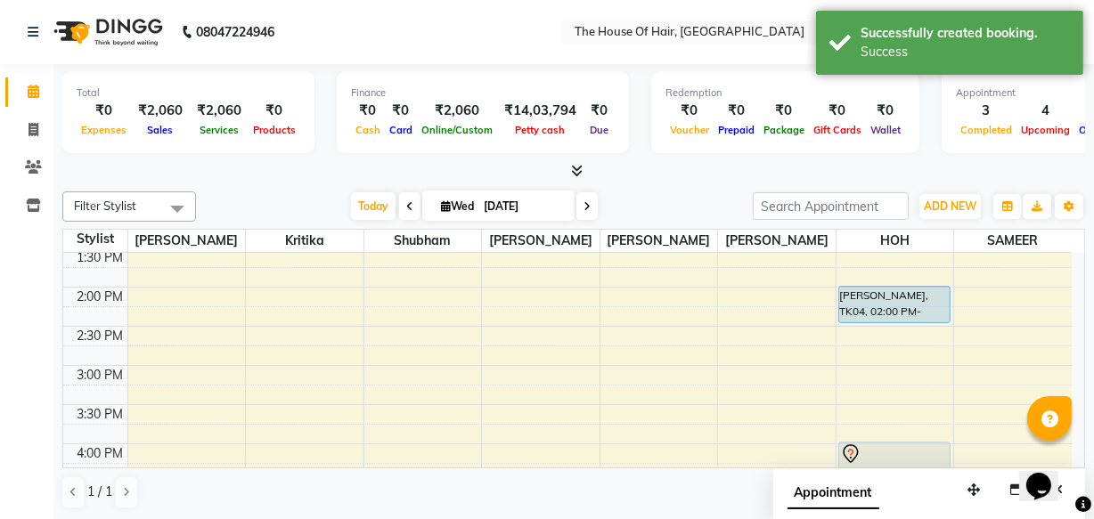
scroll to position [437, 0]
click at [588, 204] on icon at bounding box center [587, 206] width 7 height 11
type input "[DATE]"
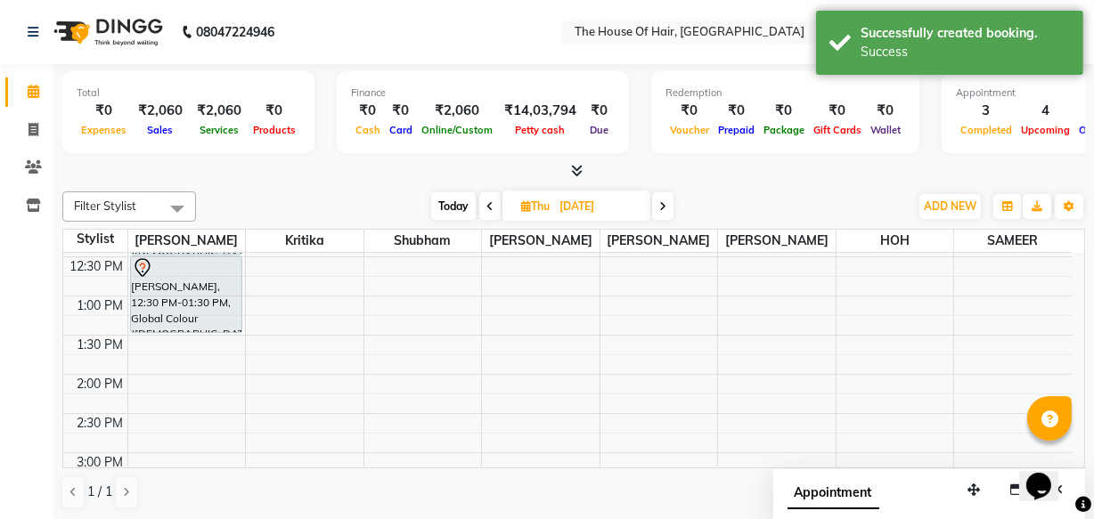
scroll to position [352, 0]
click at [136, 367] on div "8:00 AM 8:30 AM 9:00 AM 9:30 AM 10:00 AM 10:30 AM 11:00 AM 11:30 AM 12:00 PM 12…" at bounding box center [567, 449] width 1009 height 1097
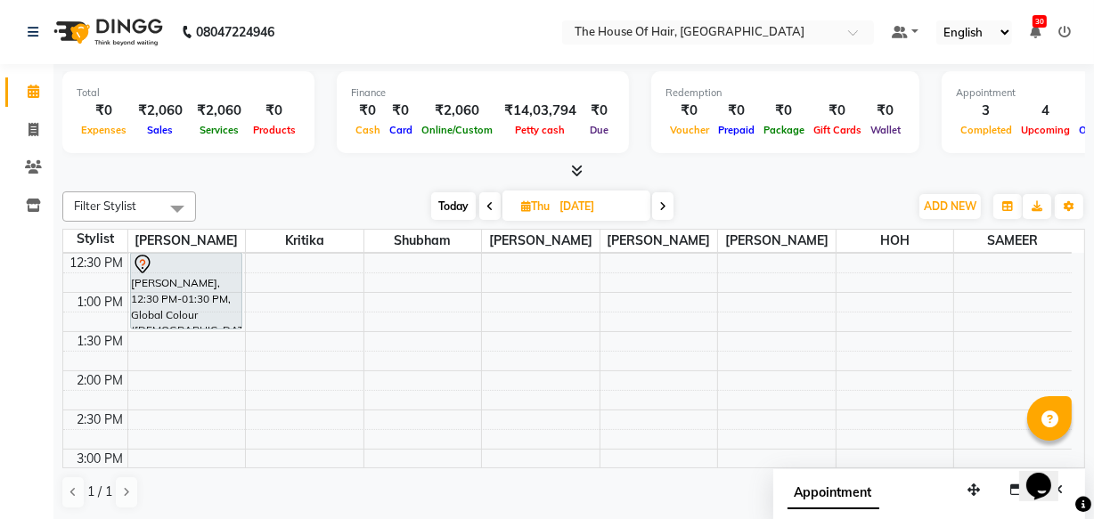
select select "42812"
select select "tentative"
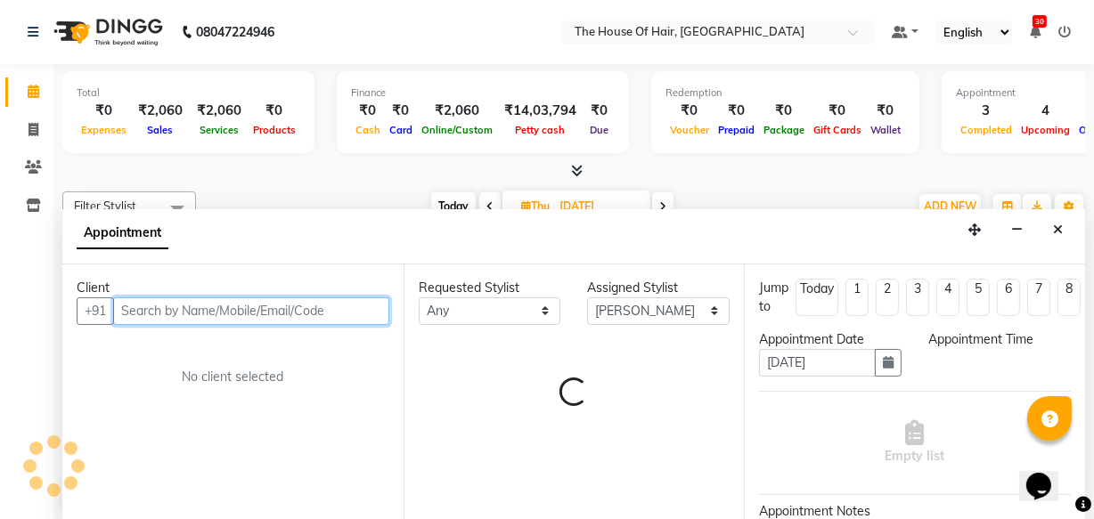
select select "825"
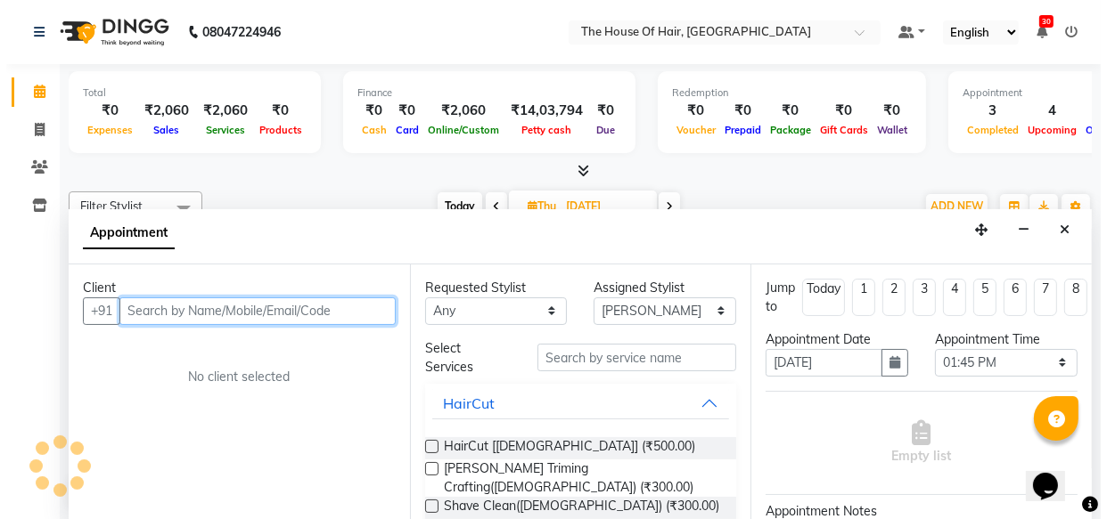
scroll to position [0, 0]
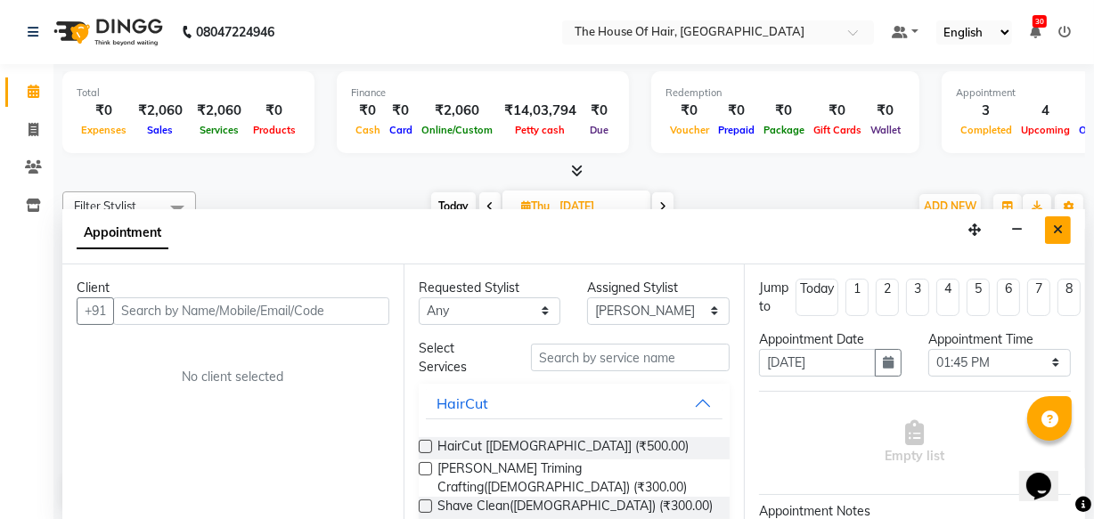
click at [1059, 218] on button "Close" at bounding box center [1058, 231] width 26 height 28
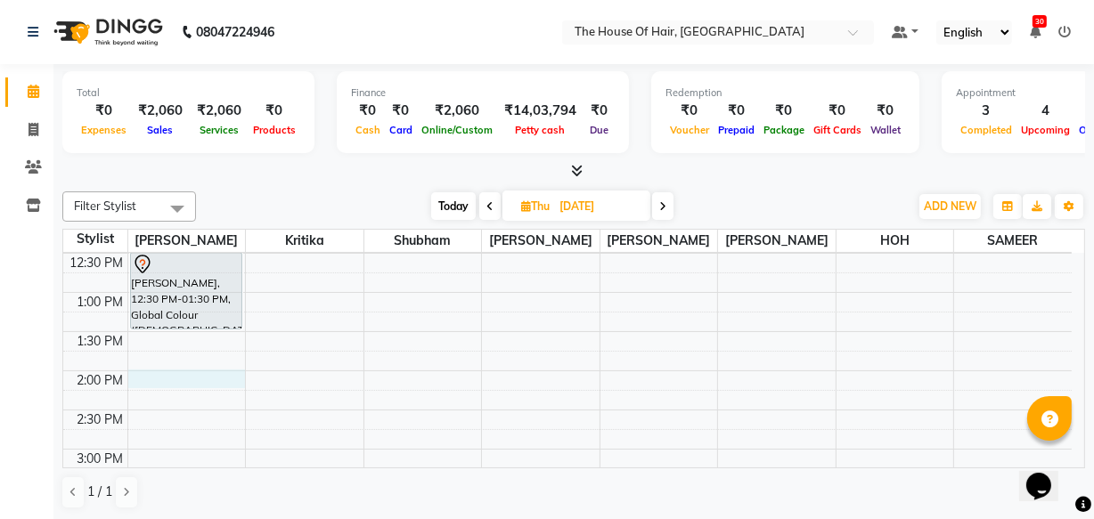
click at [131, 372] on div "8:00 AM 8:30 AM 9:00 AM 9:30 AM 10:00 AM 10:30 AM 11:00 AM 11:30 AM 12:00 PM 12…" at bounding box center [567, 449] width 1009 height 1097
select select "42812"
select select "840"
select select "tentative"
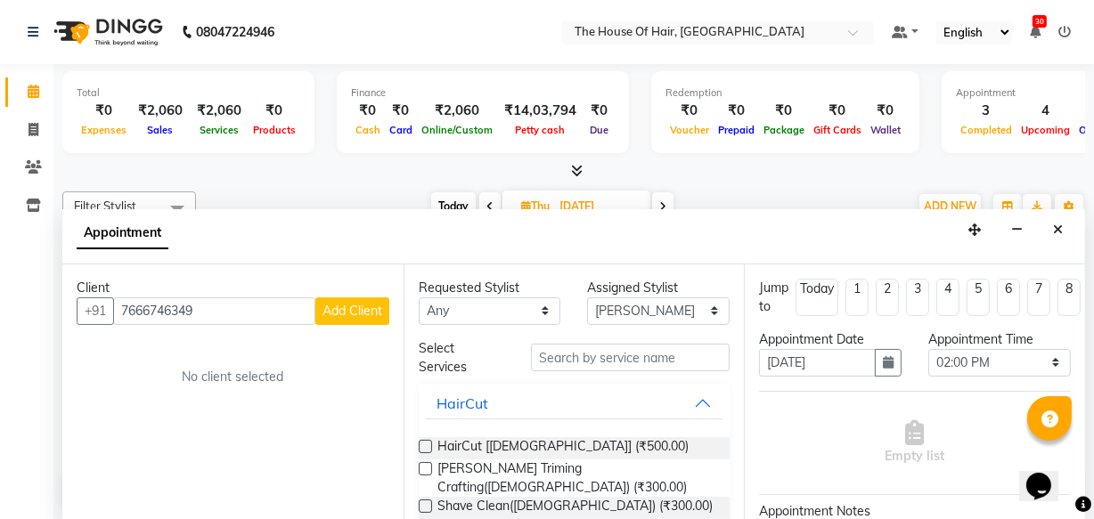
type input "7666746349"
click at [347, 311] on span "Add Client" at bounding box center [353, 311] width 60 height 16
select select
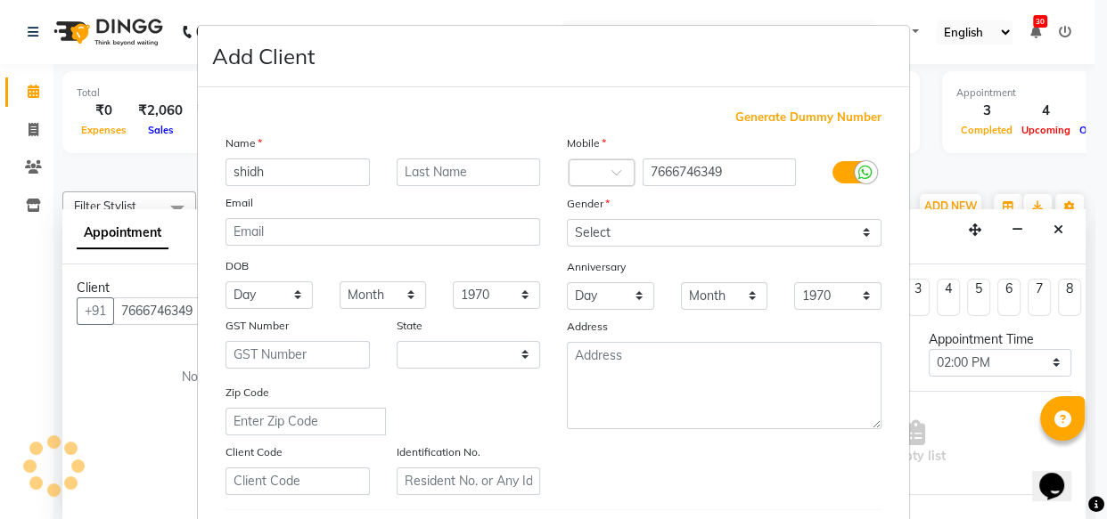
type input "shidha"
select select "22"
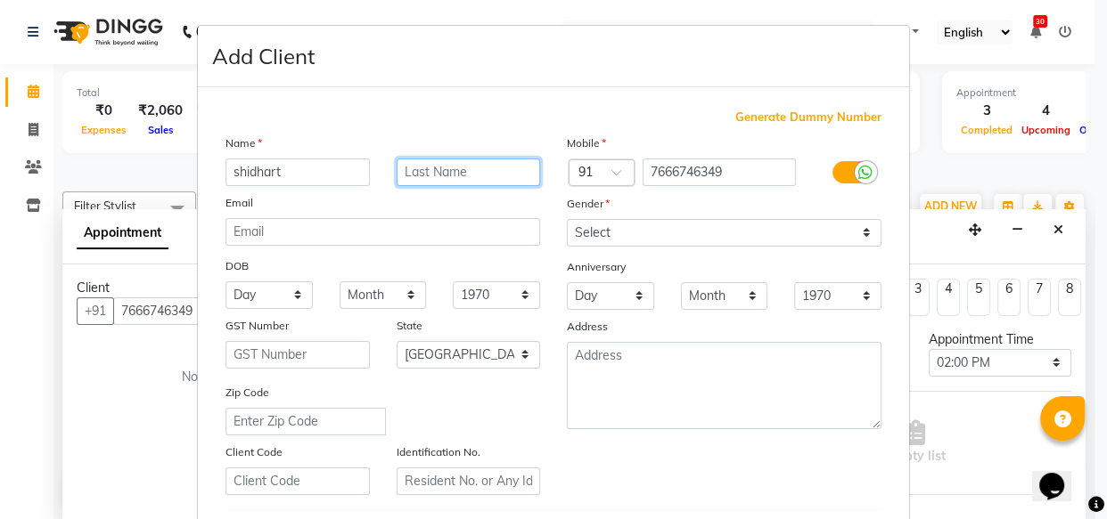
click at [435, 165] on input "text" at bounding box center [469, 173] width 144 height 28
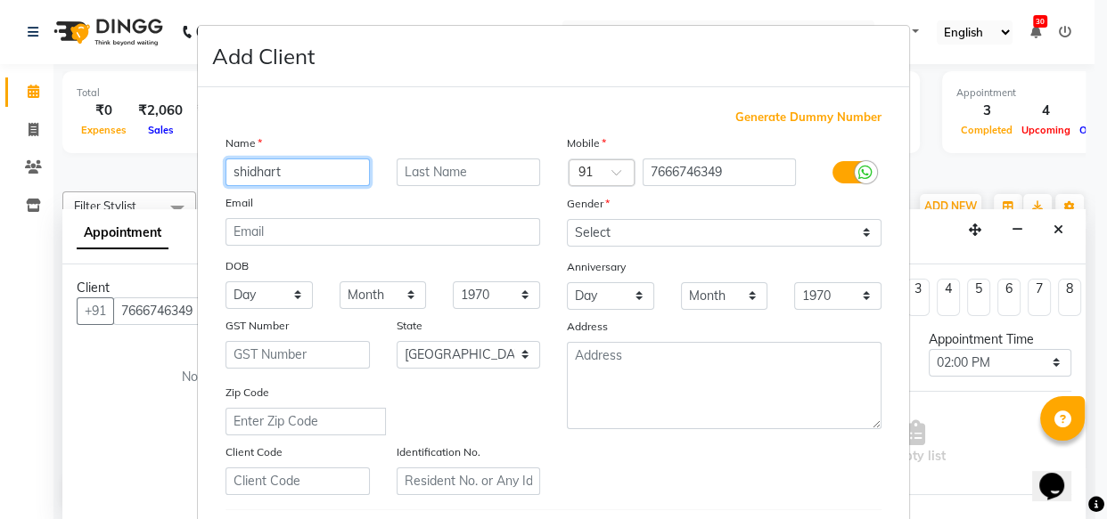
click at [276, 170] on input "shidhart" at bounding box center [297, 173] width 144 height 28
type input "shidhant"
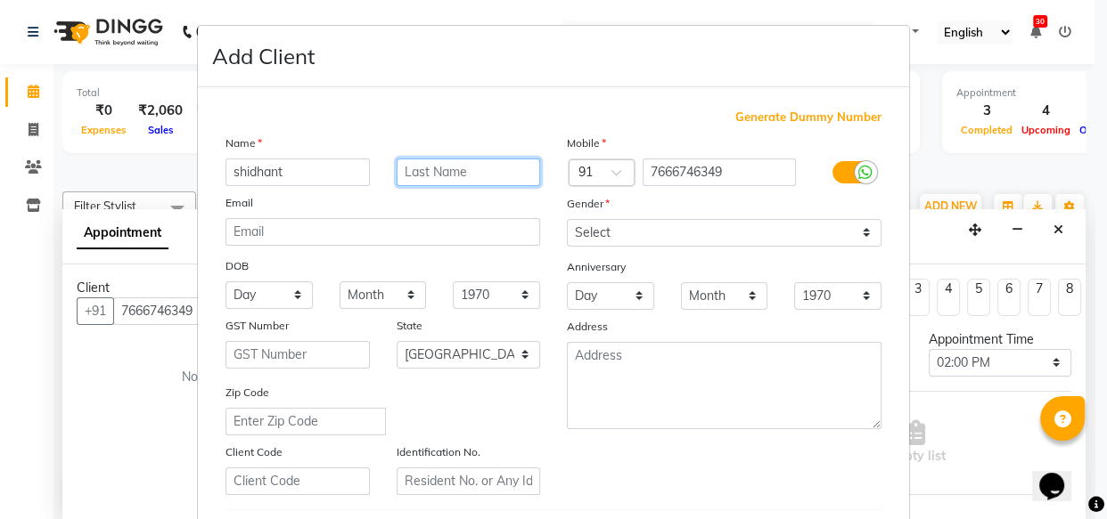
click at [444, 168] on input "text" at bounding box center [469, 173] width 144 height 28
type input "."
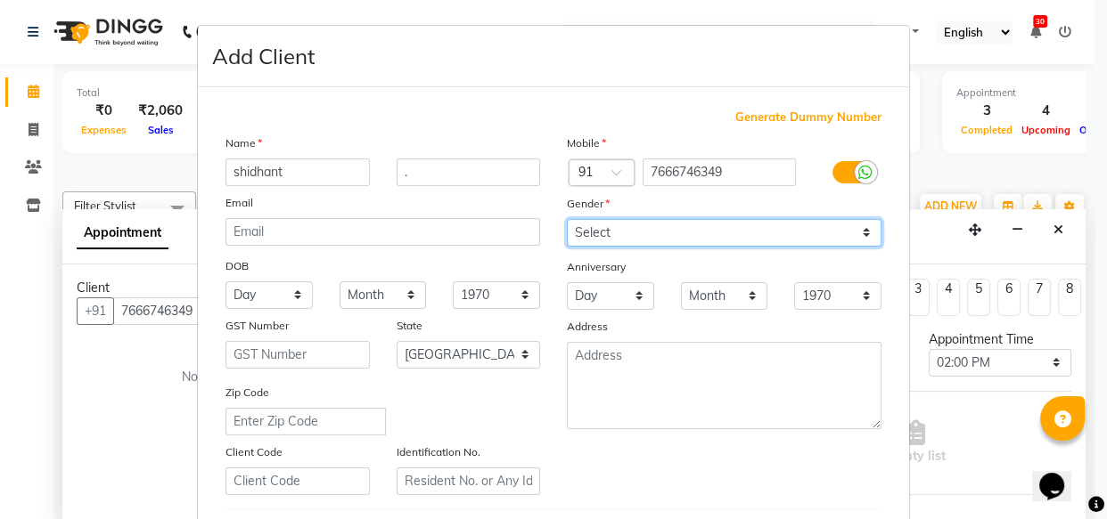
click at [593, 224] on select "Select [DEMOGRAPHIC_DATA] [DEMOGRAPHIC_DATA] Other Prefer Not To Say" at bounding box center [724, 233] width 315 height 28
select select "[DEMOGRAPHIC_DATA]"
click at [567, 219] on select "Select [DEMOGRAPHIC_DATA] [DEMOGRAPHIC_DATA] Other Prefer Not To Say" at bounding box center [724, 233] width 315 height 28
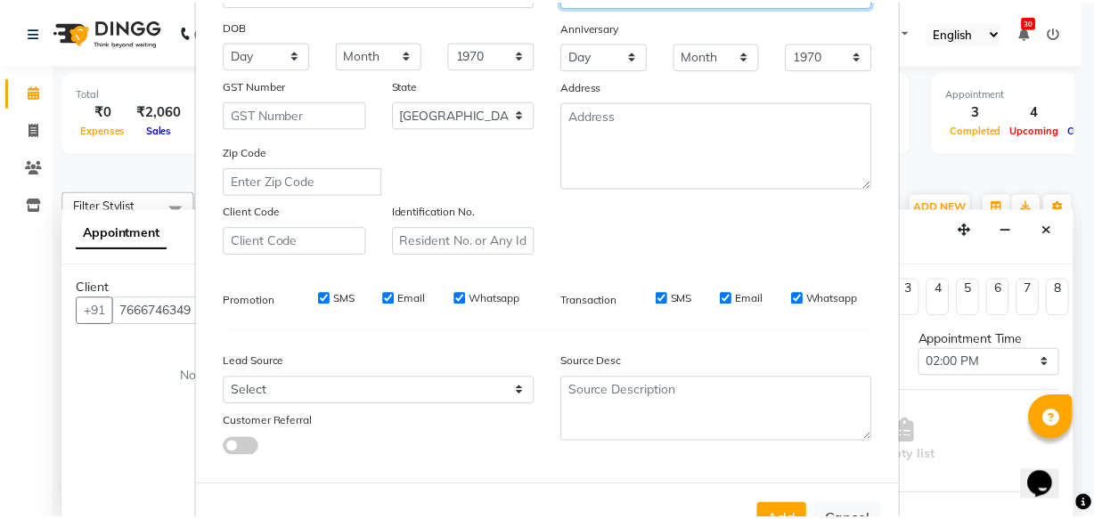
scroll to position [308, 0]
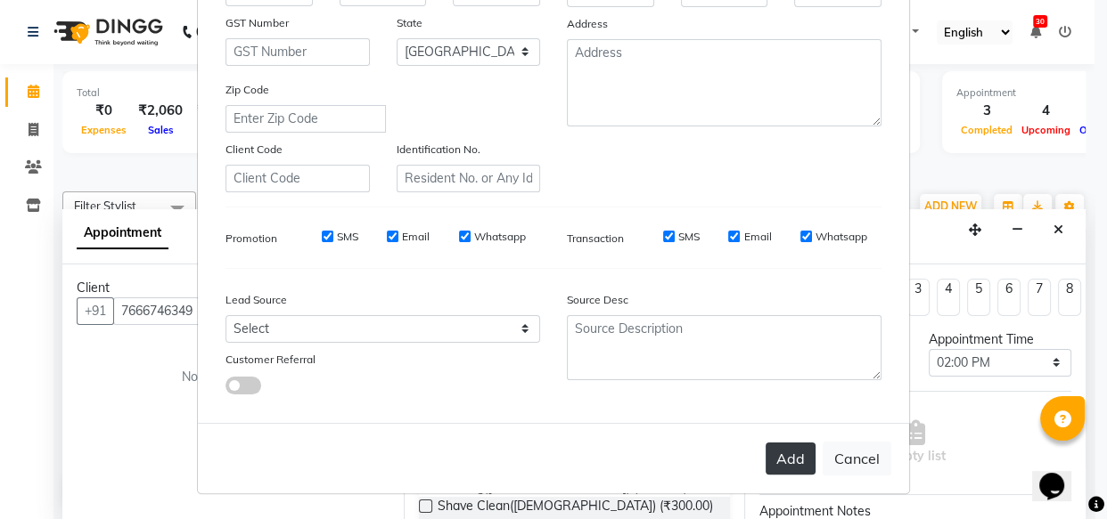
click at [795, 468] on button "Add" at bounding box center [790, 459] width 50 height 32
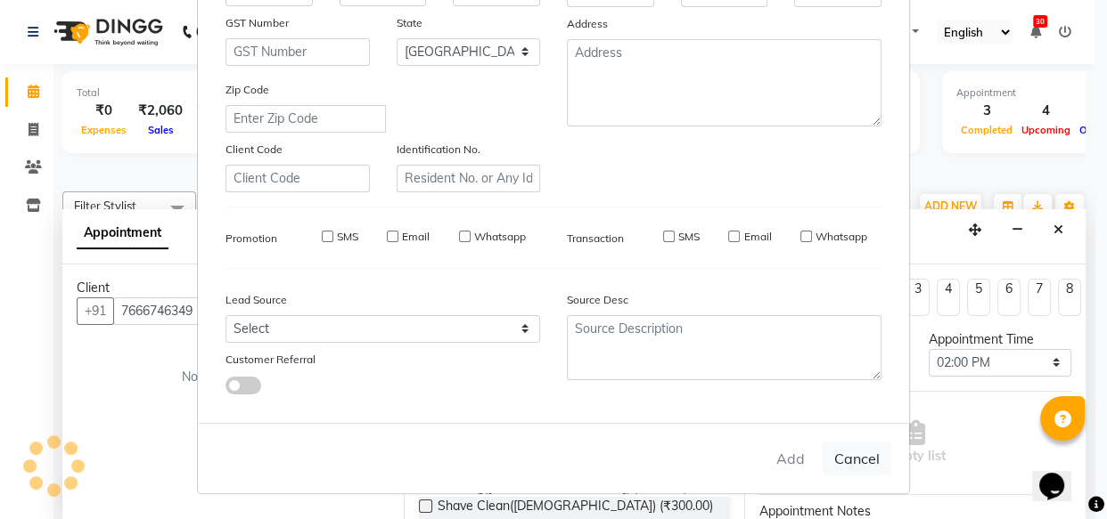
select select
select select "null"
select select
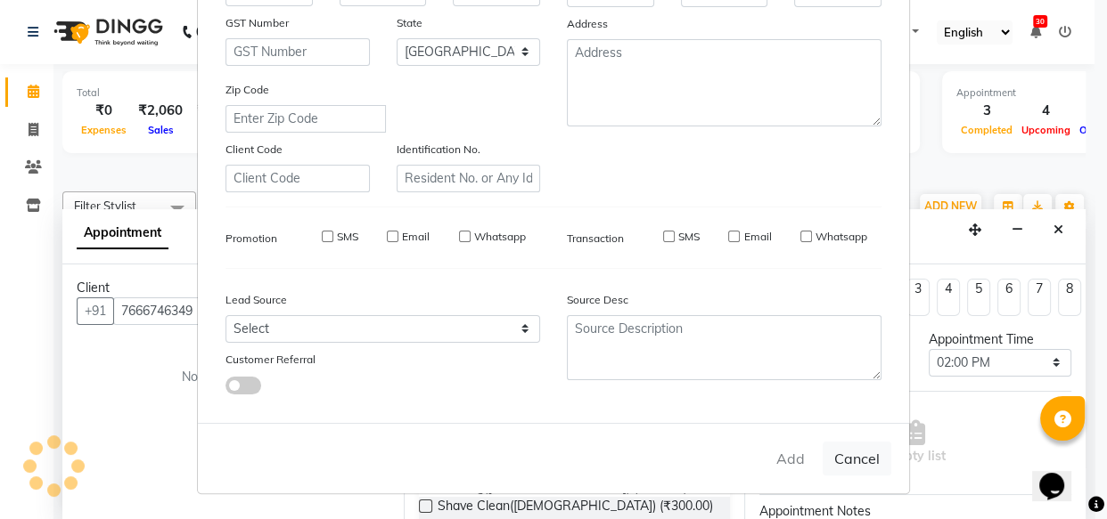
select select
checkbox input "false"
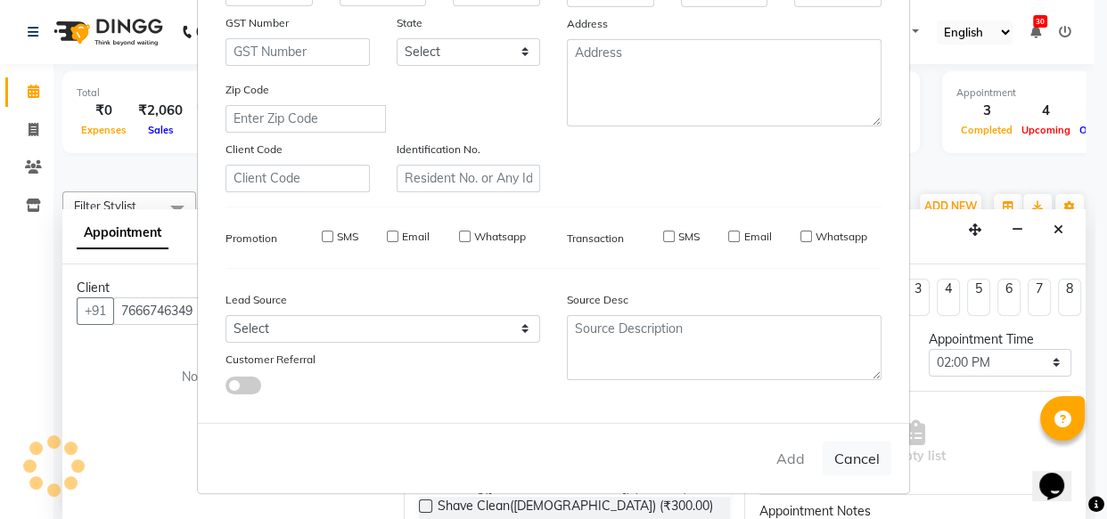
checkbox input "false"
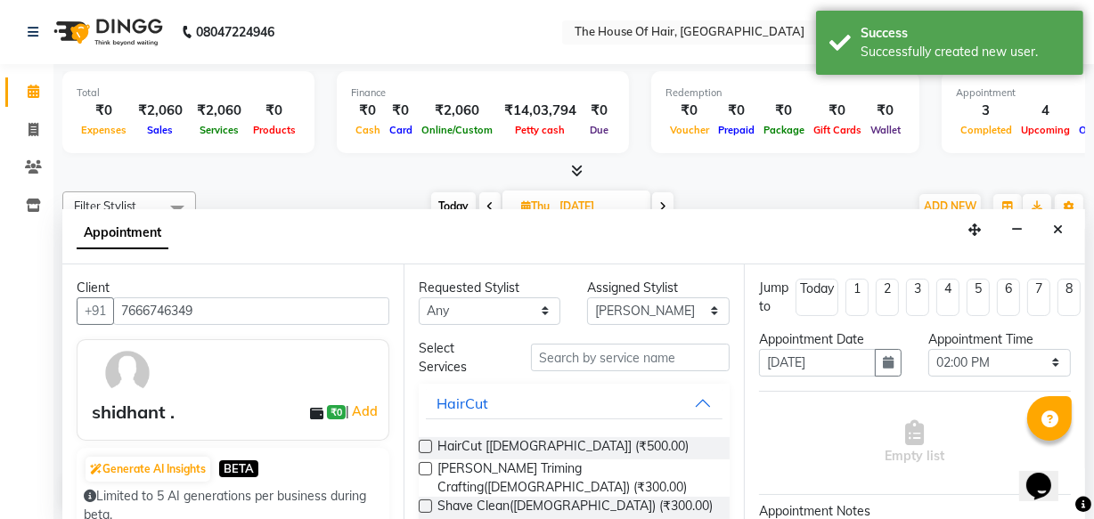
click at [419, 443] on label at bounding box center [425, 446] width 13 height 13
click at [419, 443] on input "checkbox" at bounding box center [425, 449] width 12 height 12
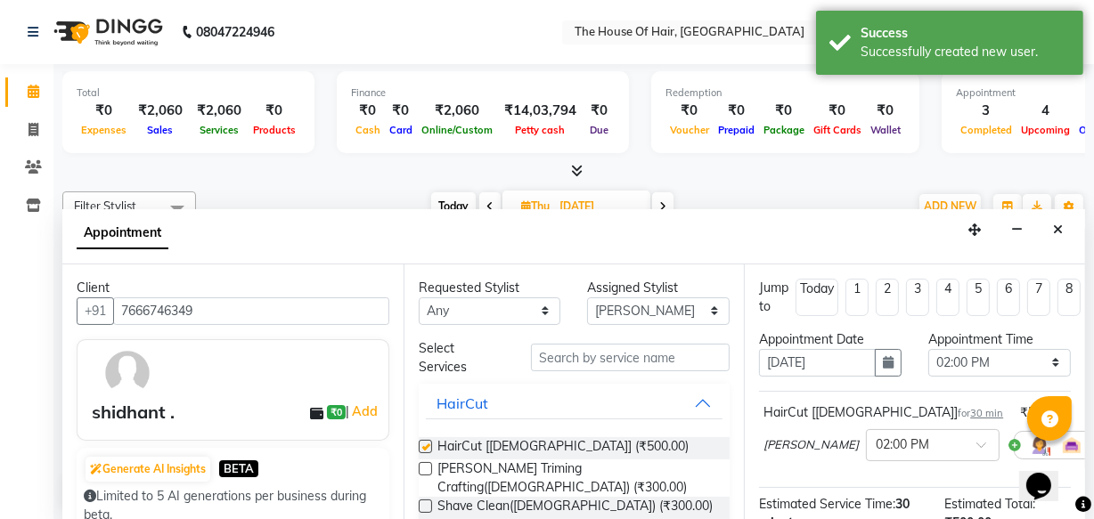
checkbox input "false"
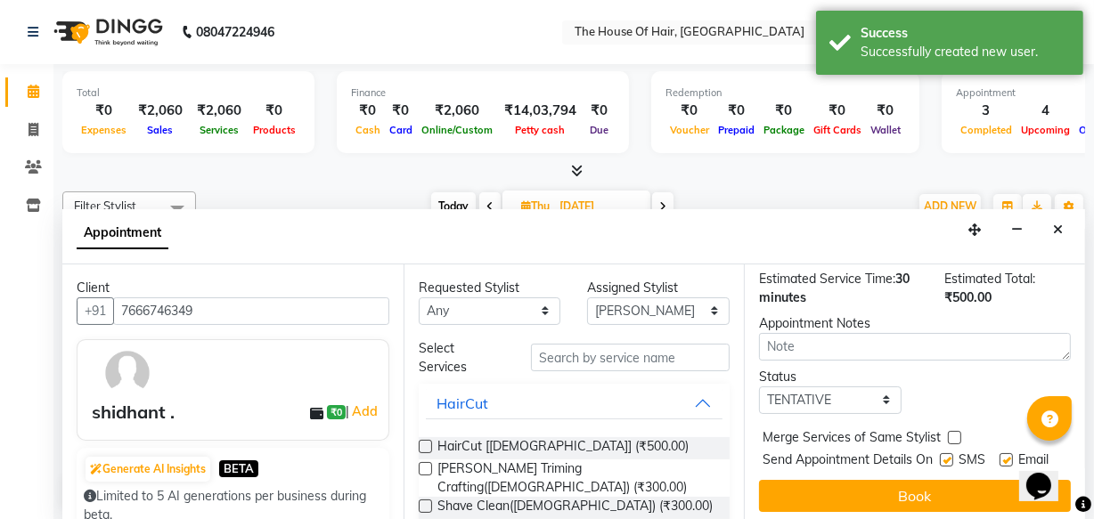
scroll to position [259, 0]
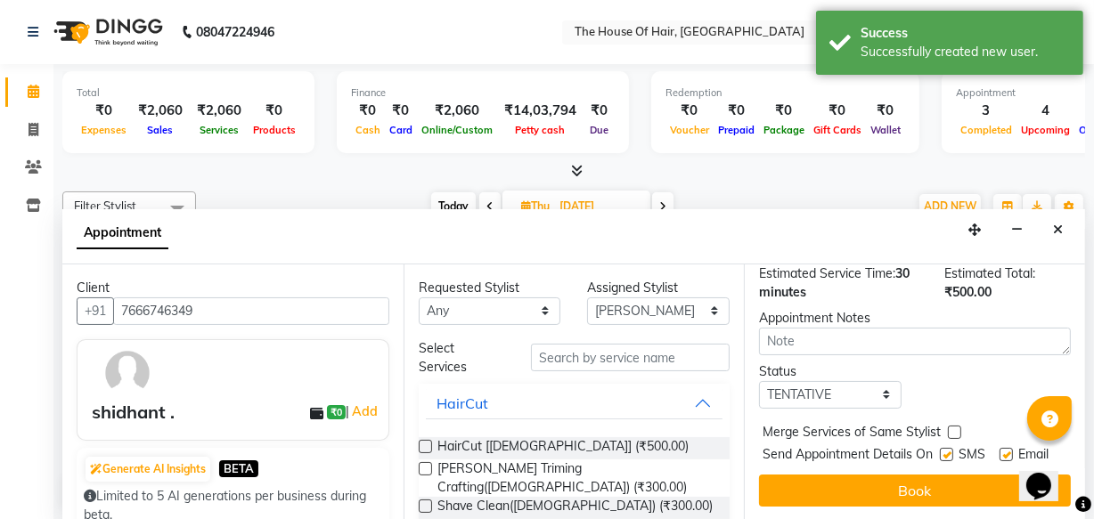
click at [954, 426] on label at bounding box center [954, 432] width 13 height 13
click at [954, 429] on input "checkbox" at bounding box center [954, 435] width 12 height 12
checkbox input "true"
click at [885, 381] on select "Select TENTATIVE CONFIRM UPCOMING" at bounding box center [830, 395] width 143 height 28
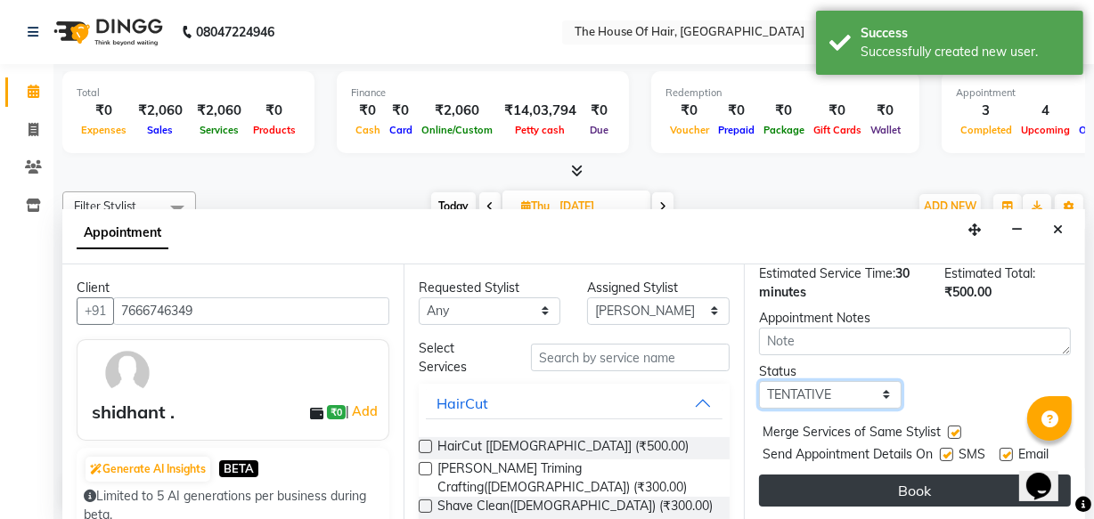
select select "upcoming"
click at [759, 381] on select "Select TENTATIVE CONFIRM UPCOMING" at bounding box center [830, 395] width 143 height 28
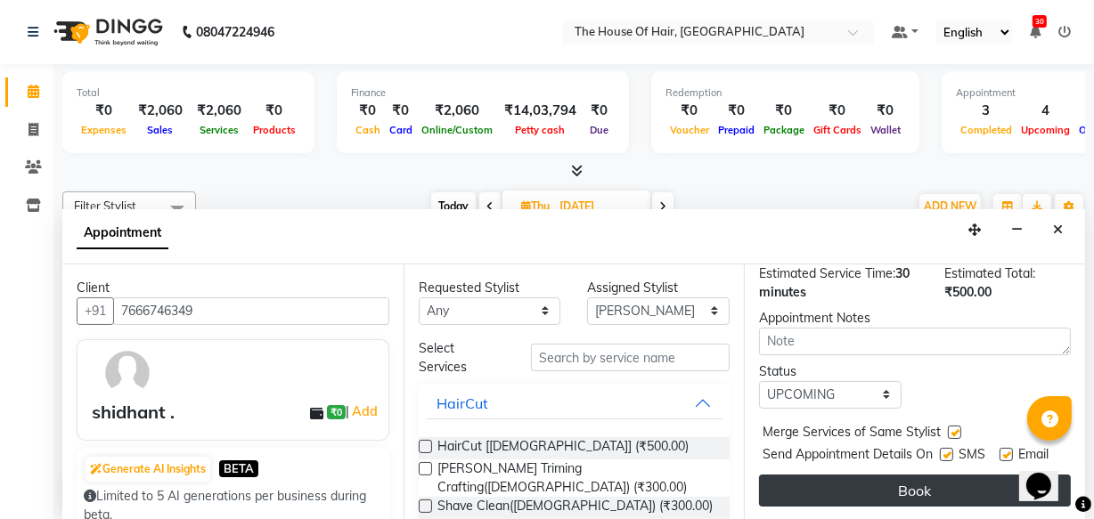
click at [903, 475] on button "Book" at bounding box center [915, 491] width 312 height 32
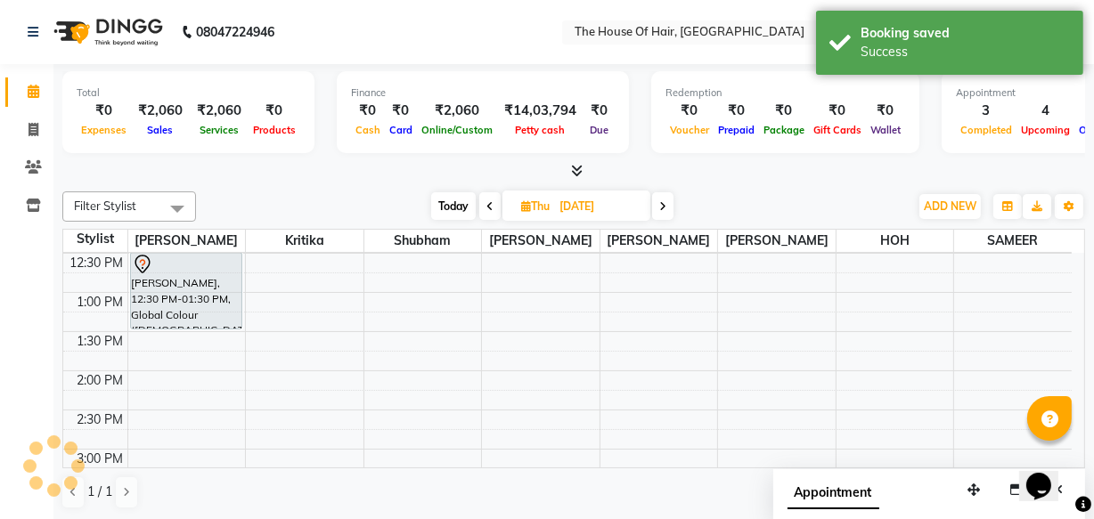
scroll to position [0, 0]
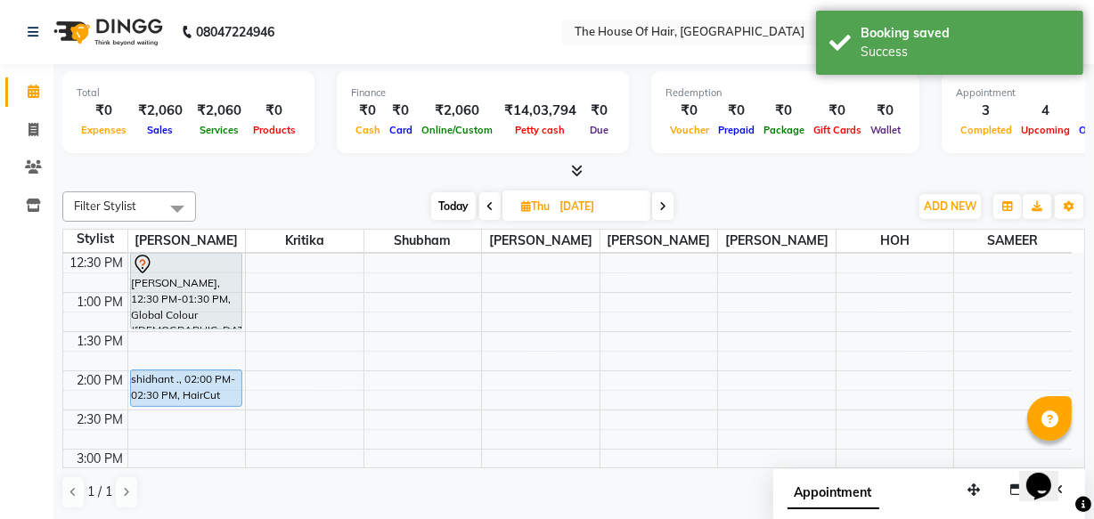
click at [450, 204] on span "Today" at bounding box center [453, 206] width 45 height 28
type input "[DATE]"
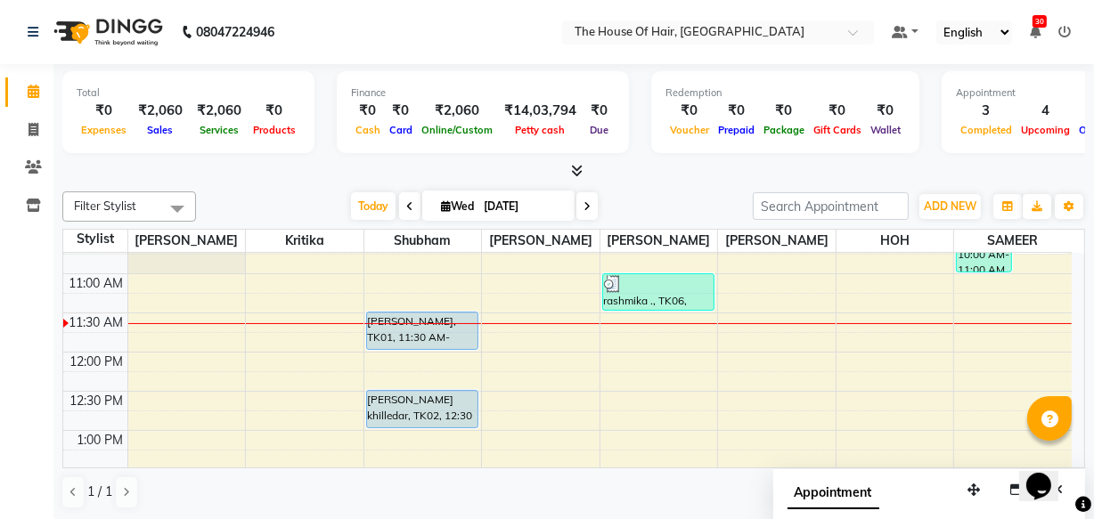
scroll to position [210, 0]
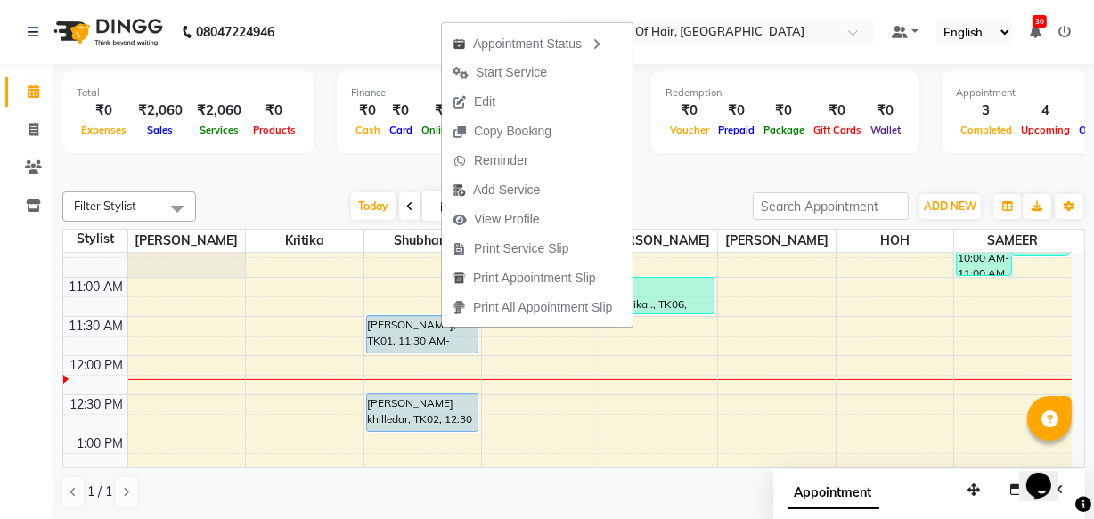
click at [303, 169] on div at bounding box center [573, 171] width 1023 height 19
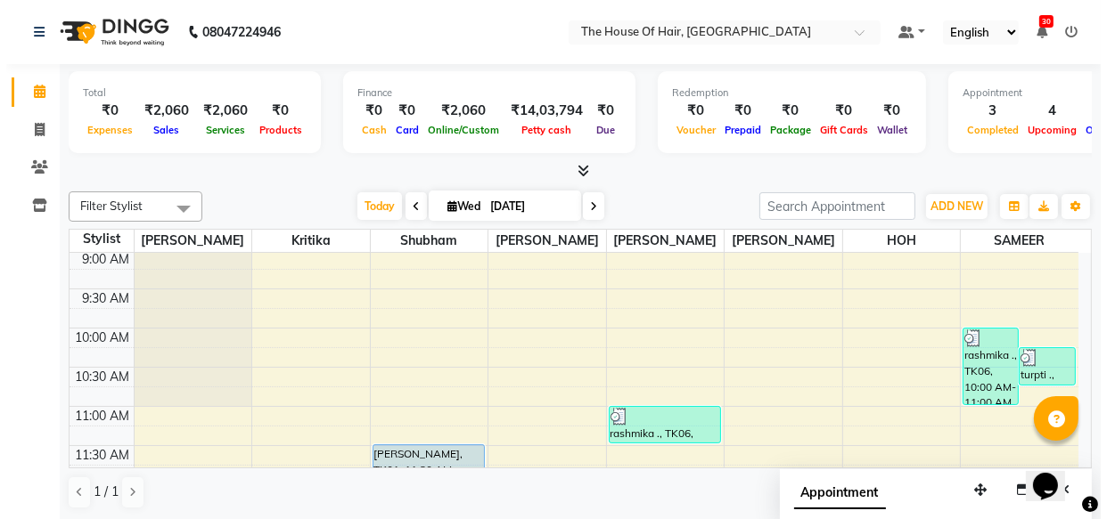
scroll to position [82, 0]
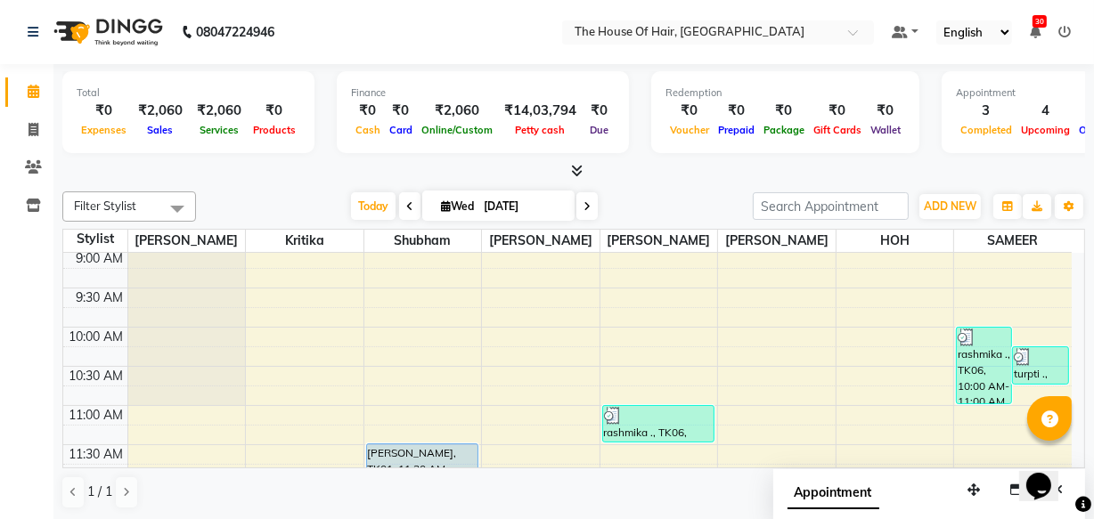
click at [1060, 26] on icon at bounding box center [1065, 32] width 12 height 12
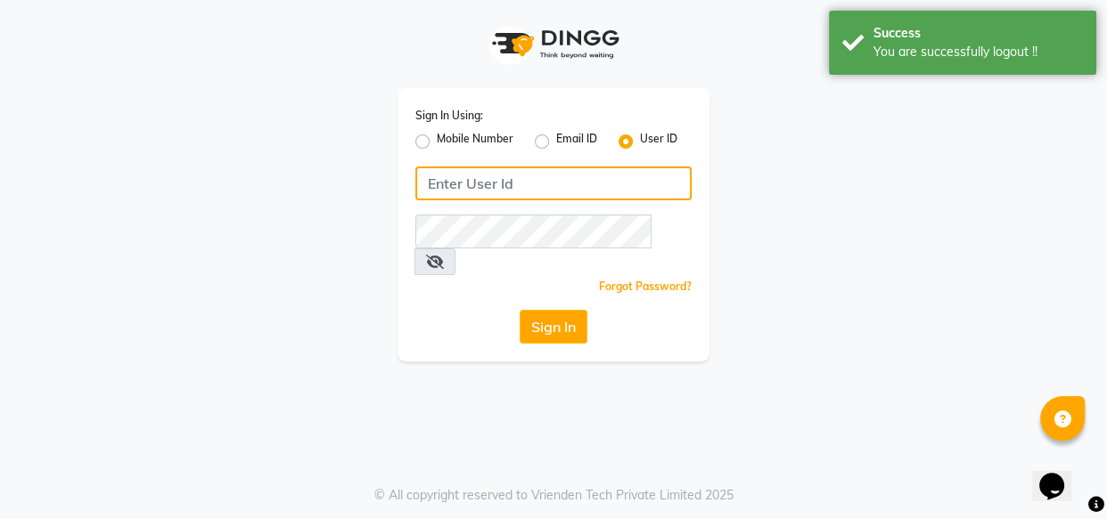
type input "8263956805"
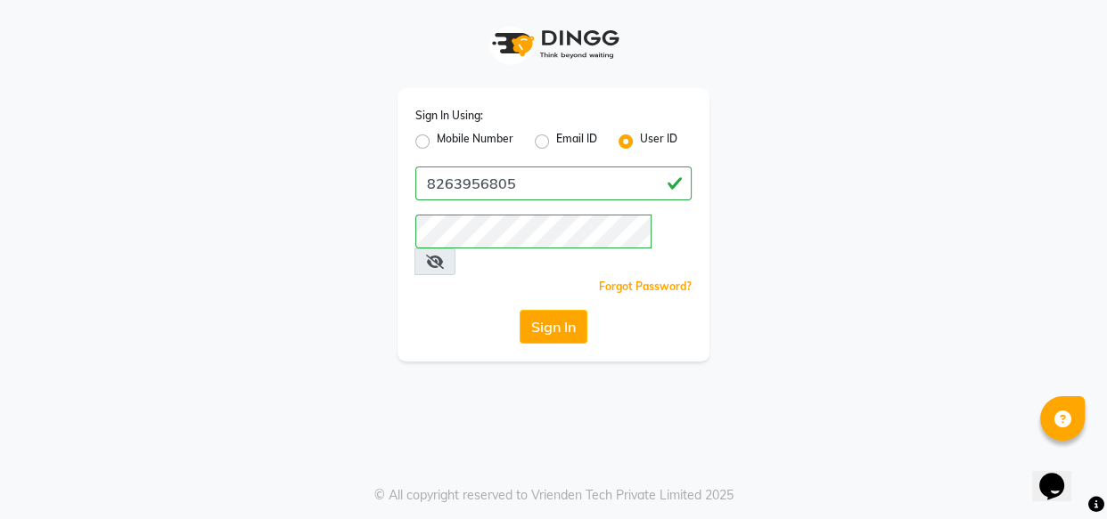
click at [437, 143] on label "Mobile Number" at bounding box center [475, 141] width 77 height 21
click at [437, 143] on input "Mobile Number" at bounding box center [443, 137] width 12 height 12
radio input "true"
radio input "false"
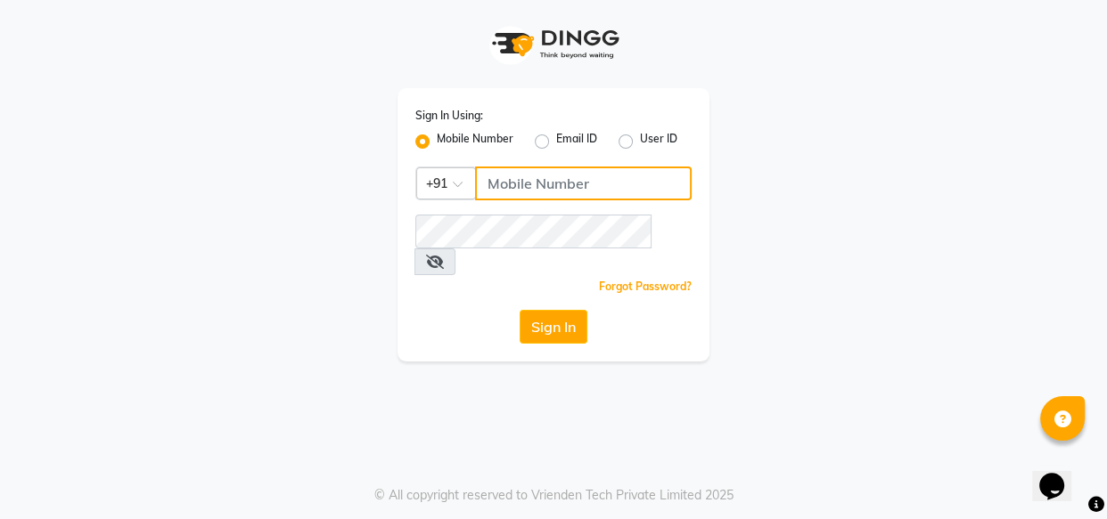
click at [555, 186] on input "Username" at bounding box center [583, 184] width 217 height 34
click at [546, 187] on input "Username" at bounding box center [583, 184] width 217 height 34
click at [495, 366] on div "Sign In Using: Mobile Number Email ID User ID Country Code × +91 Remember me Fo…" at bounding box center [553, 259] width 1107 height 519
click at [513, 189] on input "Username" at bounding box center [583, 184] width 217 height 34
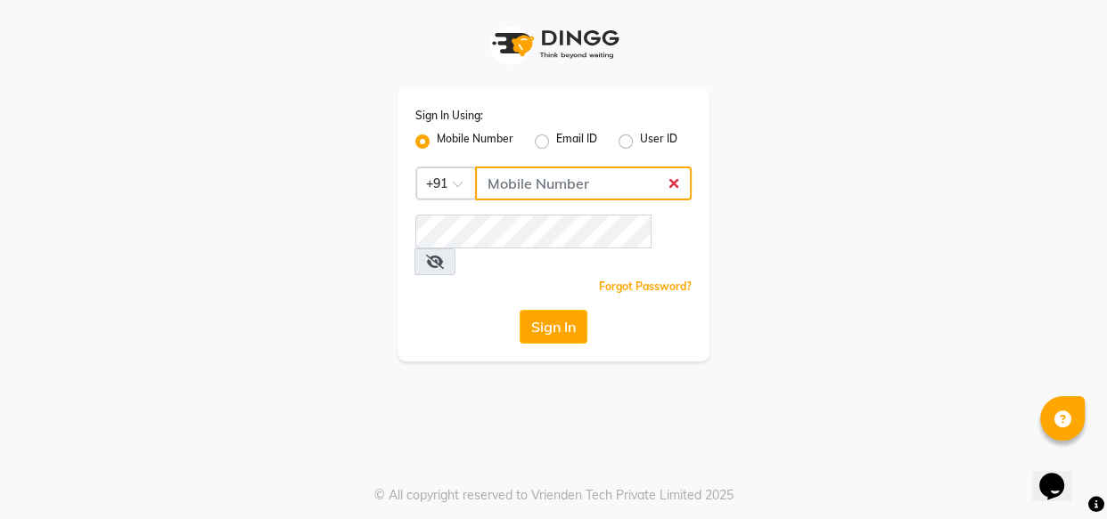
click at [519, 186] on input "Username" at bounding box center [583, 184] width 217 height 34
click at [609, 191] on input "801054643" at bounding box center [583, 184] width 217 height 34
type input "8010546437"
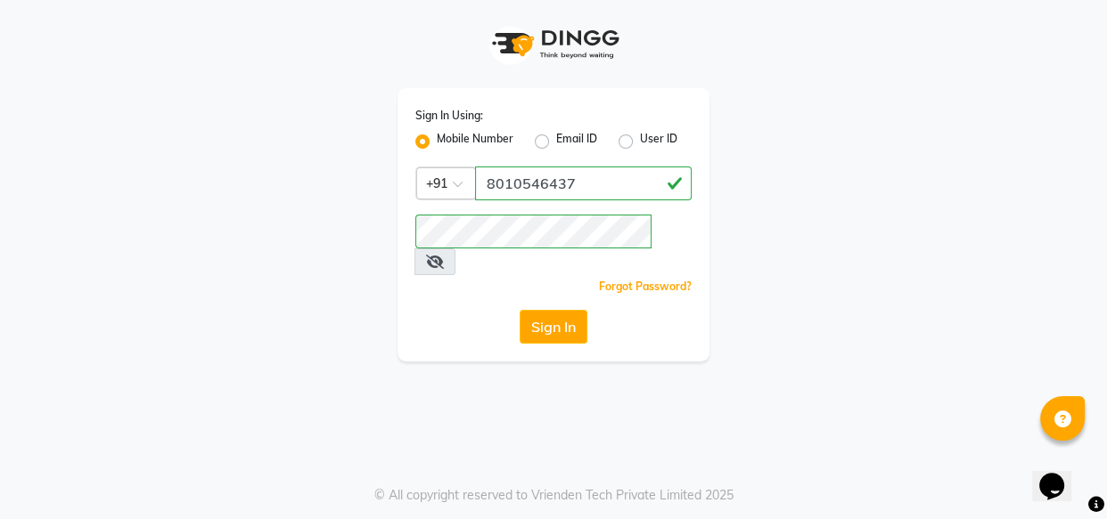
click at [444, 255] on icon at bounding box center [435, 262] width 18 height 14
click at [551, 310] on button "Sign In" at bounding box center [553, 327] width 68 height 34
